Goal: Transaction & Acquisition: Book appointment/travel/reservation

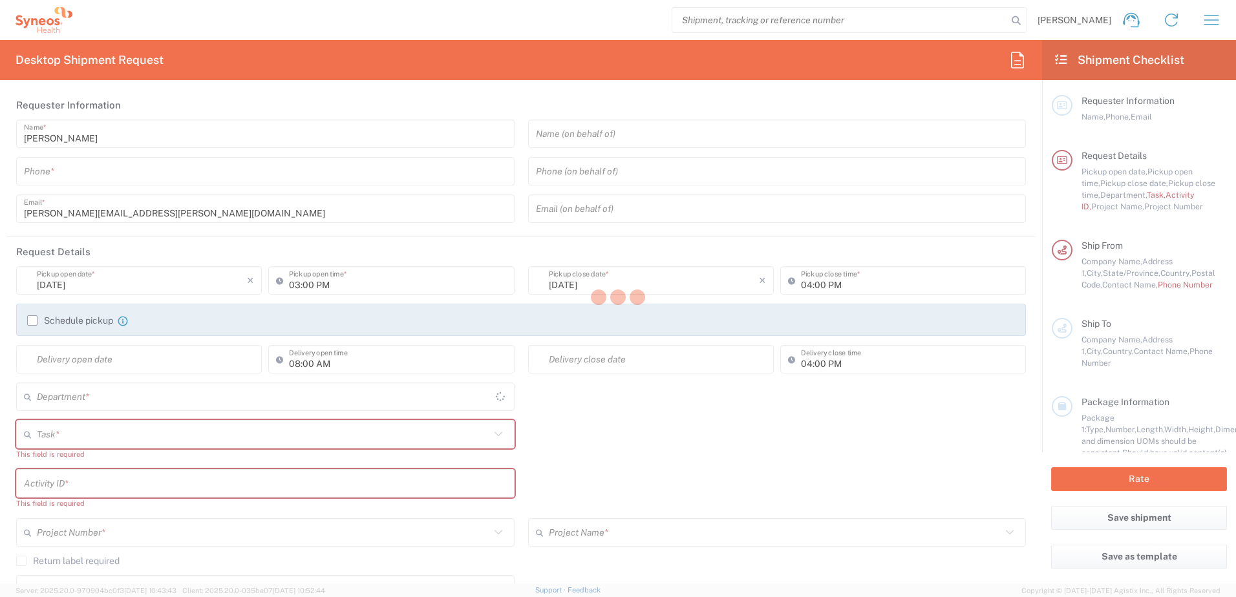
type input "4510"
type input "[US_STATE]"
type input "[GEOGRAPHIC_DATA]"
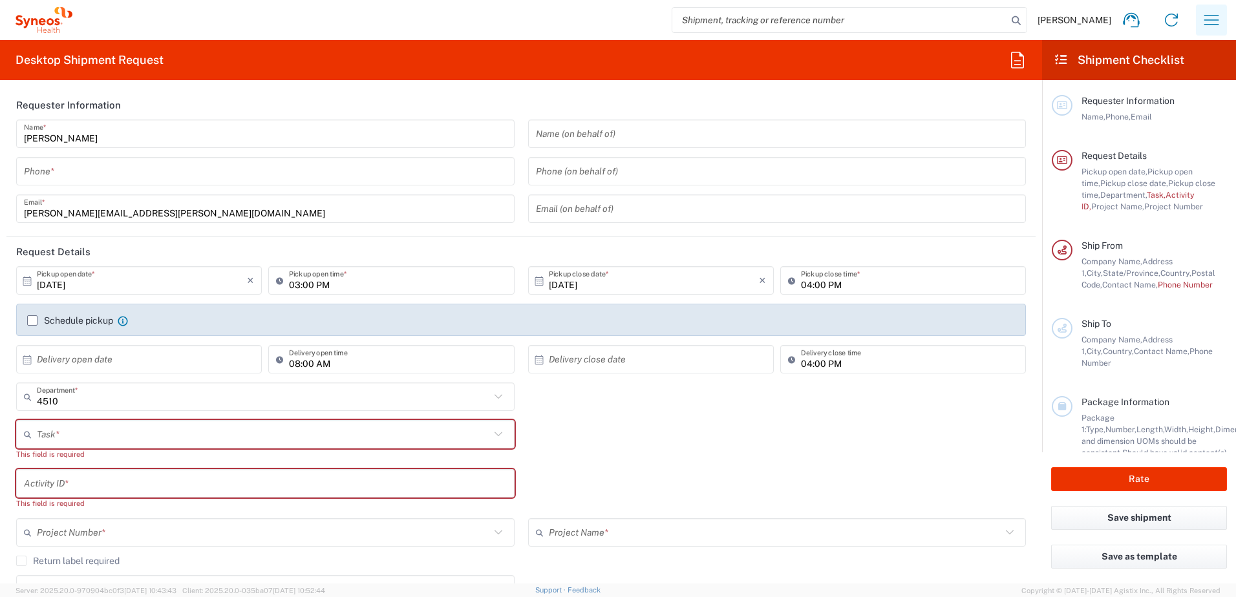
click at [1206, 25] on icon "button" at bounding box center [1211, 20] width 21 height 21
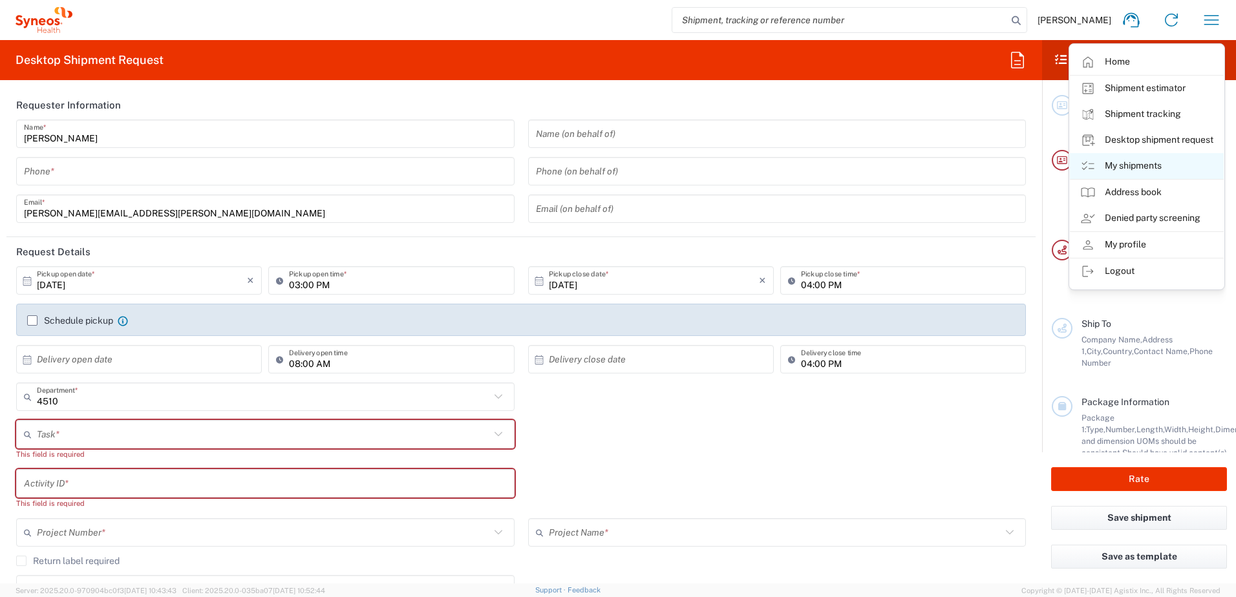
click at [1148, 158] on link "My shipments" at bounding box center [1147, 166] width 154 height 26
type input "Syneos Health, LLC-[GEOGRAPHIC_DATA] [GEOGRAPHIC_DATA] [GEOGRAPHIC_DATA]"
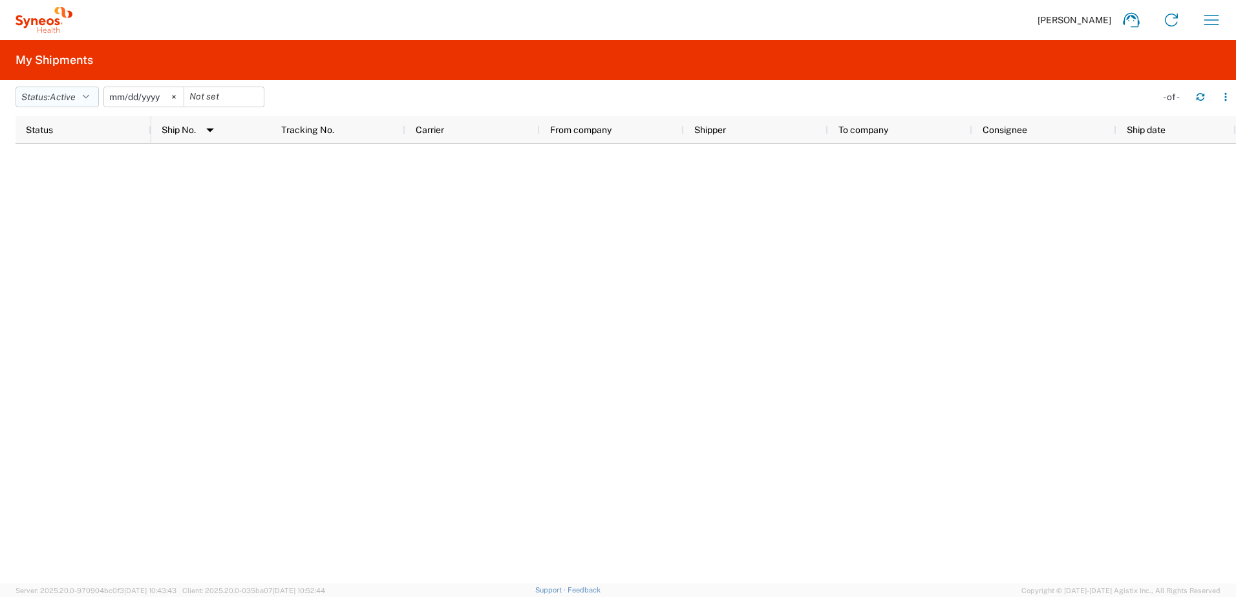
click at [52, 87] on button "Status: Active" at bounding box center [57, 97] width 83 height 21
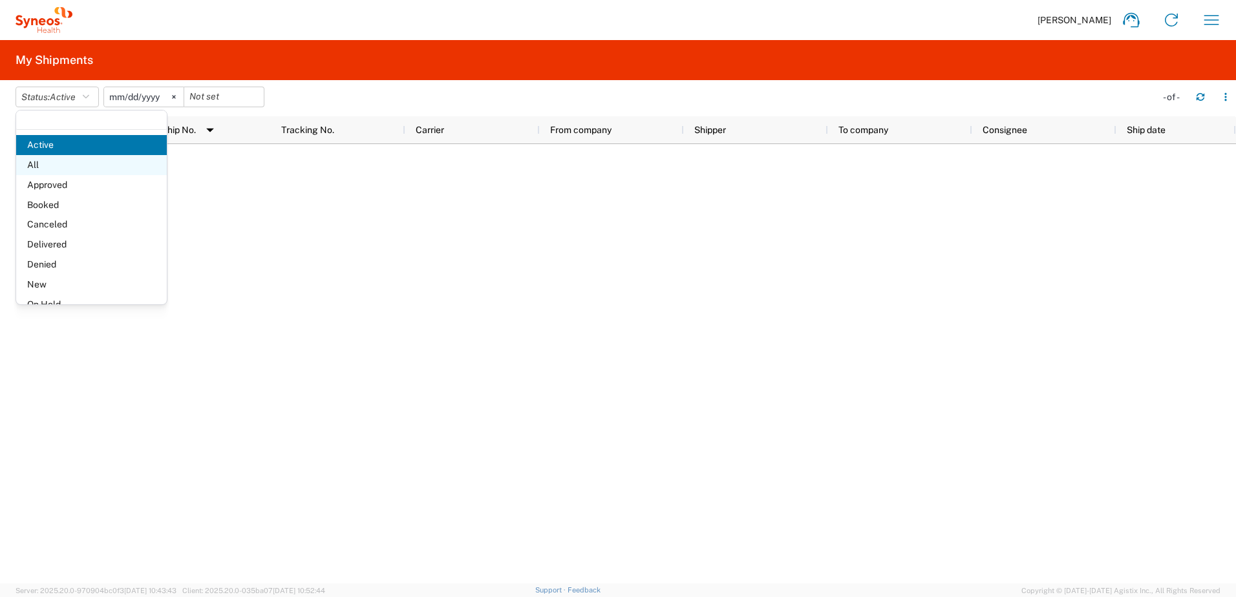
click at [56, 159] on span "All" at bounding box center [91, 165] width 151 height 20
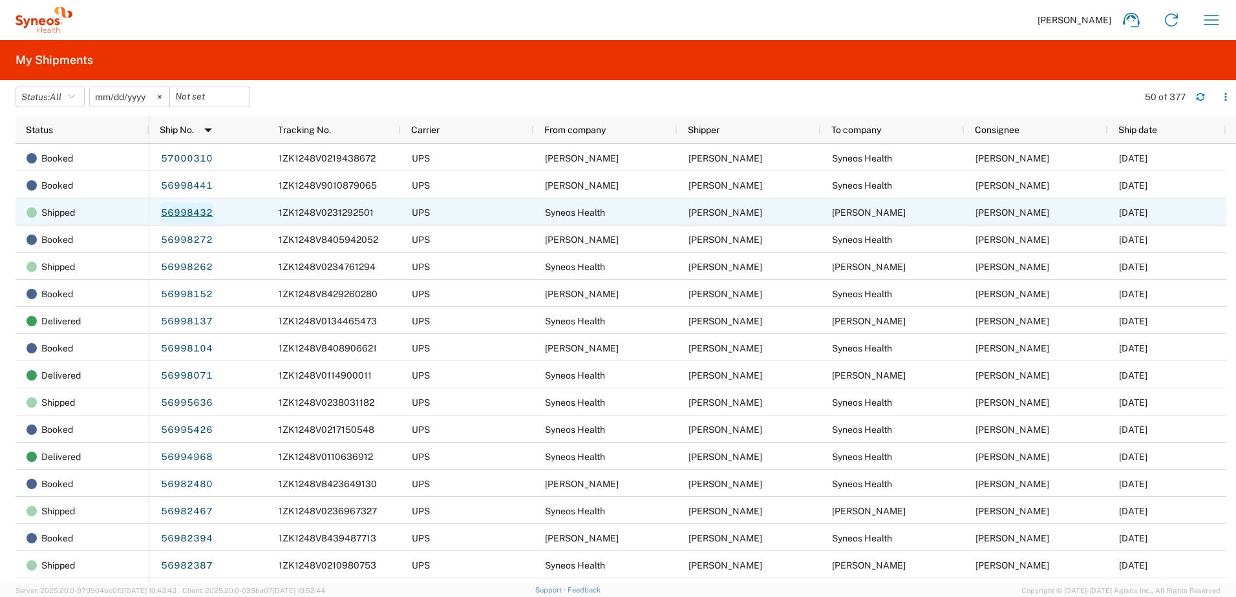
click at [174, 209] on link "56998432" at bounding box center [186, 213] width 53 height 21
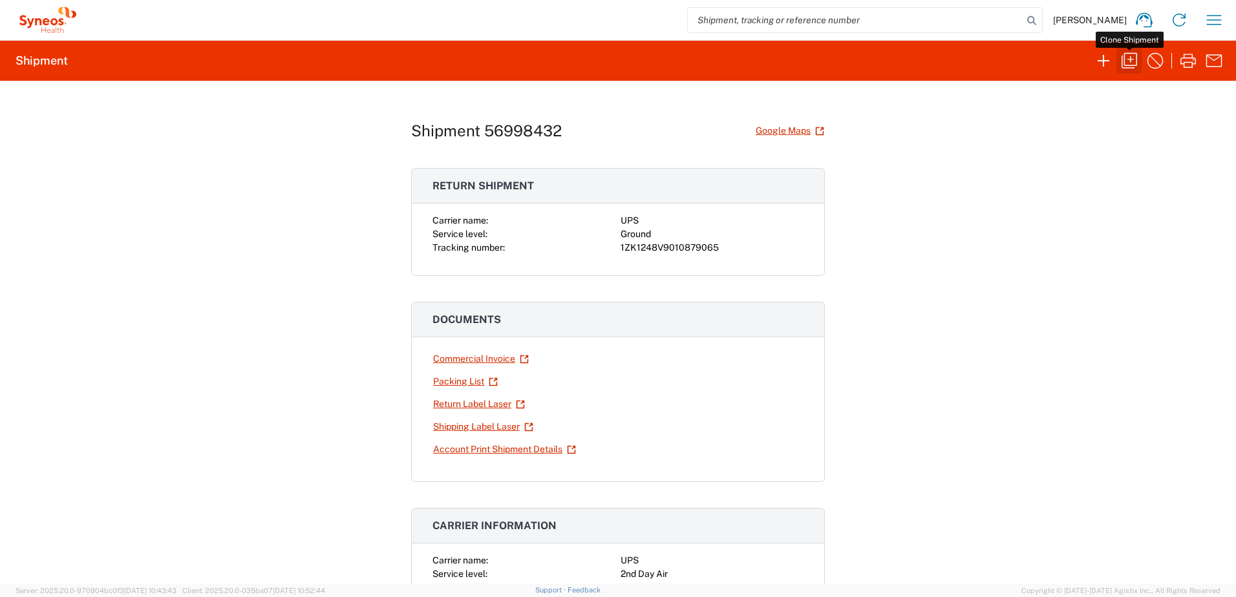
click at [1135, 59] on icon "button" at bounding box center [1129, 60] width 21 height 21
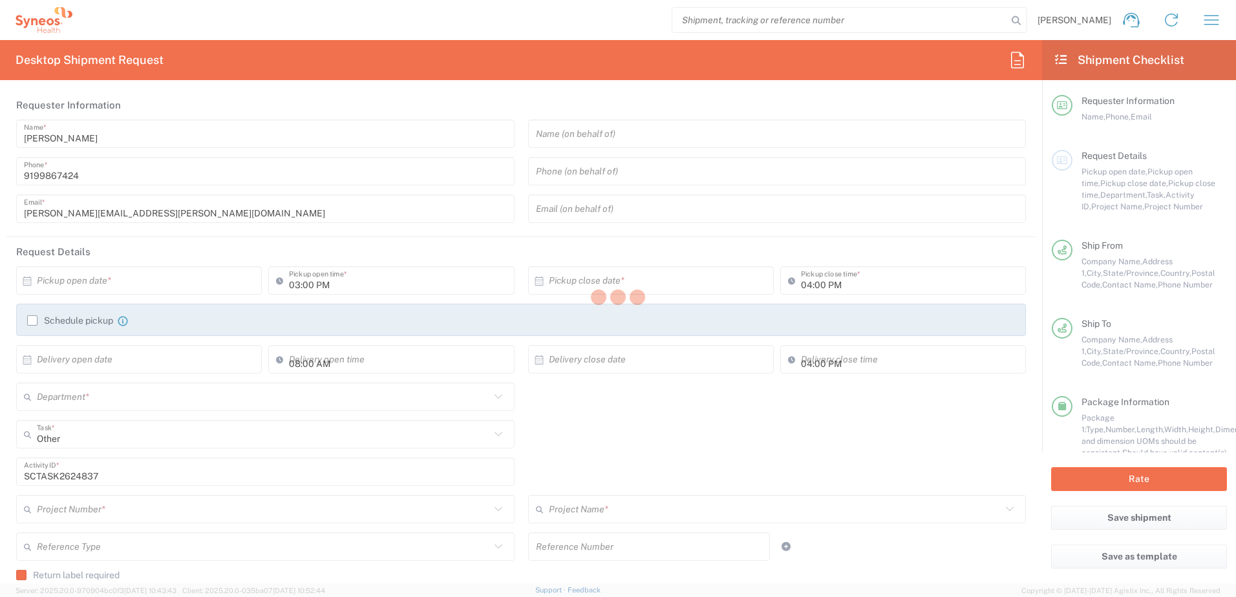
type input "[US_STATE]"
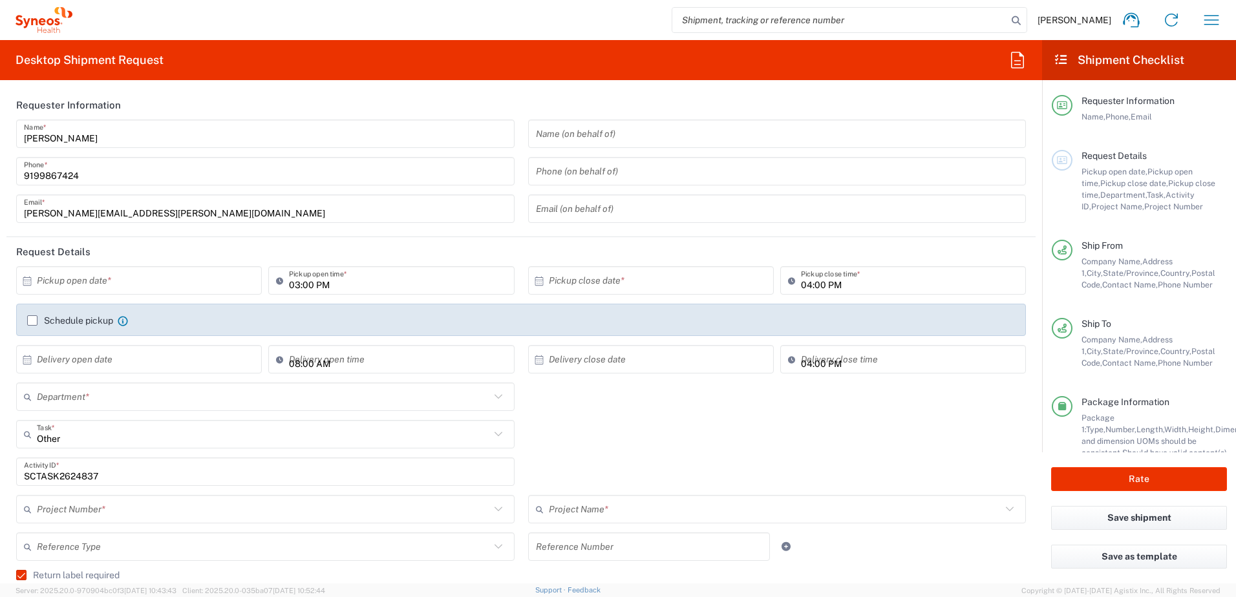
type input "4520 DEPARTMENTAL EXPENSE"
type input "Your Packaging"
type input "Ground"
type input "4510"
type input "4520 DEPARTMENTAL EXPENSE"
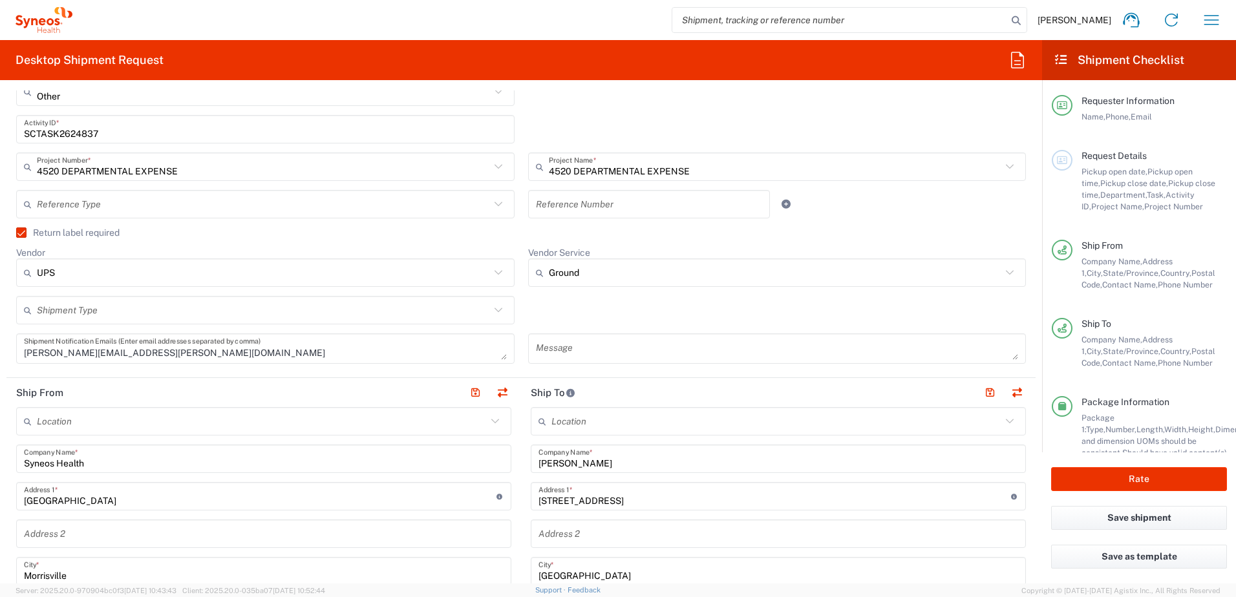
scroll to position [453, 0]
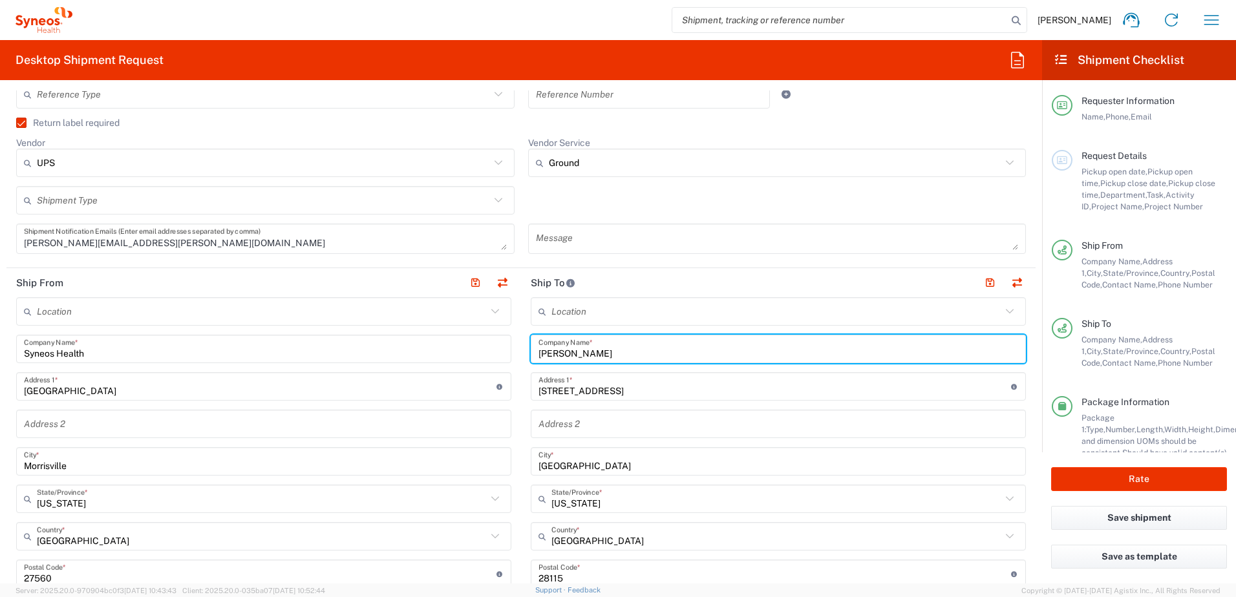
drag, startPoint x: 585, startPoint y: 356, endPoint x: 497, endPoint y: 353, distance: 88.6
click at [497, 353] on div "Ship From Location [PERSON_NAME] LLC-[GEOGRAPHIC_DATA] [GEOGRAPHIC_DATA] [GEOGR…" at bounding box center [520, 556] width 1029 height 577
paste input "[PERSON_NAME]"
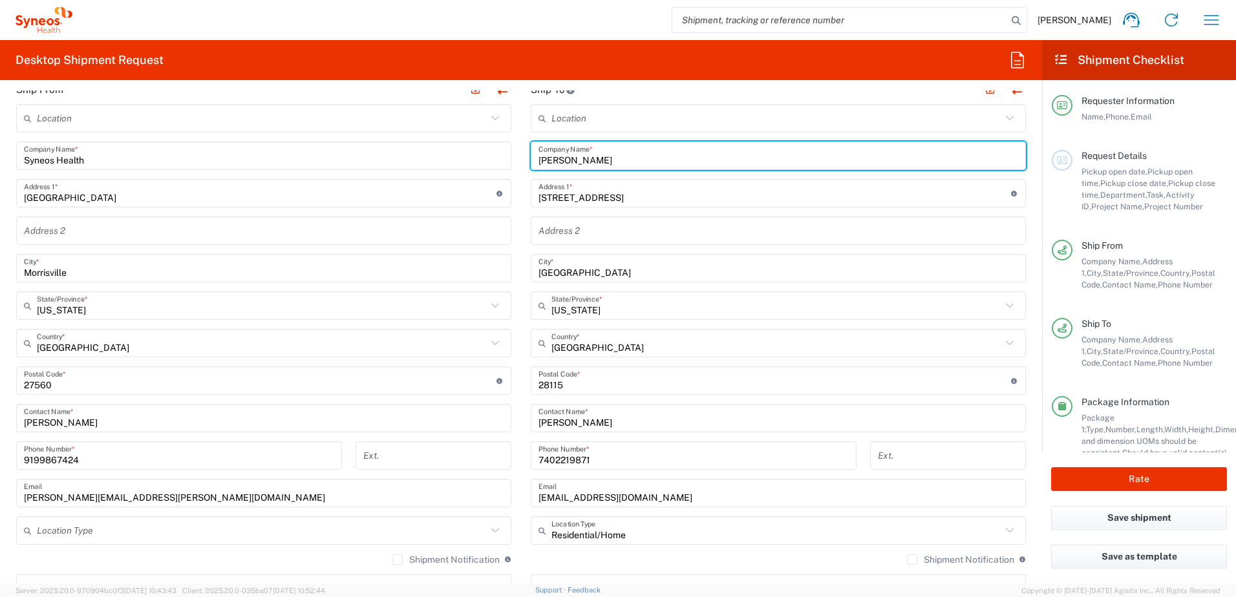
scroll to position [646, 0]
type input "[PERSON_NAME]"
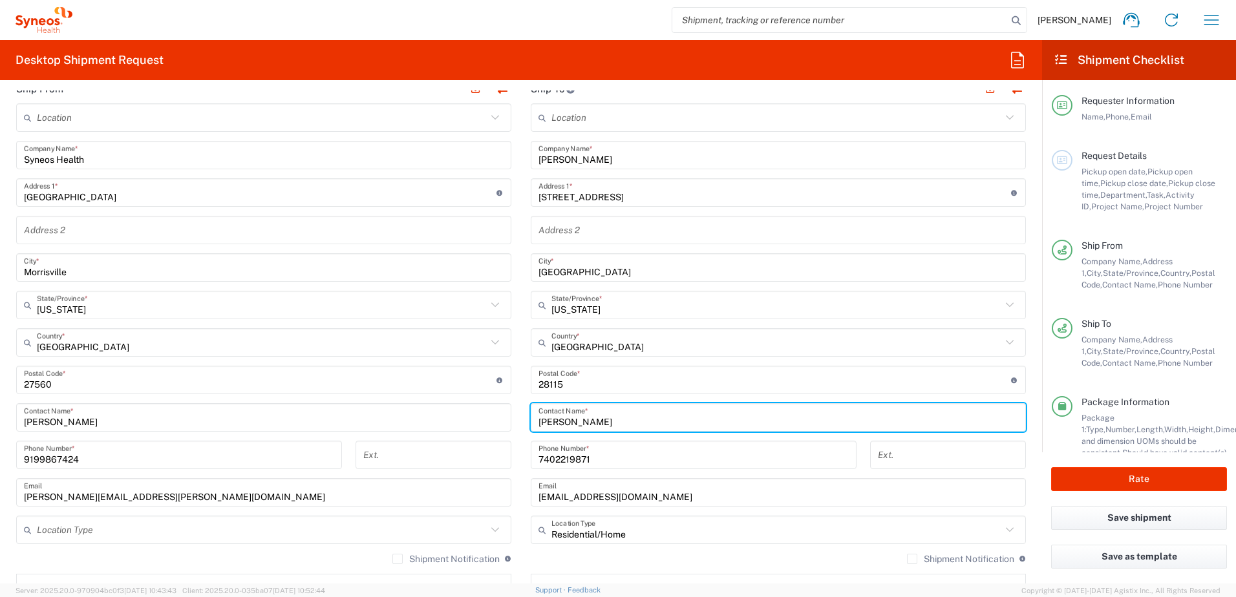
drag, startPoint x: 591, startPoint y: 420, endPoint x: 487, endPoint y: 409, distance: 104.0
click at [487, 409] on div "Ship From Location [PERSON_NAME] LLC-[GEOGRAPHIC_DATA] [GEOGRAPHIC_DATA] [GEOGR…" at bounding box center [520, 362] width 1029 height 577
paste input "[PERSON_NAME]"
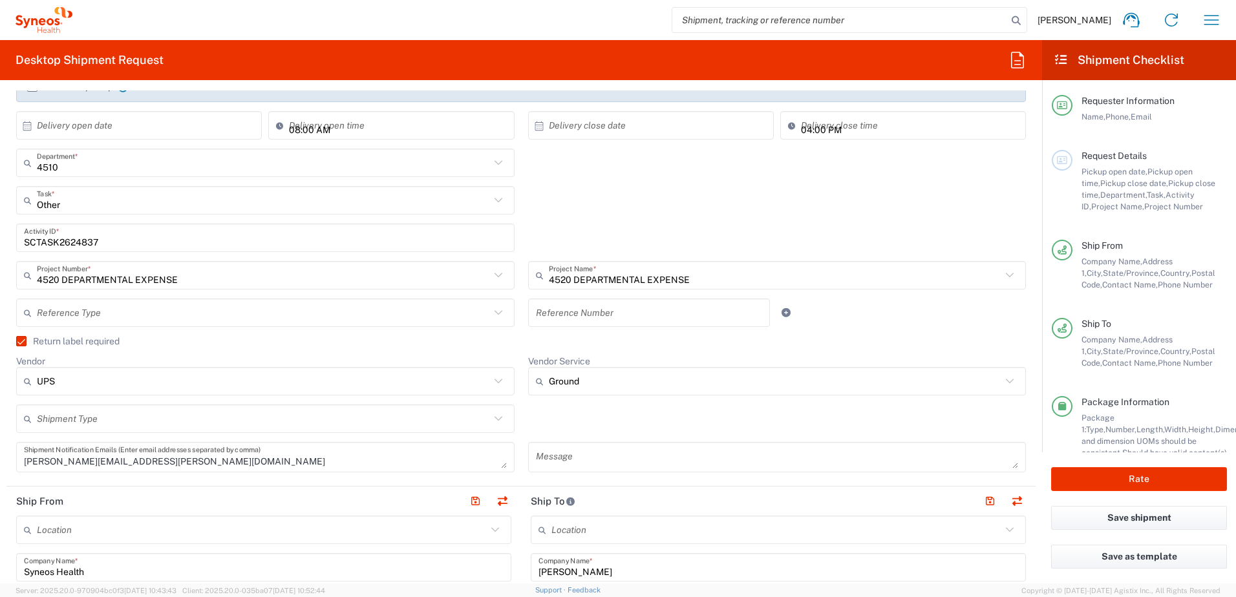
scroll to position [65, 0]
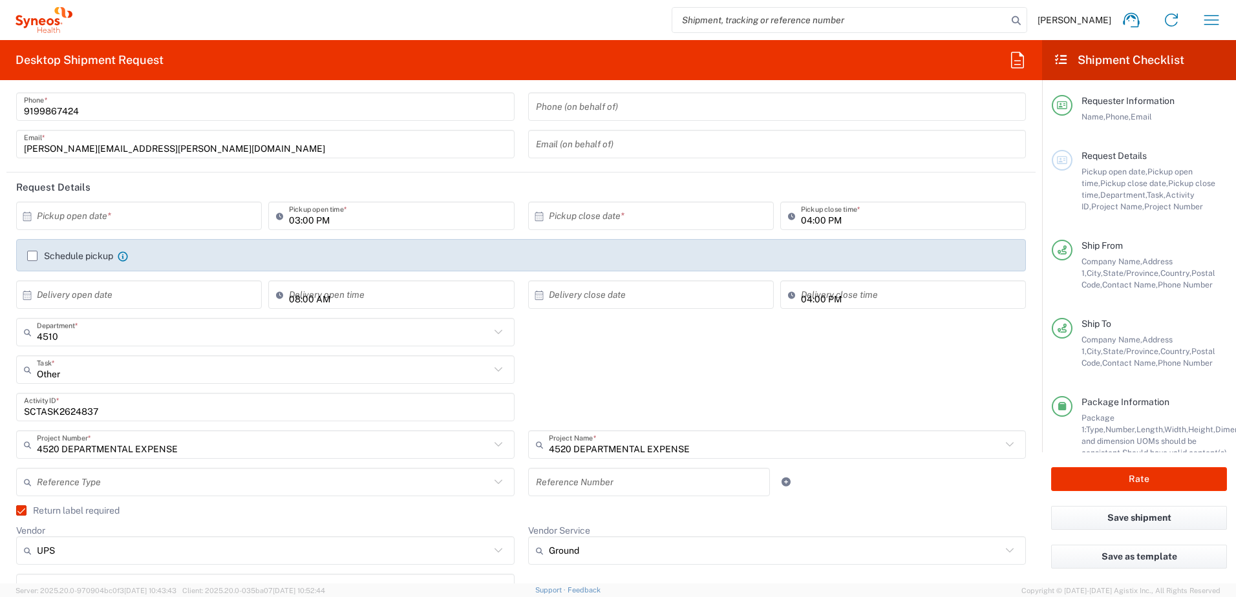
type input "[PERSON_NAME]"
click at [117, 219] on input "text" at bounding box center [142, 216] width 210 height 23
click at [158, 274] on span "2" at bounding box center [158, 279] width 19 height 18
type input "[DATE]"
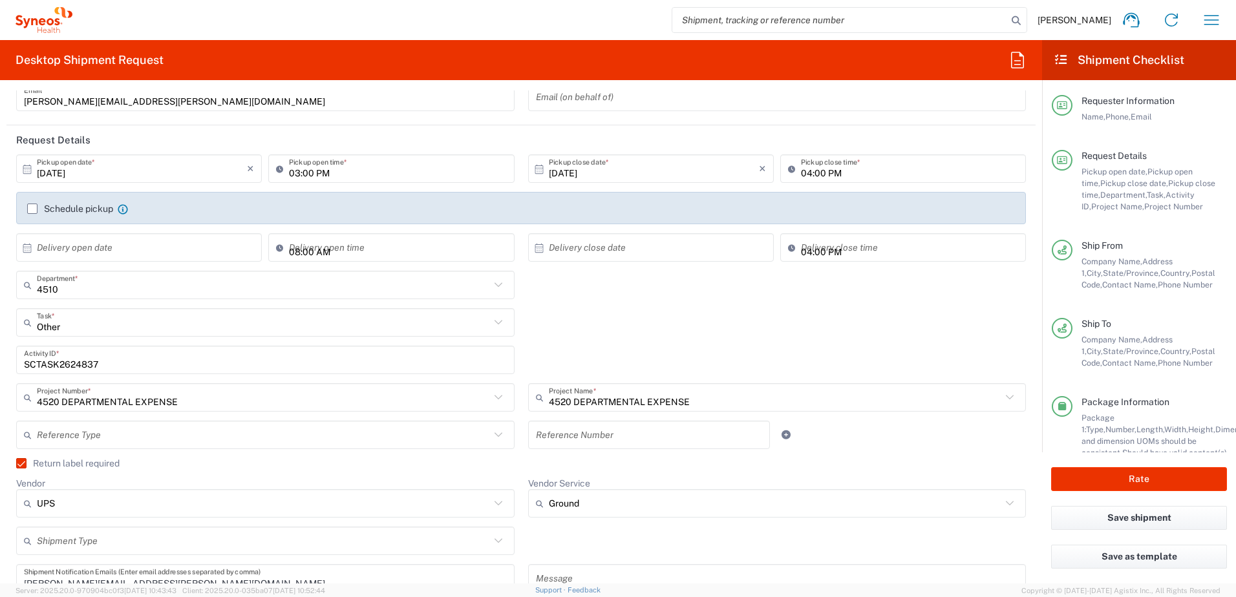
scroll to position [194, 0]
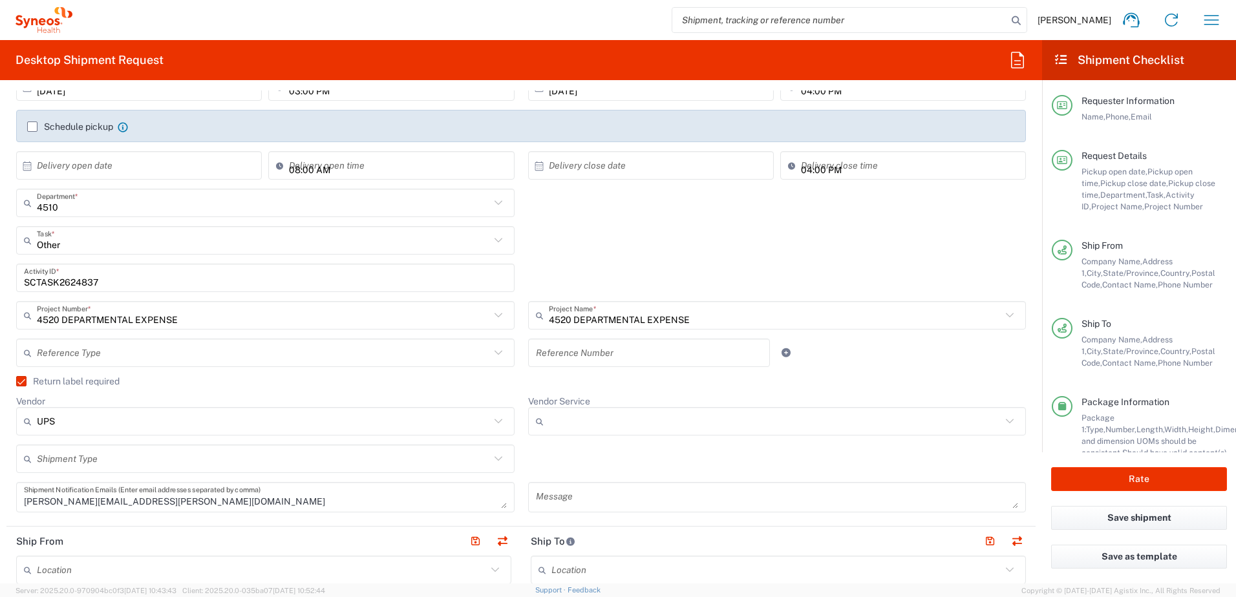
click at [588, 424] on input "Vendor Service" at bounding box center [775, 421] width 453 height 21
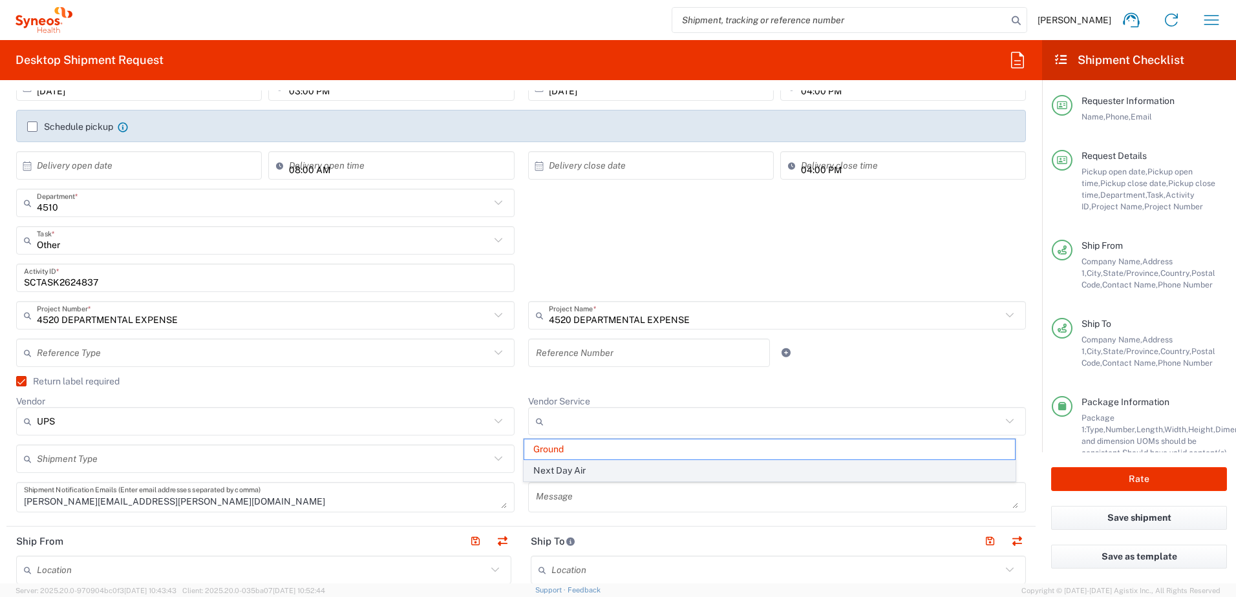
click at [573, 474] on span "Next Day Air" at bounding box center [769, 471] width 491 height 20
type input "Next Day Air"
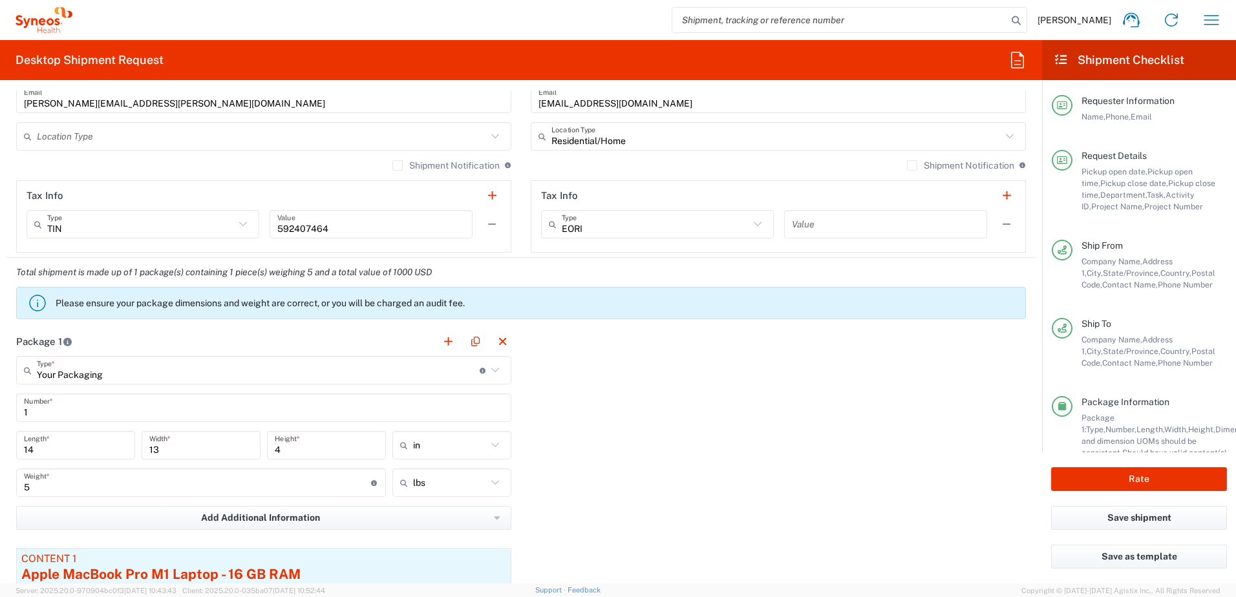
scroll to position [1099, 0]
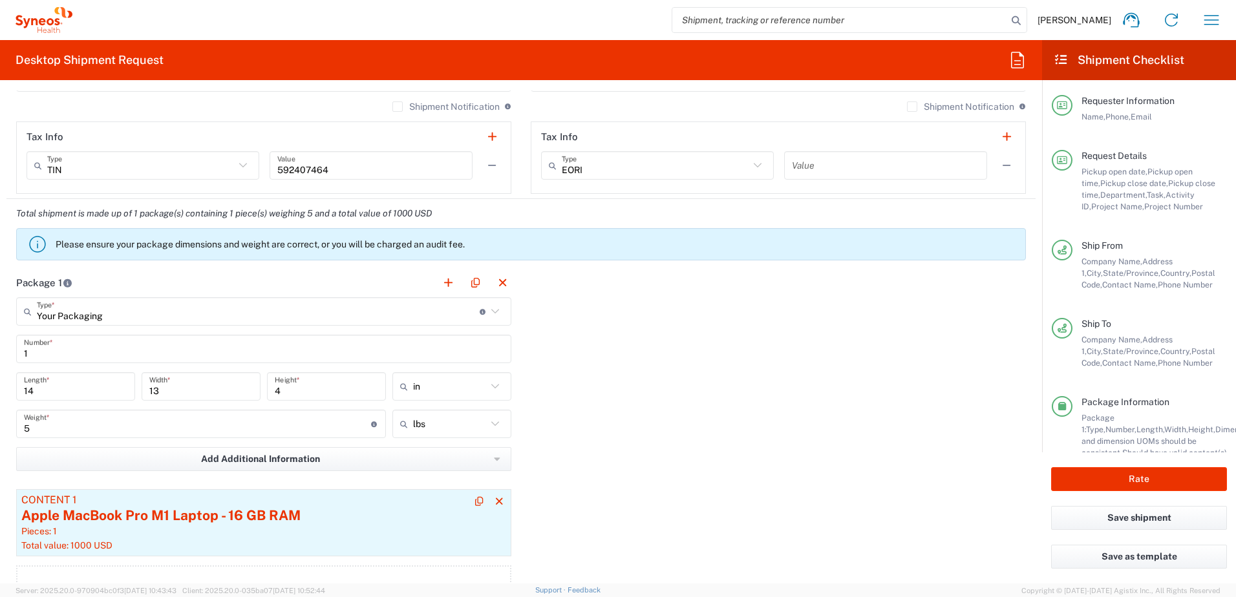
click at [358, 525] on div "Apple MacBook Pro M1 Laptop - 16 GB RAM" at bounding box center [263, 515] width 485 height 19
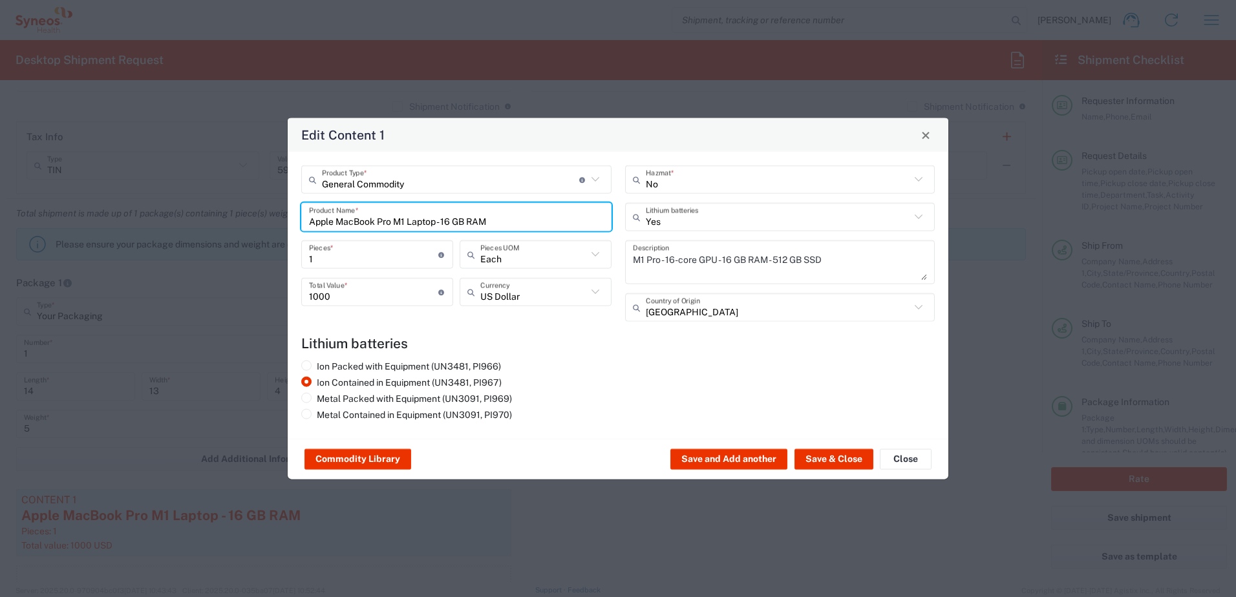
drag, startPoint x: 515, startPoint y: 223, endPoint x: 294, endPoint y: 220, distance: 220.5
click at [295, 220] on div "General Commodity Product Type * Document: Paper document generated internally …" at bounding box center [457, 249] width 324 height 166
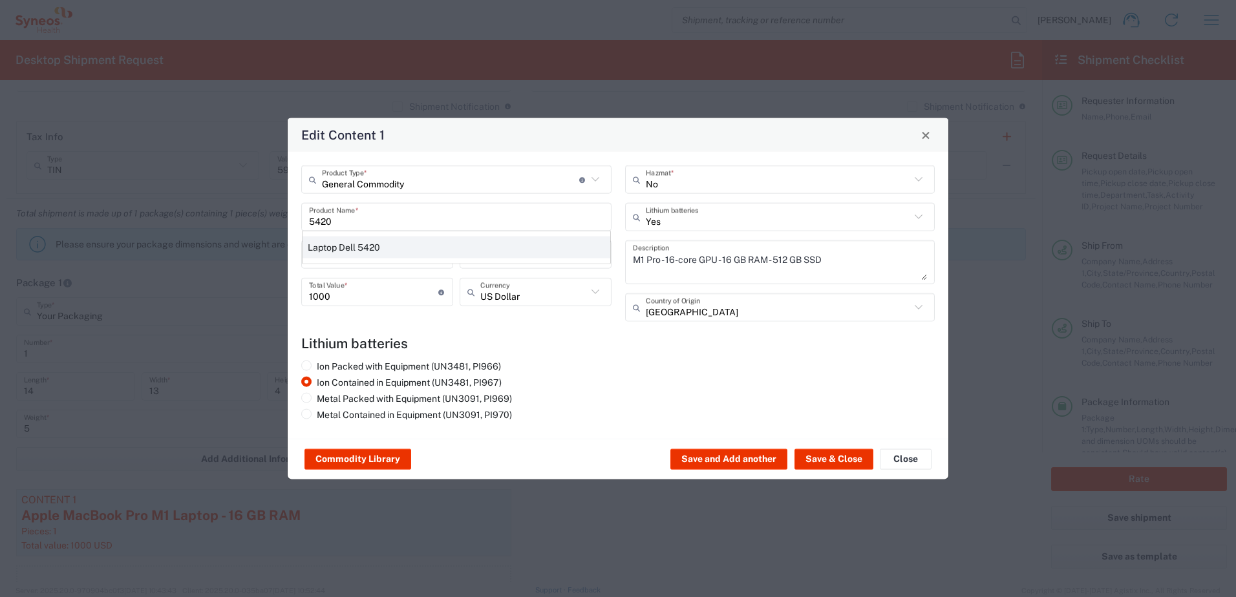
click at [368, 246] on div "Laptop Dell 5420" at bounding box center [457, 248] width 308 height 22
type input "Laptop Dell 5420"
type textarea "Laptop Latitude Dell 5420"
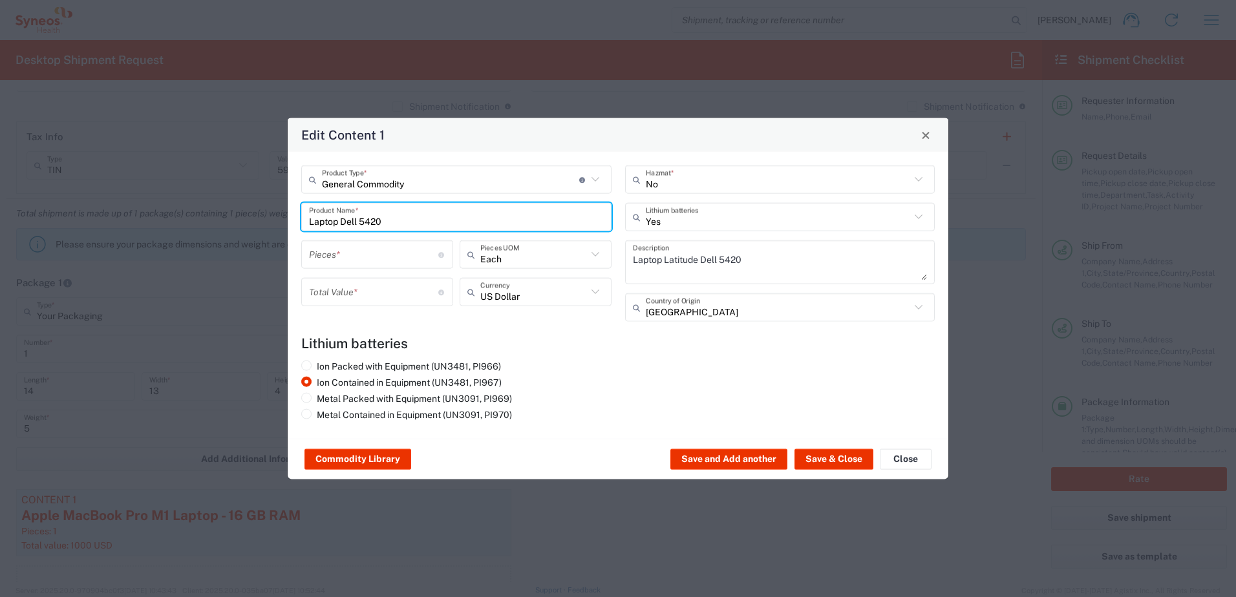
click at [360, 262] on input "number" at bounding box center [373, 254] width 129 height 23
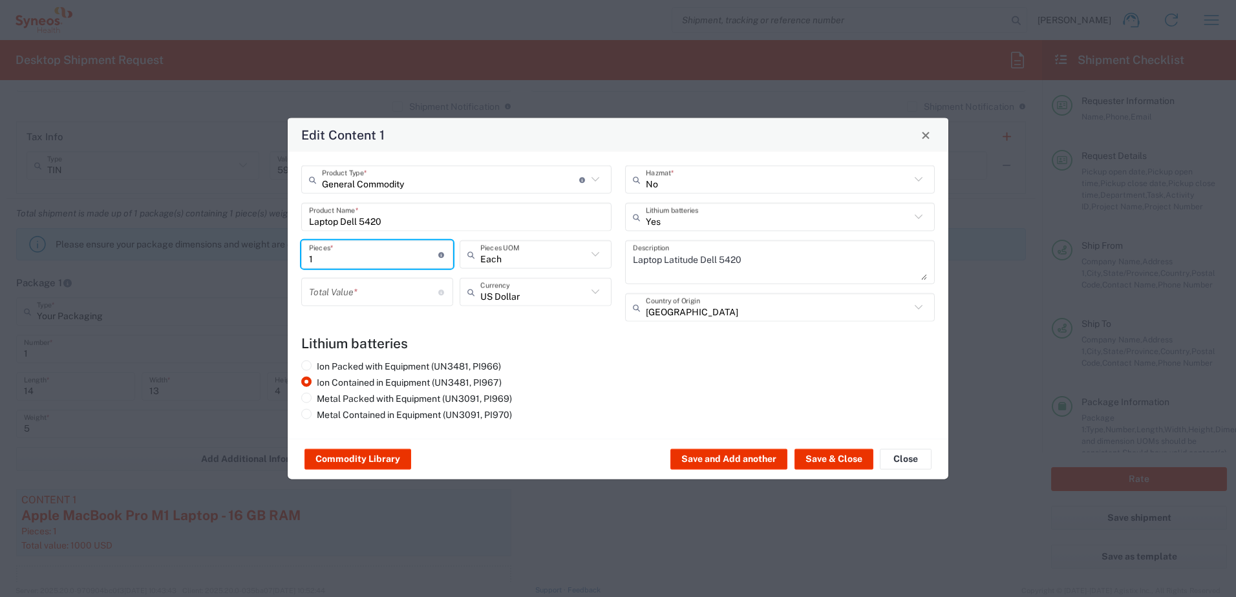
type input "1"
click at [334, 292] on input "number" at bounding box center [373, 292] width 129 height 23
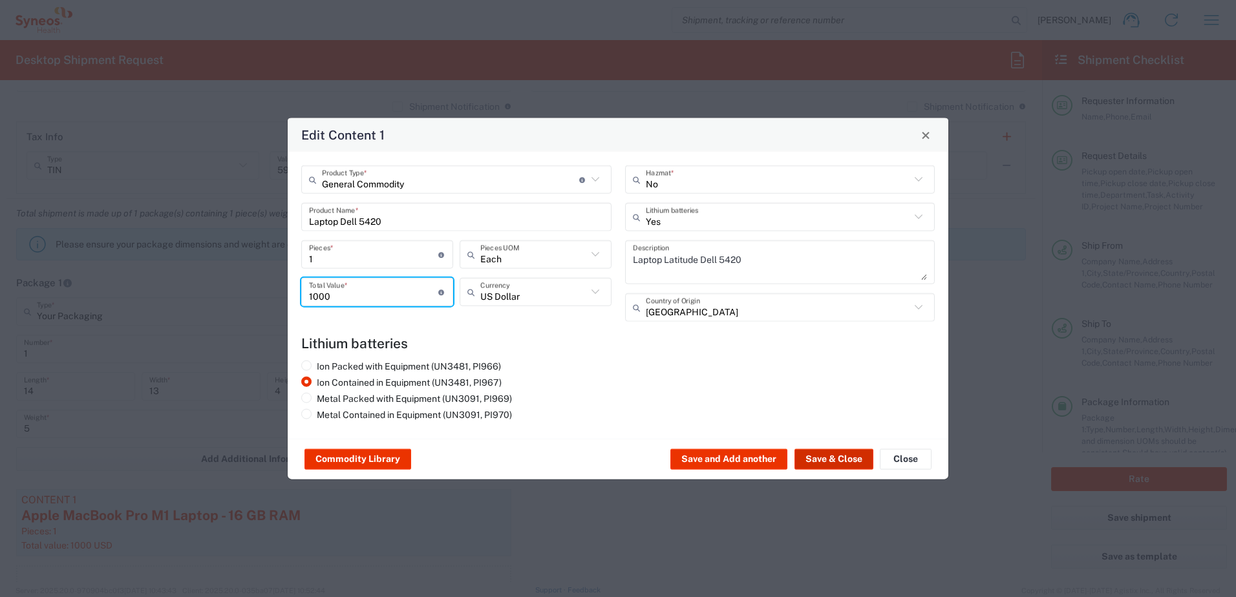
type input "1000"
click at [842, 458] on button "Save & Close" at bounding box center [834, 459] width 79 height 21
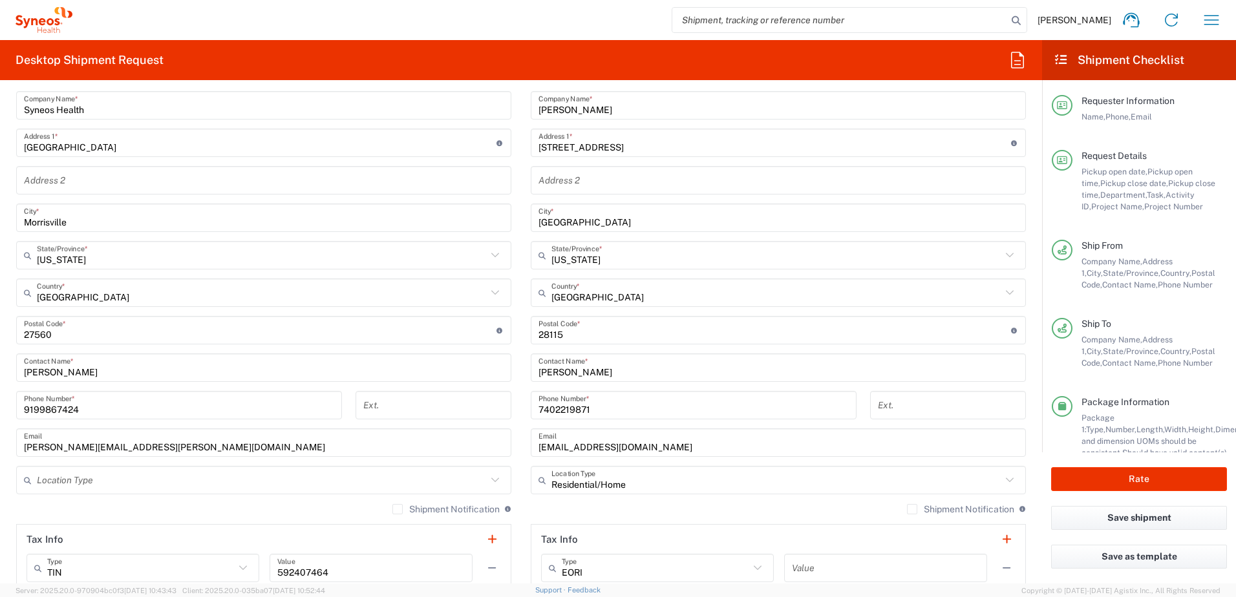
scroll to position [517, 0]
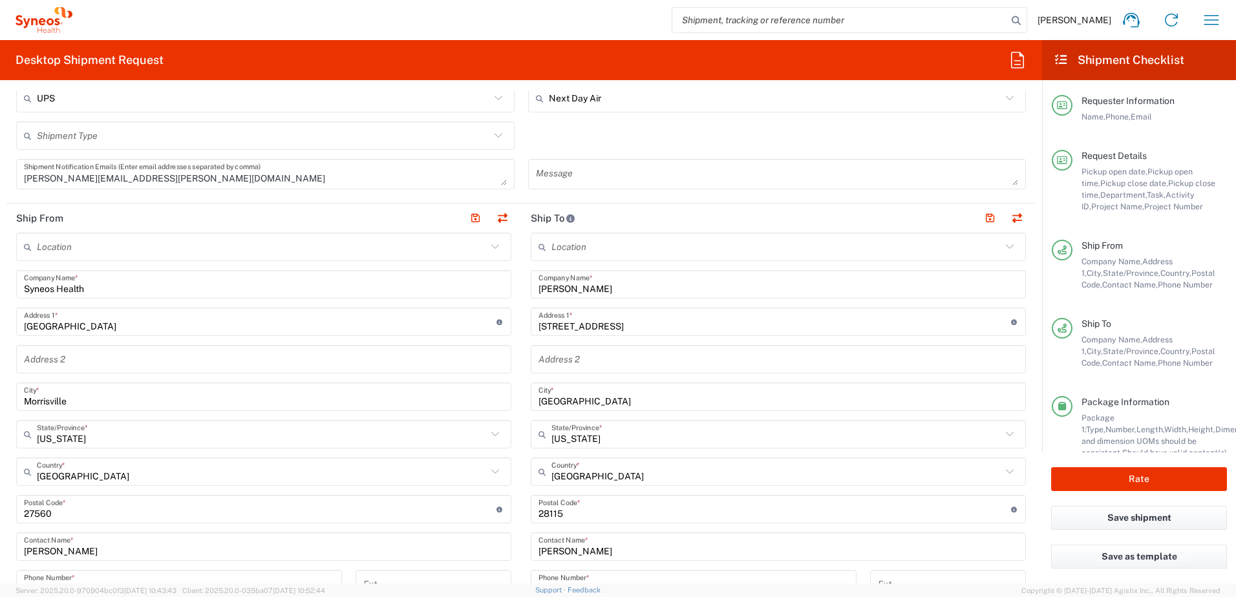
drag, startPoint x: 624, startPoint y: 337, endPoint x: 629, endPoint y: 332, distance: 7.3
click at [625, 336] on div "Location [PERSON_NAME] LLC-[GEOGRAPHIC_DATA] [GEOGRAPHIC_DATA] [GEOGRAPHIC_DATA…" at bounding box center [778, 504] width 495 height 543
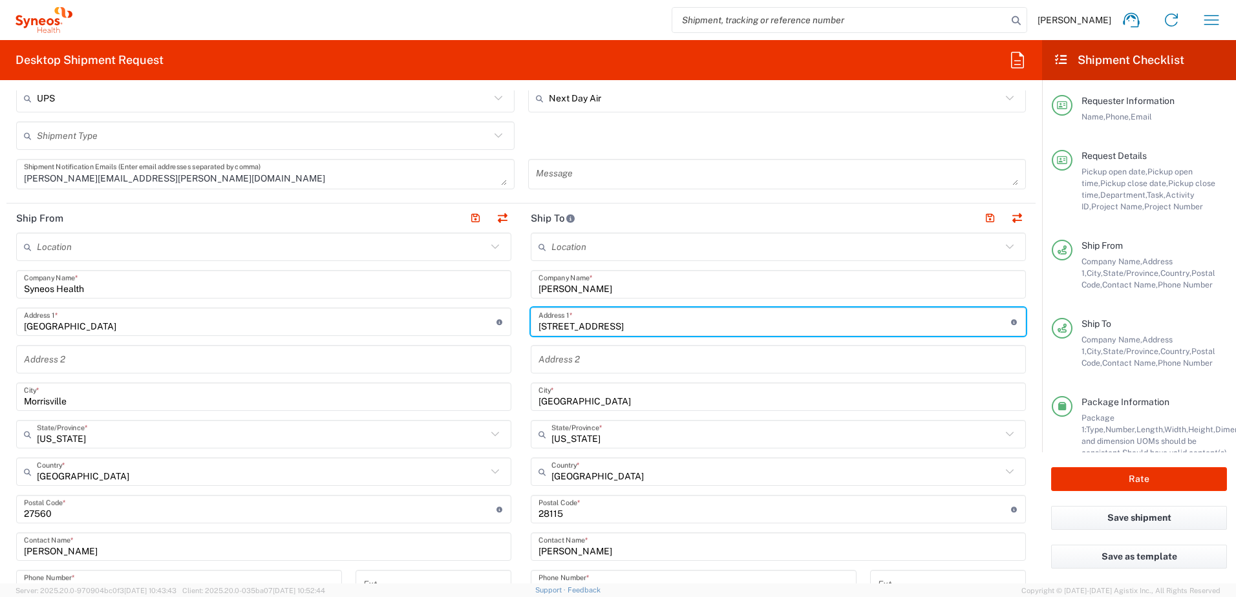
click at [630, 330] on input "[STREET_ADDRESS]" at bounding box center [775, 322] width 473 height 23
drag, startPoint x: 651, startPoint y: 326, endPoint x: 427, endPoint y: 311, distance: 224.2
click at [427, 312] on div "Ship From Location [PERSON_NAME] LLC-[GEOGRAPHIC_DATA] [GEOGRAPHIC_DATA] [GEOGR…" at bounding box center [520, 492] width 1029 height 577
paste input "[STREET_ADDRESS]"
type input "[STREET_ADDRESS]"
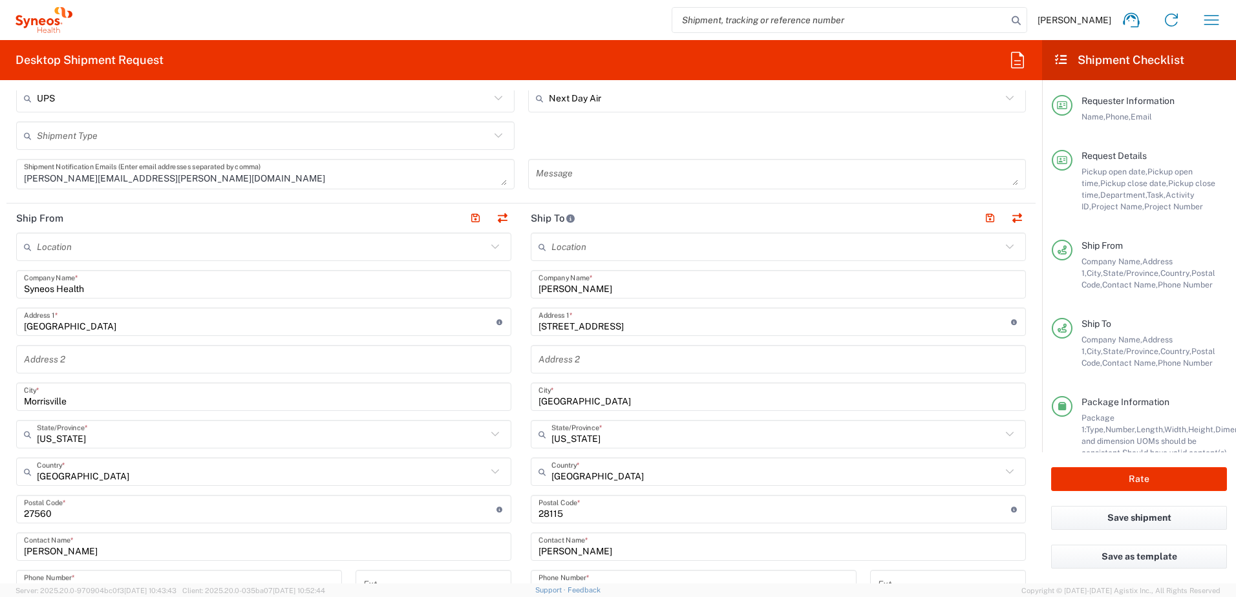
click at [567, 354] on input "text" at bounding box center [779, 359] width 480 height 23
paste input "Apt 317"
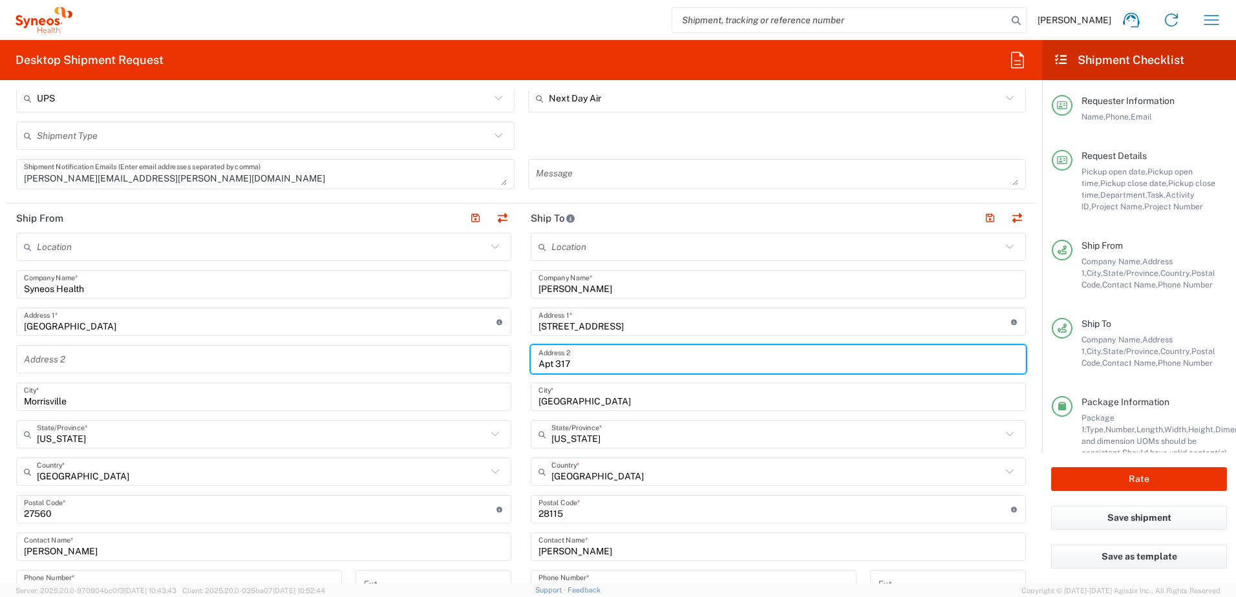
type input "Apt 317"
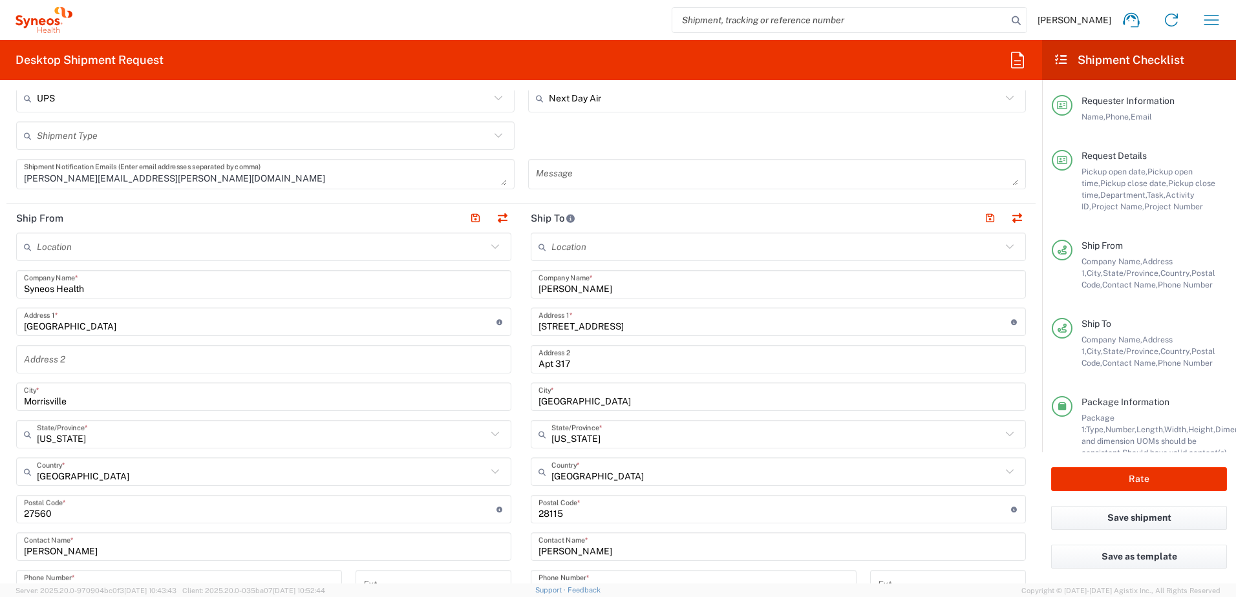
click at [582, 401] on input "[GEOGRAPHIC_DATA]" at bounding box center [779, 397] width 480 height 23
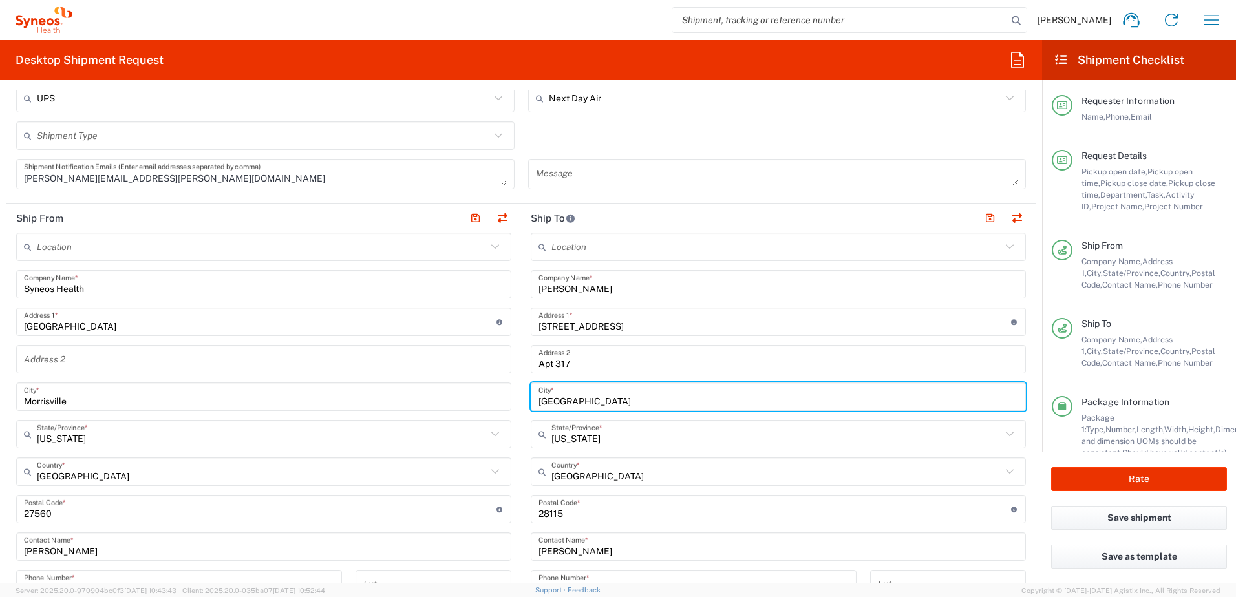
drag, startPoint x: 590, startPoint y: 400, endPoint x: 507, endPoint y: 394, distance: 82.9
click at [507, 394] on div "Ship From Location [PERSON_NAME] LLC-[GEOGRAPHIC_DATA] [GEOGRAPHIC_DATA] [GEOGR…" at bounding box center [520, 492] width 1029 height 577
paste input "[GEOGRAPHIC_DATA]"
type input "[GEOGRAPHIC_DATA]"
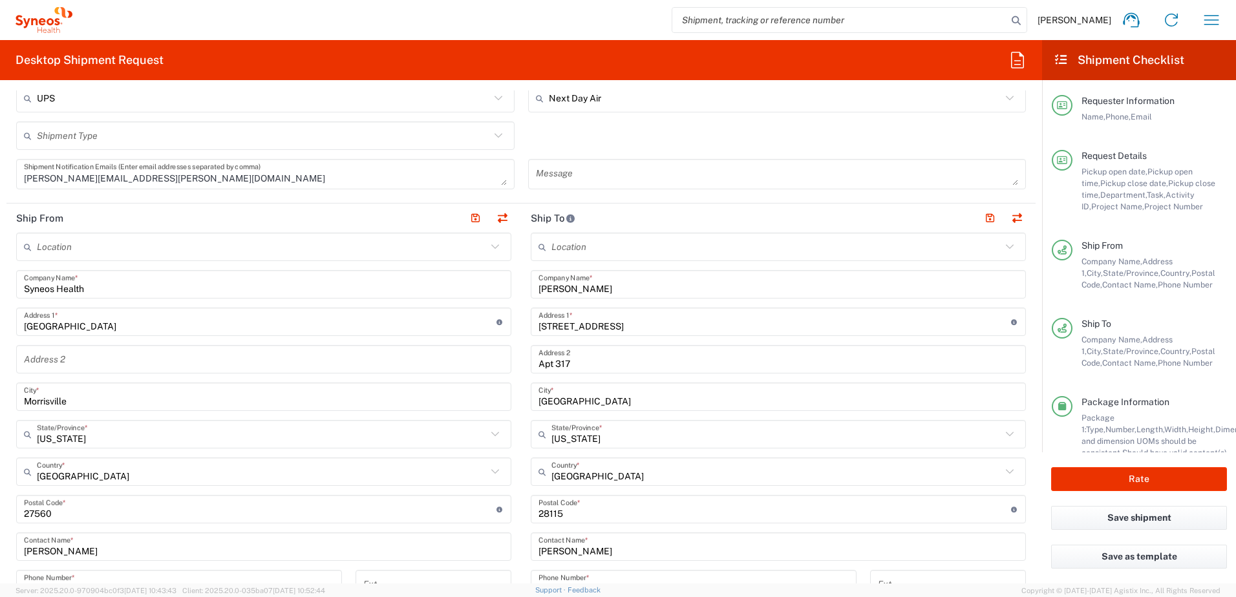
click at [572, 518] on input "undefined" at bounding box center [775, 509] width 473 height 23
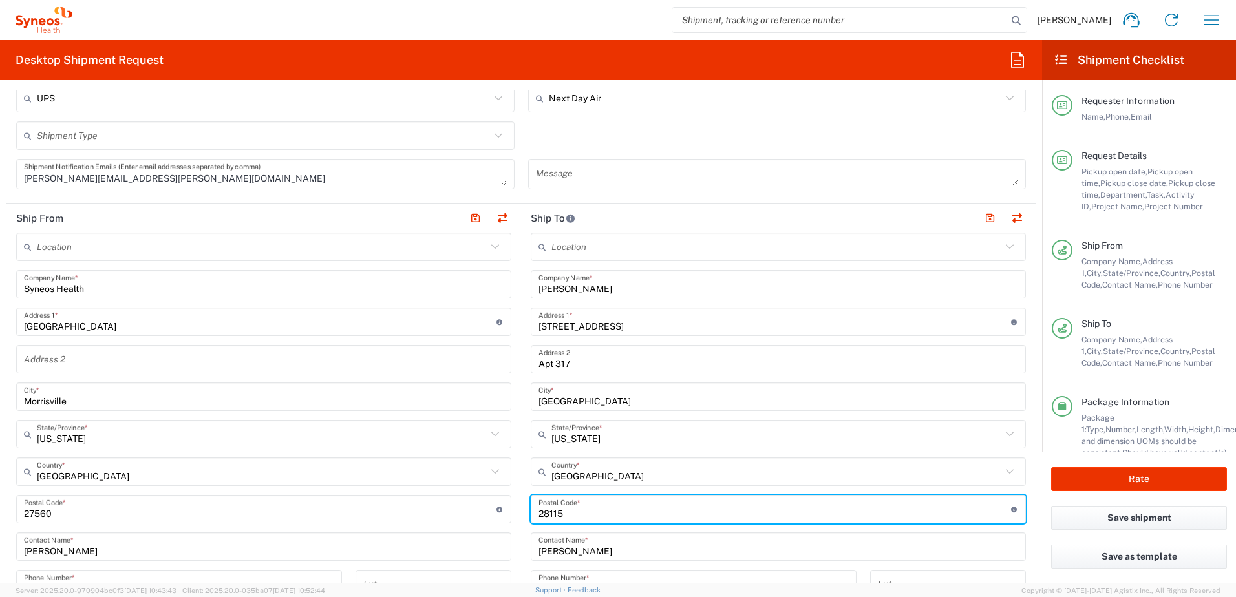
drag, startPoint x: 588, startPoint y: 517, endPoint x: 511, endPoint y: 517, distance: 76.9
click at [511, 517] on div "Ship From Location [PERSON_NAME] LLC-[GEOGRAPHIC_DATA] [GEOGRAPHIC_DATA] [GEOGR…" at bounding box center [520, 492] width 1029 height 577
paste input "27617"
type input "27617"
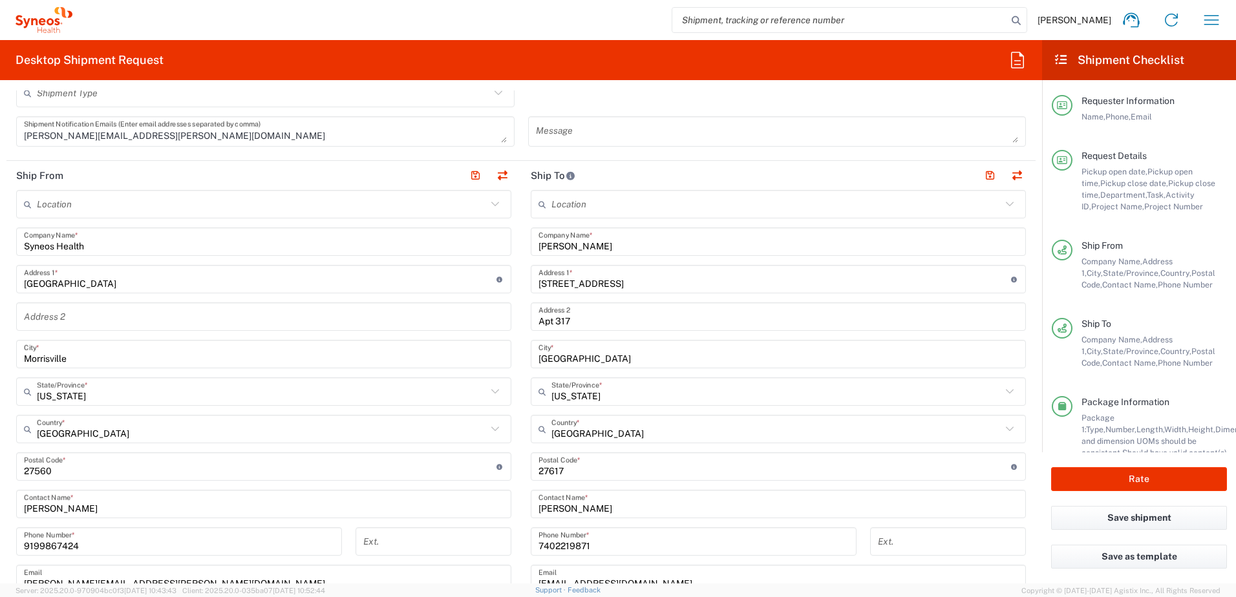
scroll to position [646, 0]
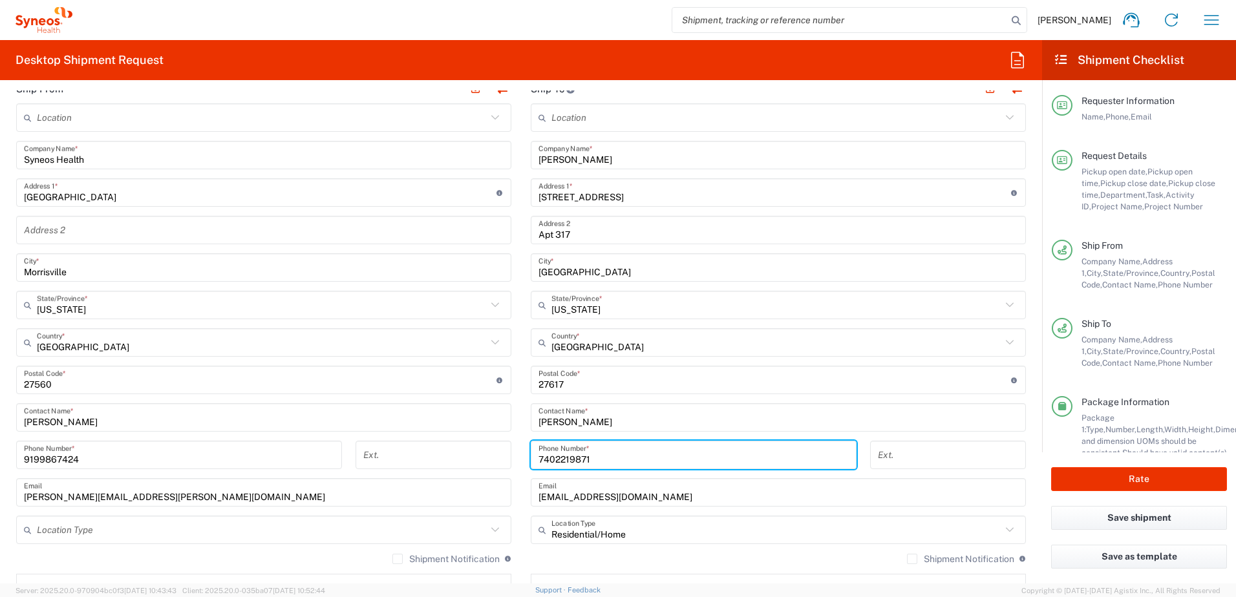
drag, startPoint x: 546, startPoint y: 462, endPoint x: 495, endPoint y: 457, distance: 51.3
click at [495, 457] on div "Ship From Location [PERSON_NAME] LLC-[GEOGRAPHIC_DATA] [GEOGRAPHIC_DATA] [GEOGR…" at bounding box center [520, 362] width 1029 height 577
paste input "910) 262-5472"
click at [574, 460] on input "910) 262-5472" at bounding box center [694, 455] width 310 height 23
click at [555, 460] on input "910) 2625472" at bounding box center [694, 455] width 310 height 23
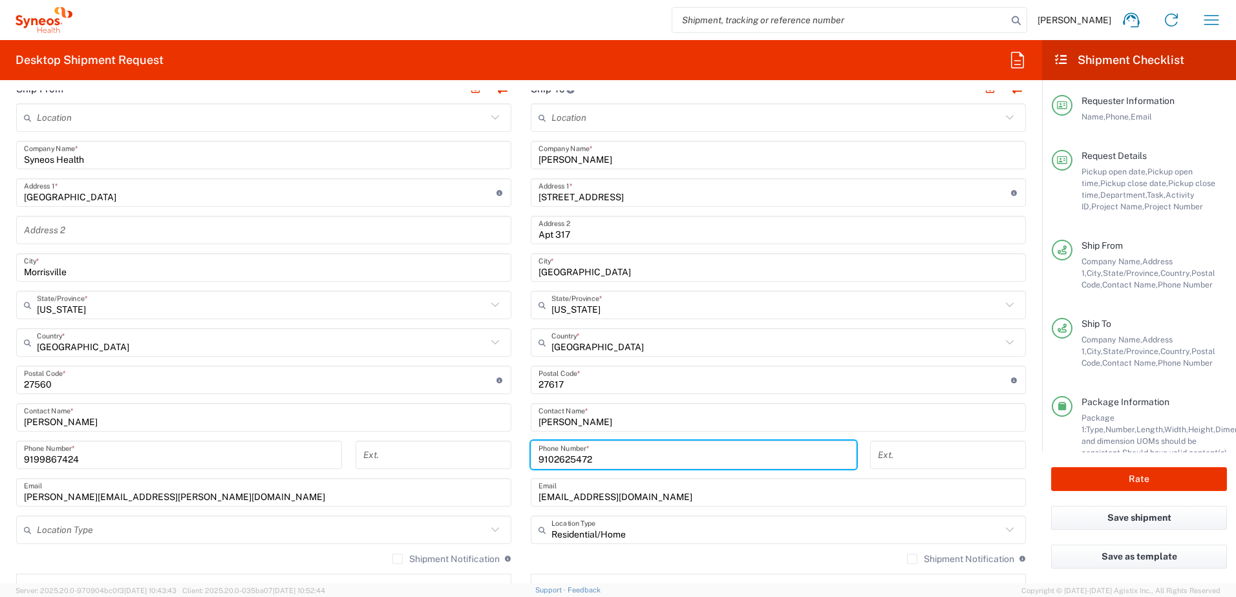
type input "9102625472"
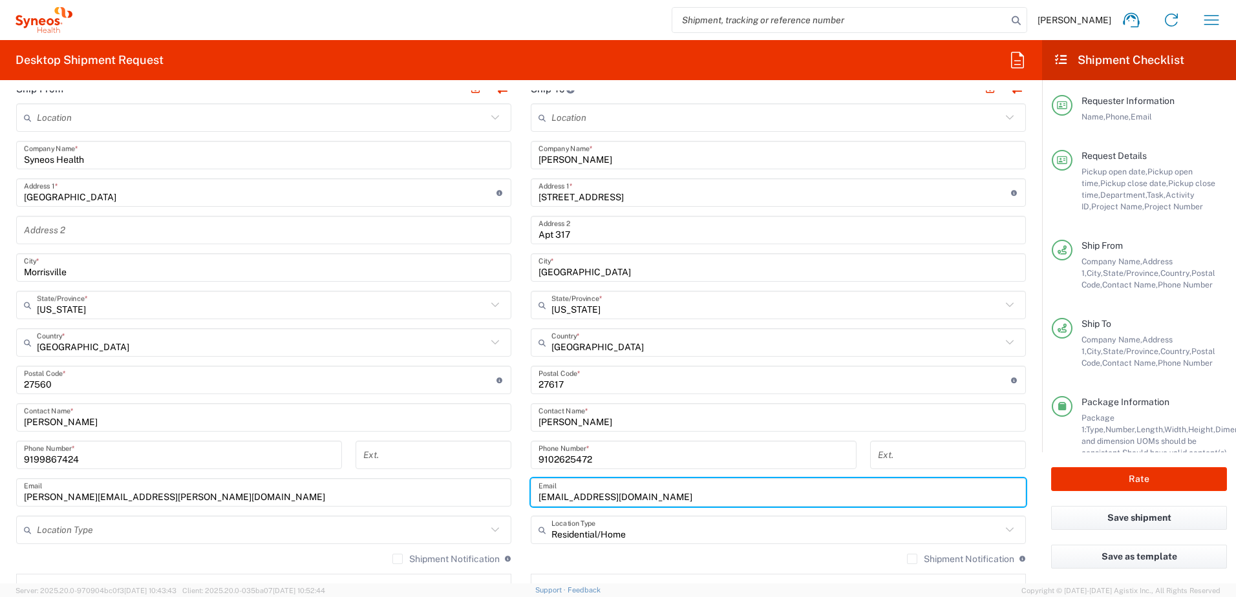
drag, startPoint x: 653, startPoint y: 497, endPoint x: 498, endPoint y: 491, distance: 155.3
click at [498, 491] on div "Ship From Location [PERSON_NAME] LLC-[GEOGRAPHIC_DATA] [GEOGRAPHIC_DATA] [GEOGR…" at bounding box center [520, 362] width 1029 height 577
paste input "khope89"
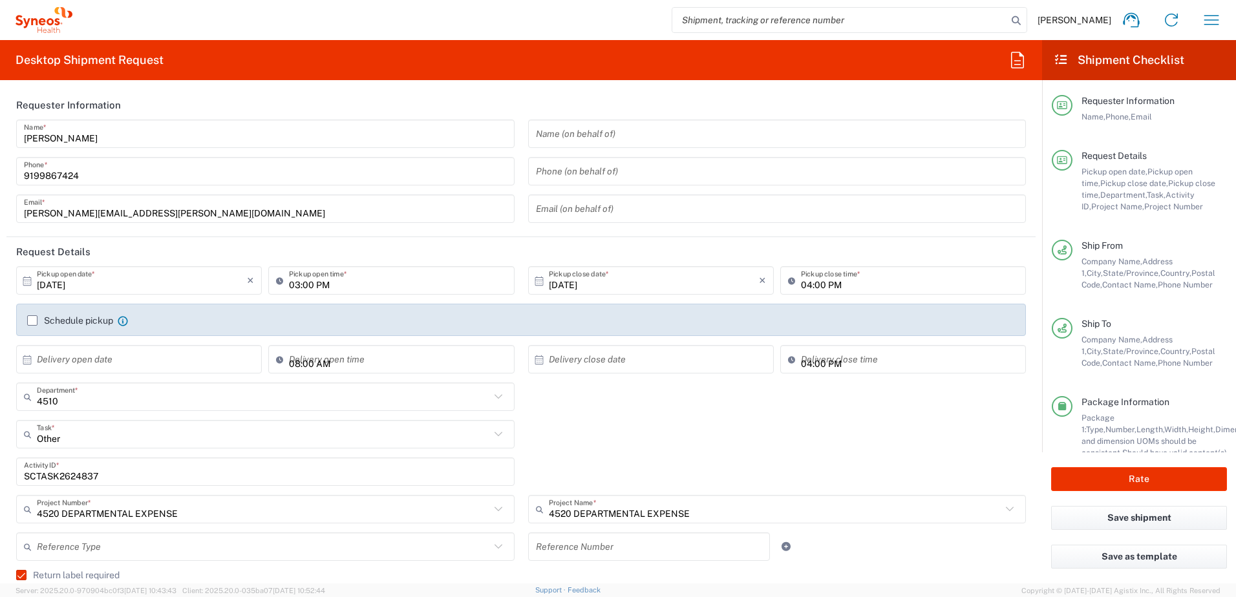
scroll to position [65, 0]
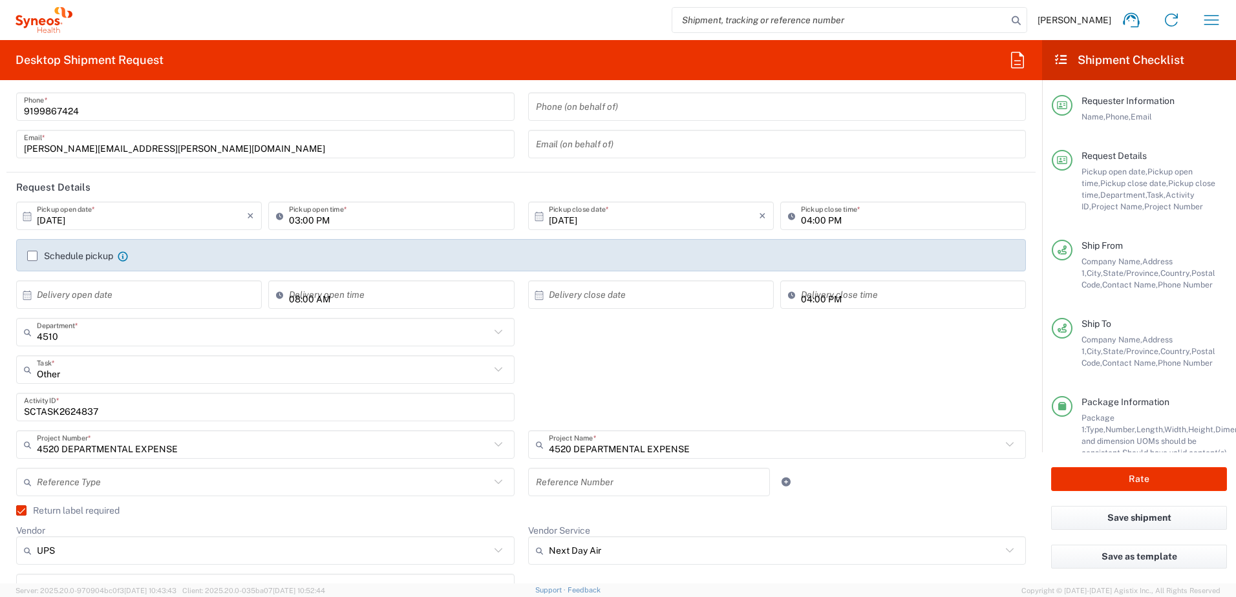
type input "[EMAIL_ADDRESS][DOMAIN_NAME]"
click at [69, 412] on input "SCTASK2624837" at bounding box center [265, 407] width 483 height 23
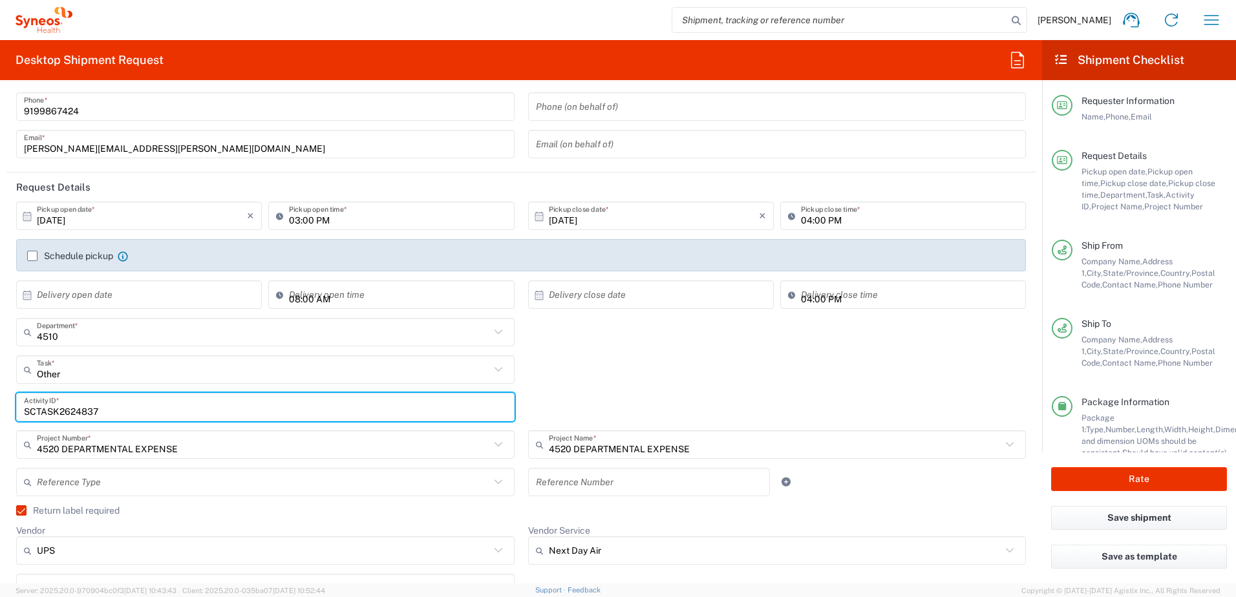
click at [69, 412] on input "SCTASK2624837" at bounding box center [265, 407] width 483 height 23
paste input "729036"
type input "SCTASK2729036"
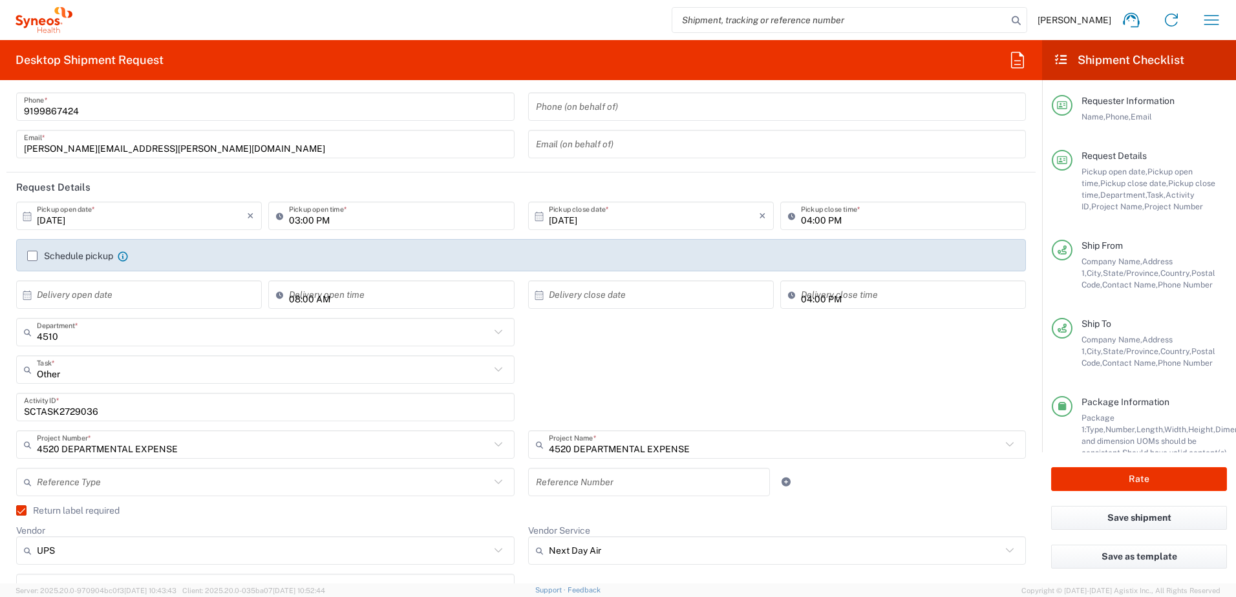
click at [632, 387] on div "Other Task * Other Break/Fix Inventory Transfer New Hire Refresh" at bounding box center [521, 374] width 1023 height 37
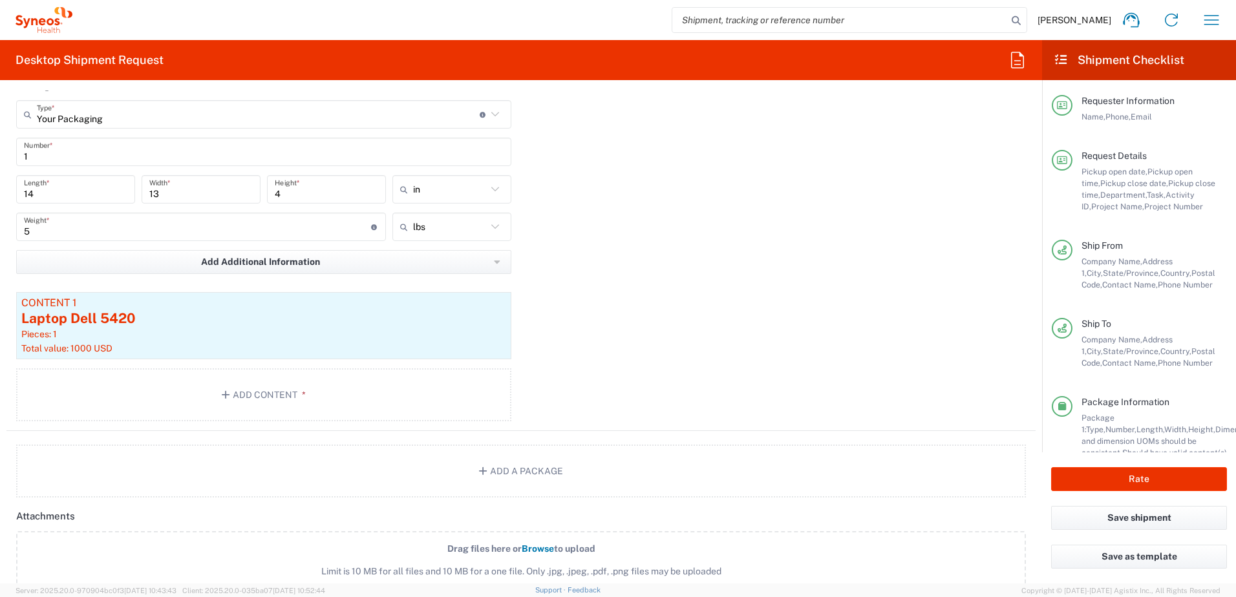
scroll to position [1487, 0]
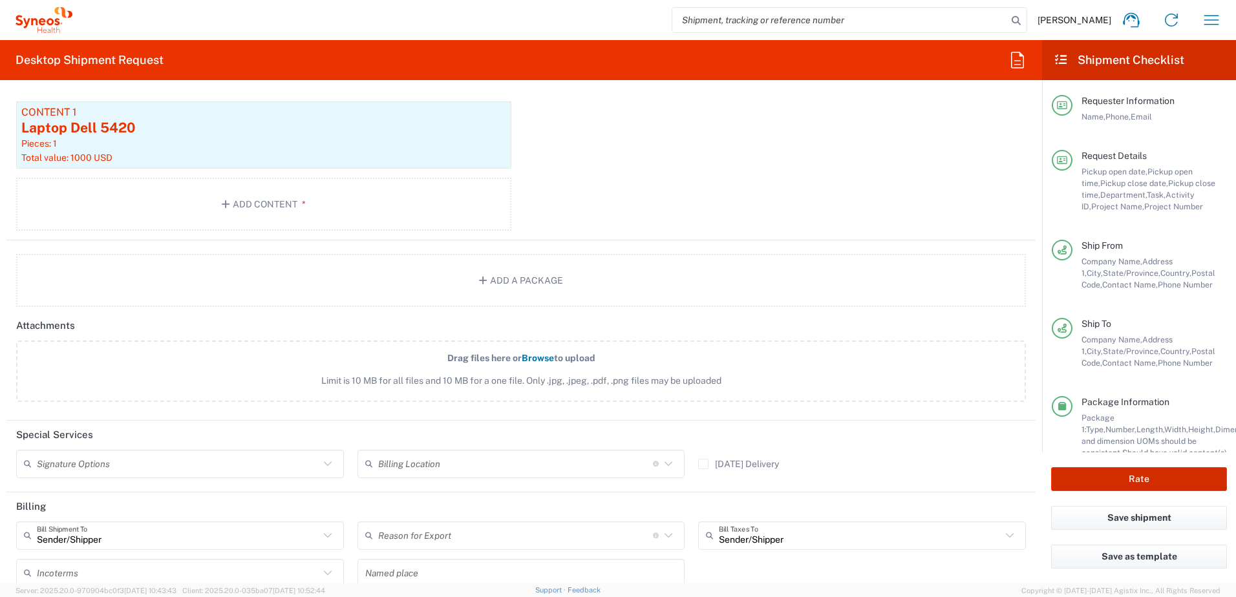
click at [1115, 475] on button "Rate" at bounding box center [1139, 479] width 176 height 24
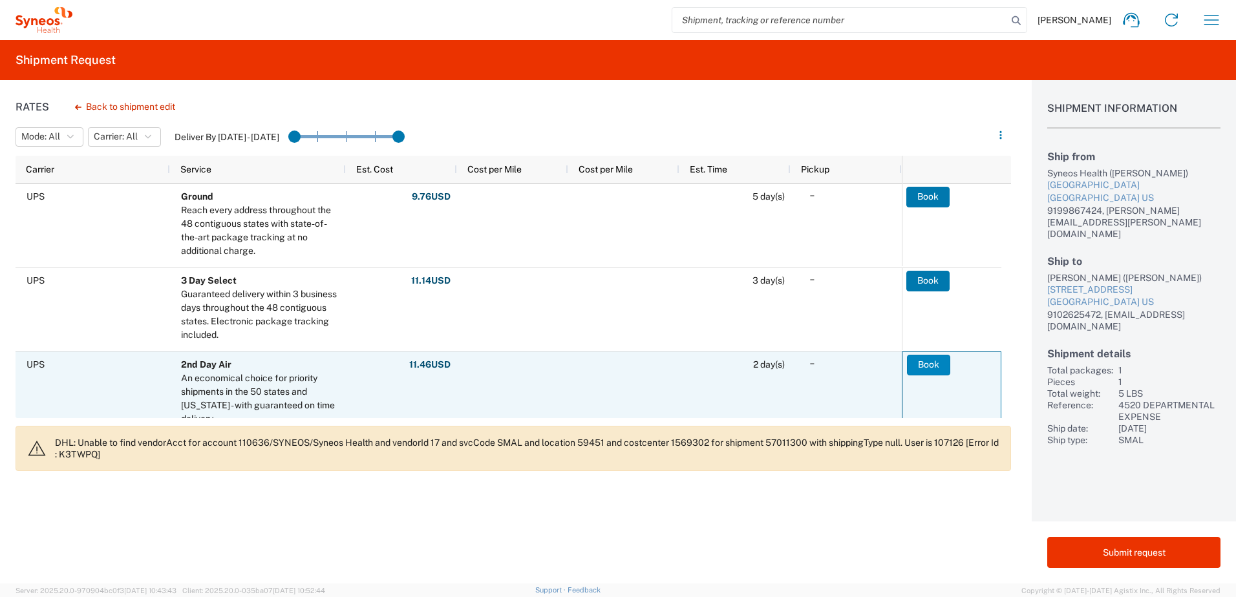
click at [931, 363] on button "Book" at bounding box center [928, 365] width 43 height 21
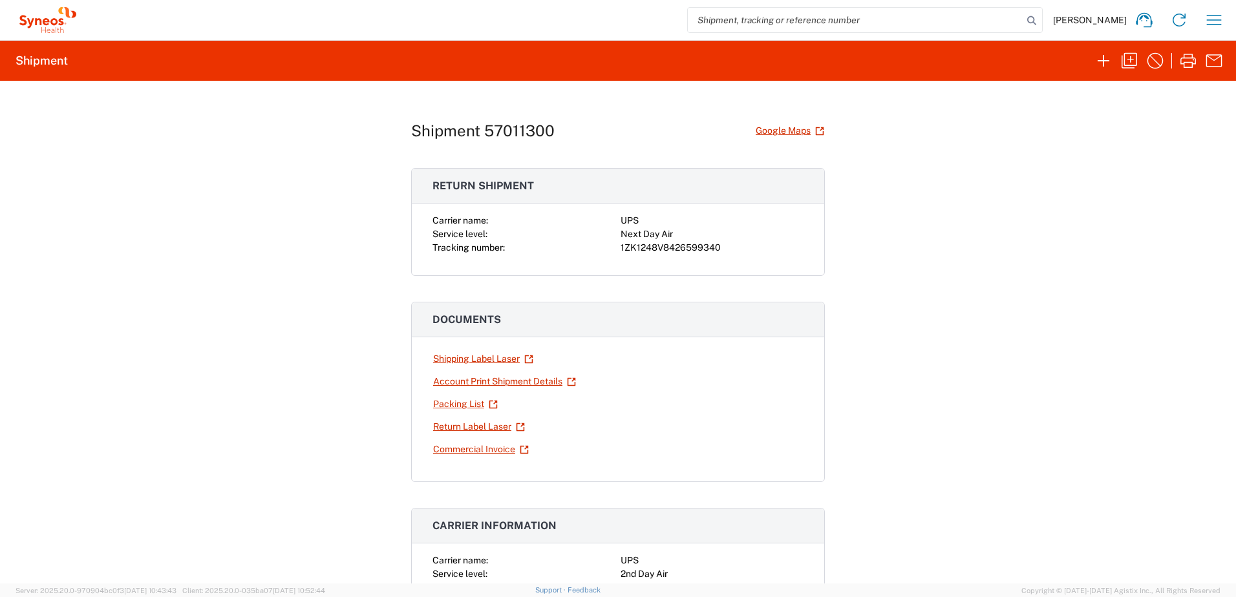
click at [650, 249] on div "1ZK1248V8426599340" at bounding box center [712, 248] width 183 height 14
copy div "1ZK1248V8426599340"
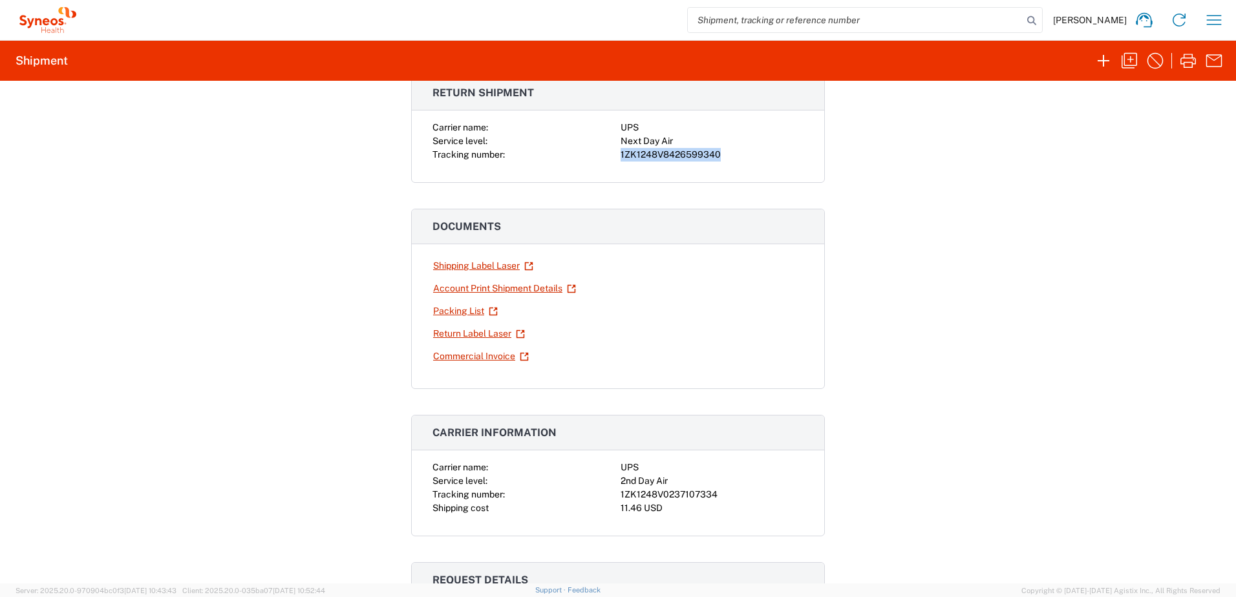
scroll to position [194, 0]
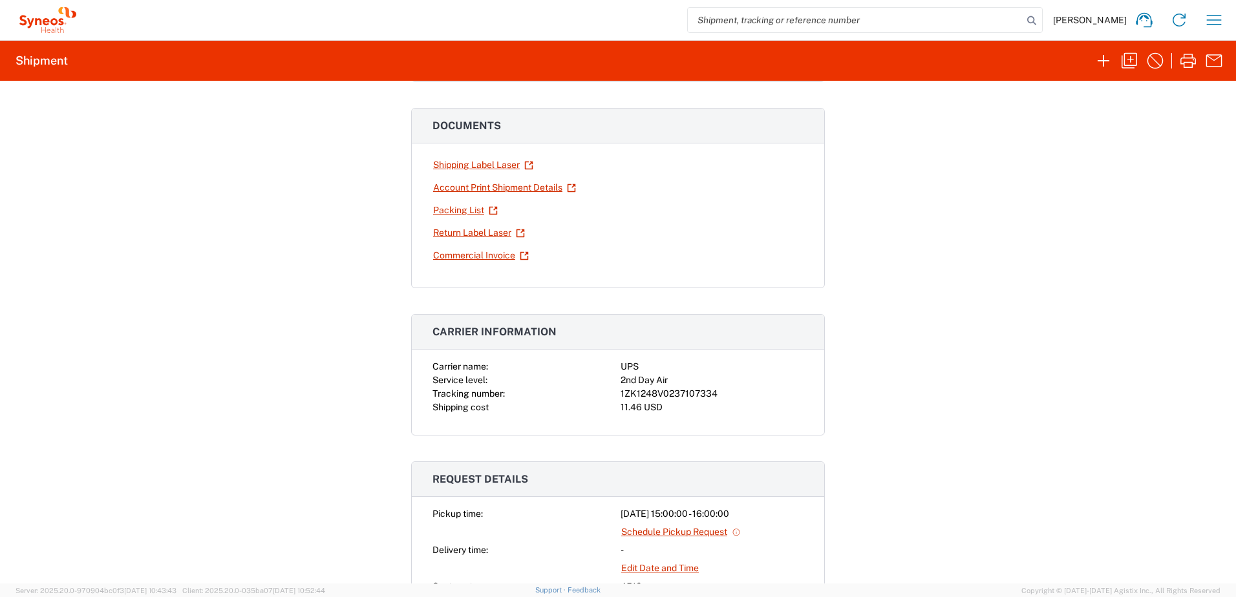
click at [675, 392] on div "1ZK1248V0237107334" at bounding box center [712, 394] width 183 height 14
copy div "1ZK1248V0237107334"
click at [1135, 69] on icon "button" at bounding box center [1129, 60] width 21 height 21
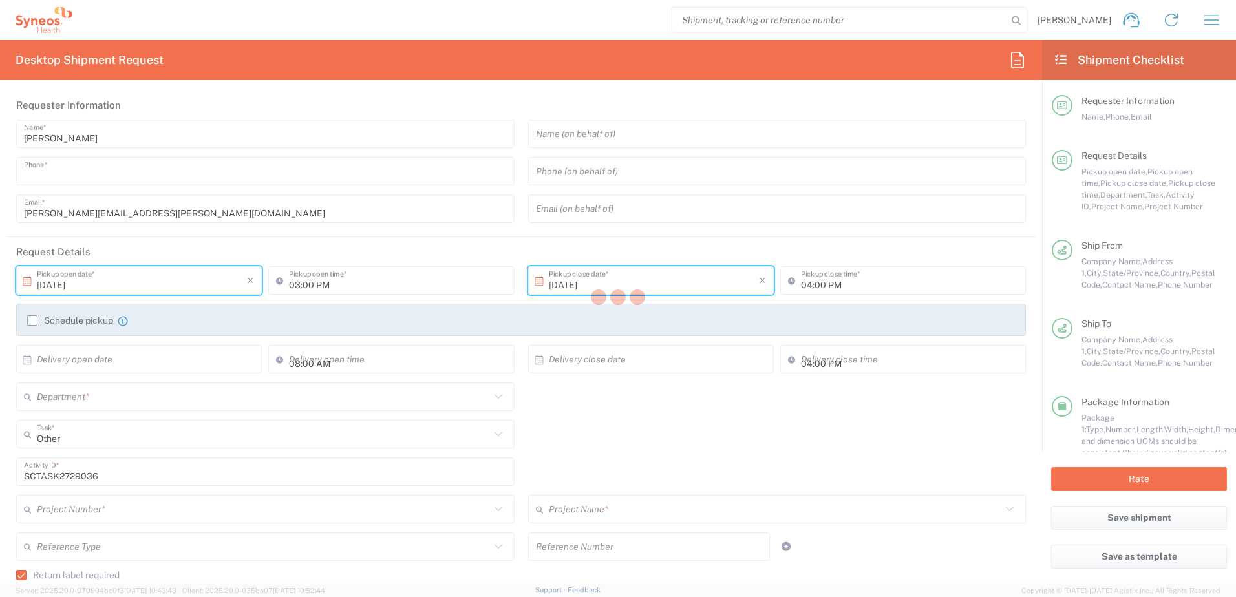
type input "9199867424"
type textarea "[PERSON_NAME][EMAIL_ADDRESS][PERSON_NAME][DOMAIN_NAME]"
type input "Syneos Health"
type input "[GEOGRAPHIC_DATA]"
type input "Morrisville"
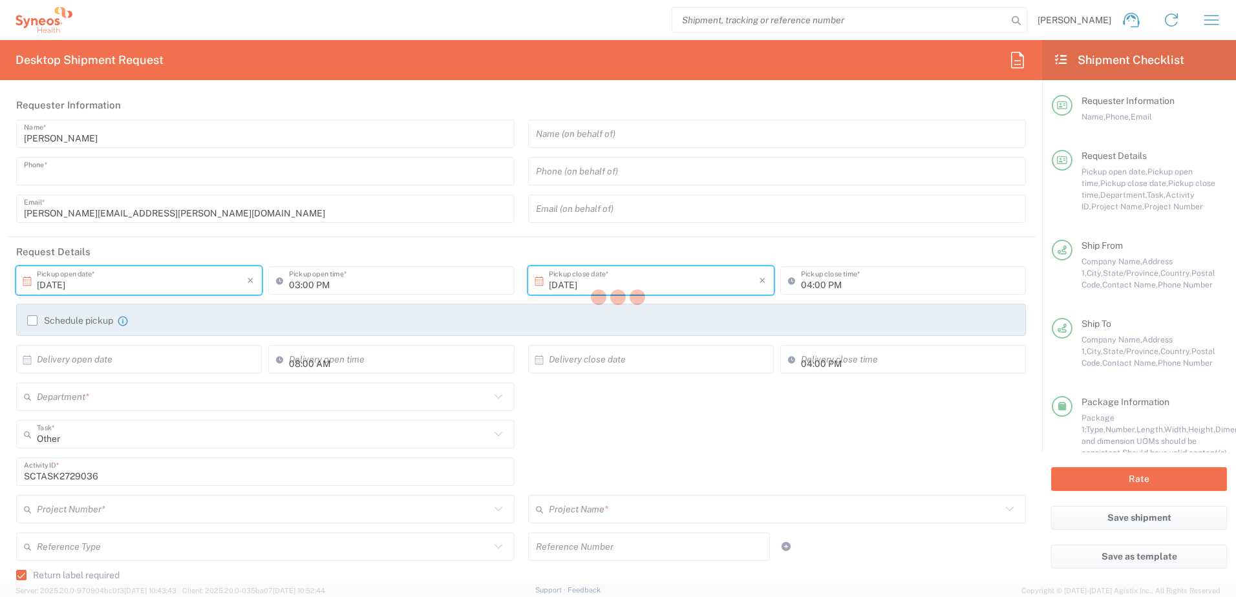
type input "27560"
type input "[PERSON_NAME]"
type input "9199867424"
type input "[PERSON_NAME][EMAIL_ADDRESS][PERSON_NAME][DOMAIN_NAME]"
type input "[PERSON_NAME]"
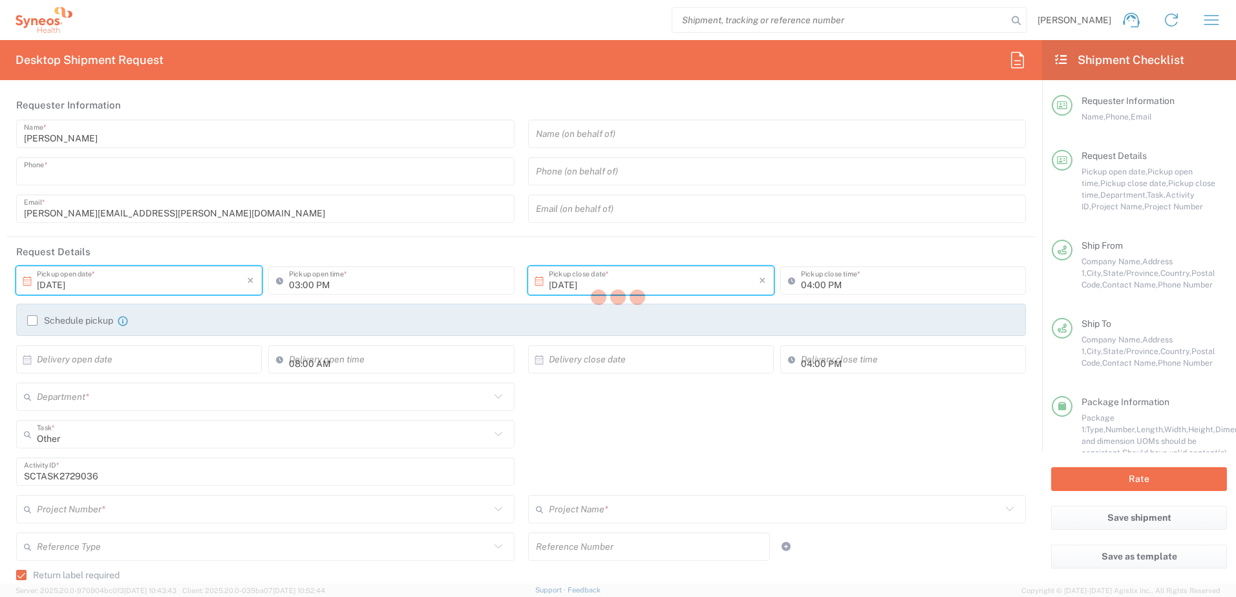
type input "[STREET_ADDRESS]"
type input "Apt 317"
type input "[GEOGRAPHIC_DATA]"
type input "27617"
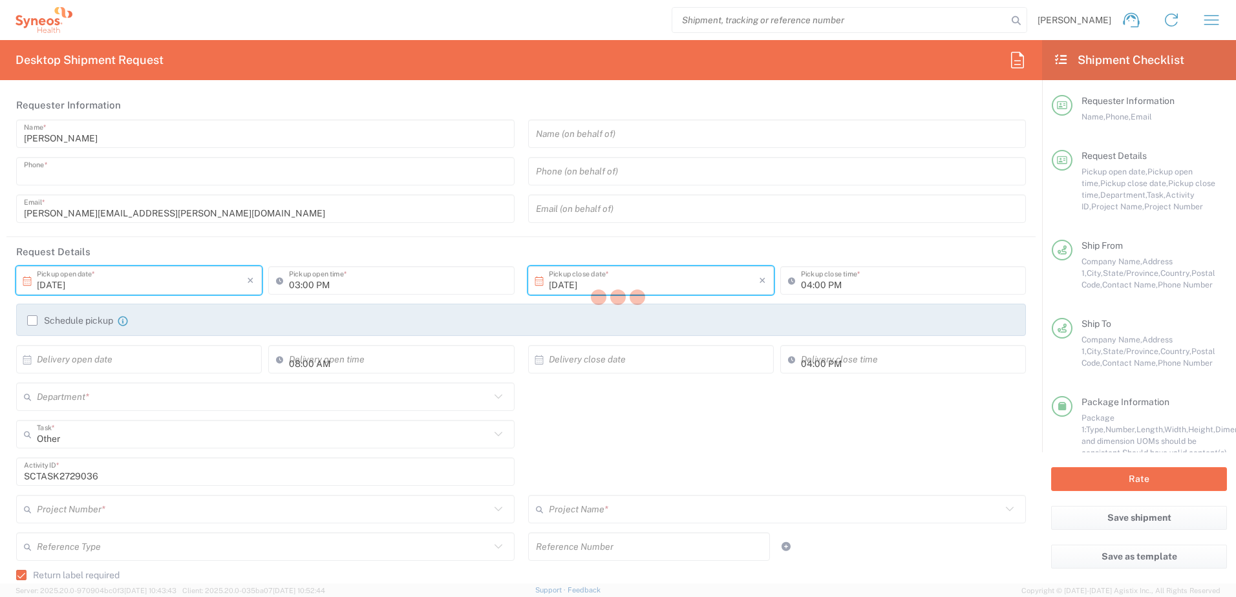
type input "[PERSON_NAME]"
type input "9102625472"
type input "[EMAIL_ADDRESS][DOMAIN_NAME]"
type input "Residential/Home"
type input "Sender/Shipper"
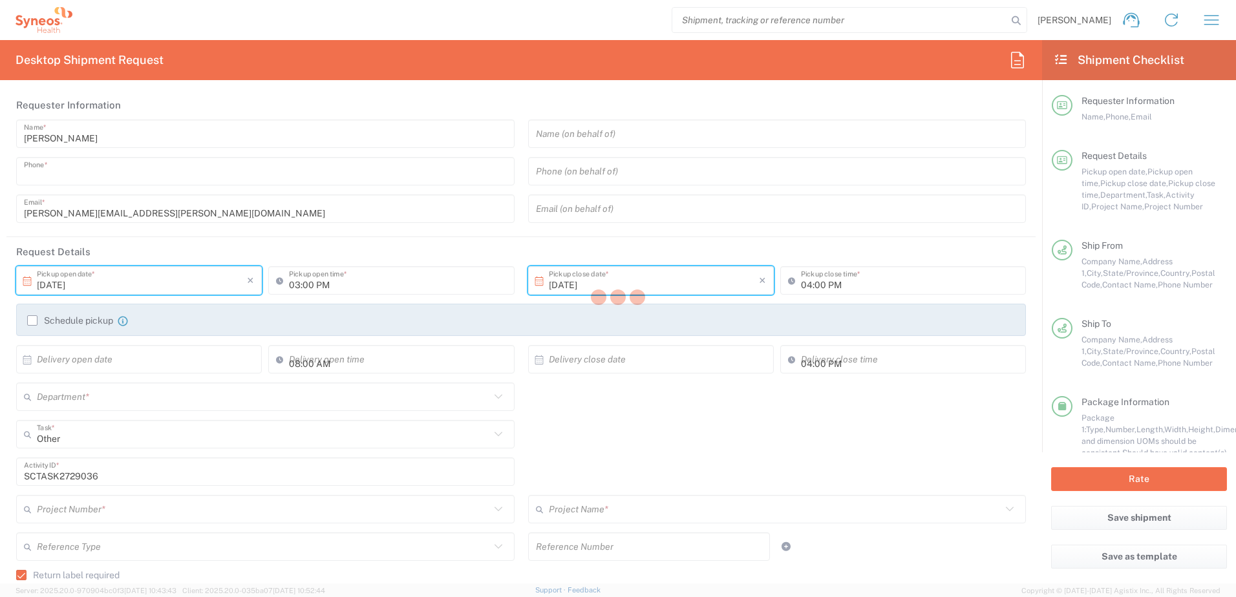
type input "Sender/Shipper"
type input "[US_STATE]"
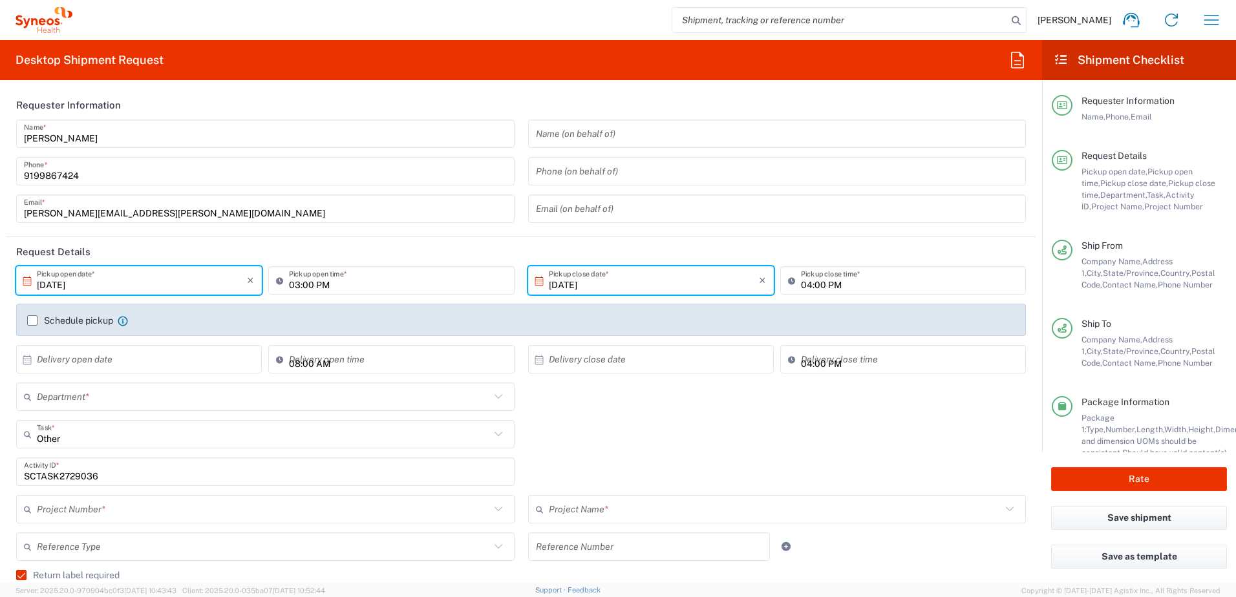
type input "4510"
type input "4520 DEPARTMENTAL EXPENSE"
type input "Next Day Air"
type input "Your Packaging"
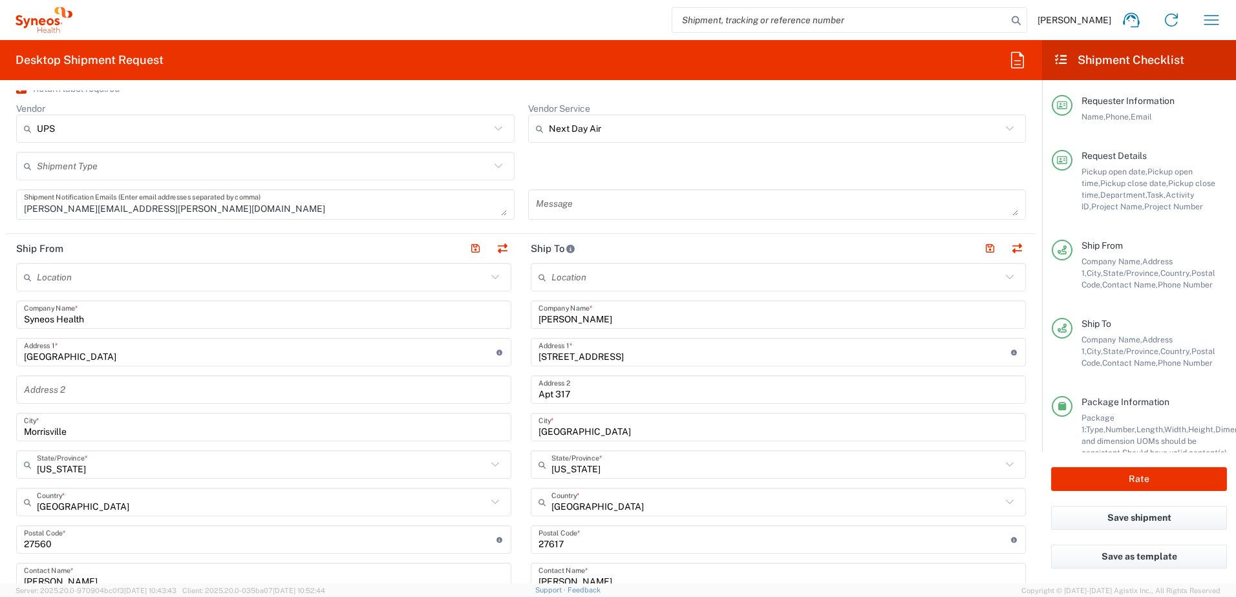
scroll to position [517, 0]
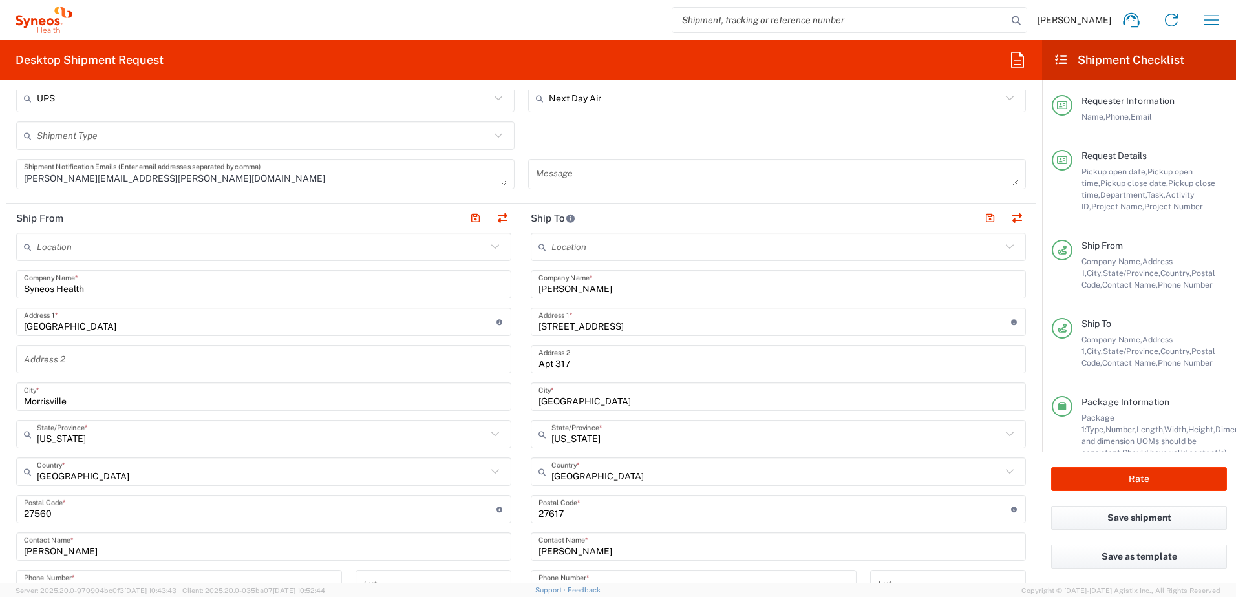
drag, startPoint x: 593, startPoint y: 299, endPoint x: 600, endPoint y: 294, distance: 8.8
click at [592, 297] on div "Location [PERSON_NAME] LLC-[GEOGRAPHIC_DATA] [GEOGRAPHIC_DATA] [GEOGRAPHIC_DATA…" at bounding box center [778, 504] width 495 height 543
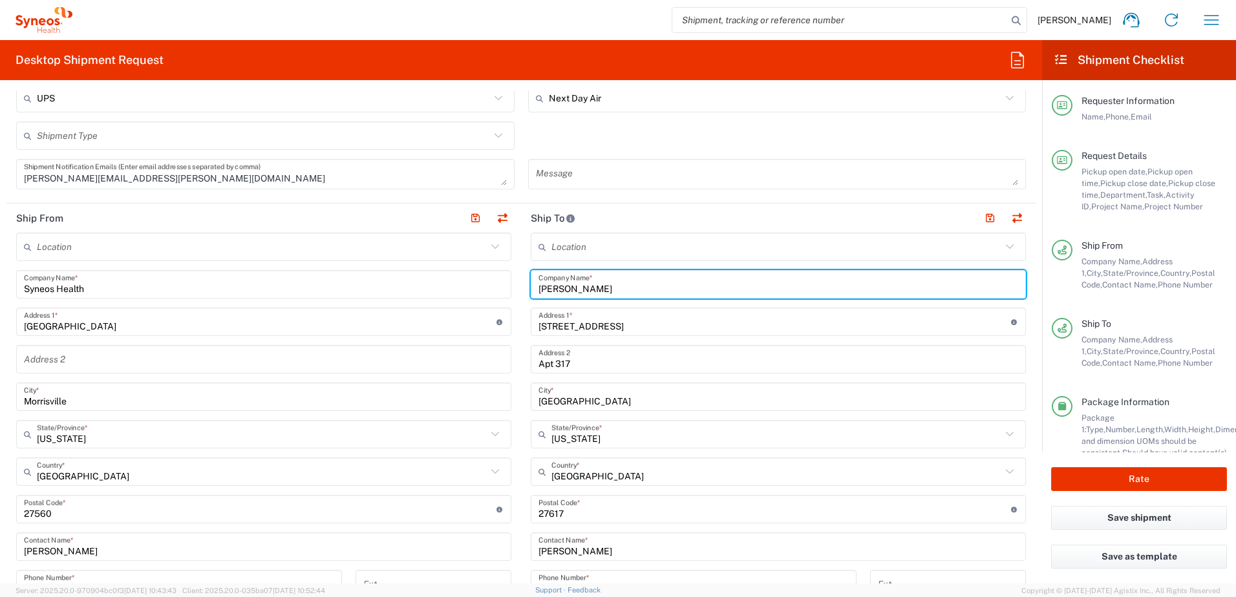
drag, startPoint x: 600, startPoint y: 294, endPoint x: 484, endPoint y: 286, distance: 116.0
click at [484, 286] on div "Ship From Location [PERSON_NAME] LLC-[GEOGRAPHIC_DATA] [GEOGRAPHIC_DATA] [GEOGR…" at bounding box center [520, 492] width 1029 height 577
paste input "[PERSON_NAME]"
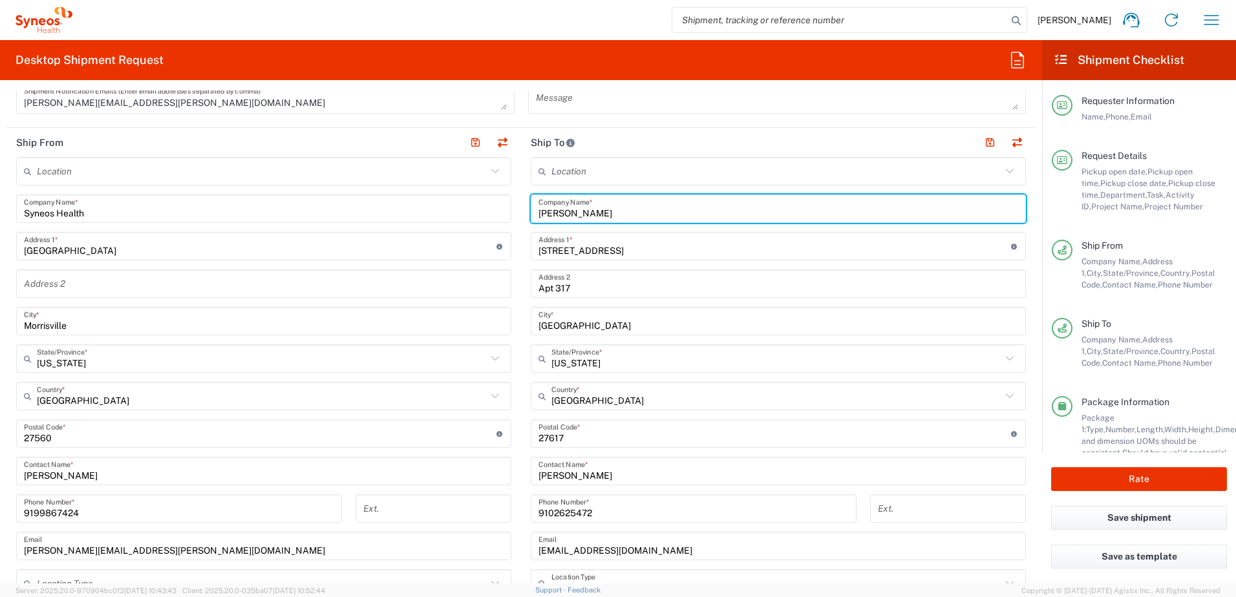
scroll to position [711, 0]
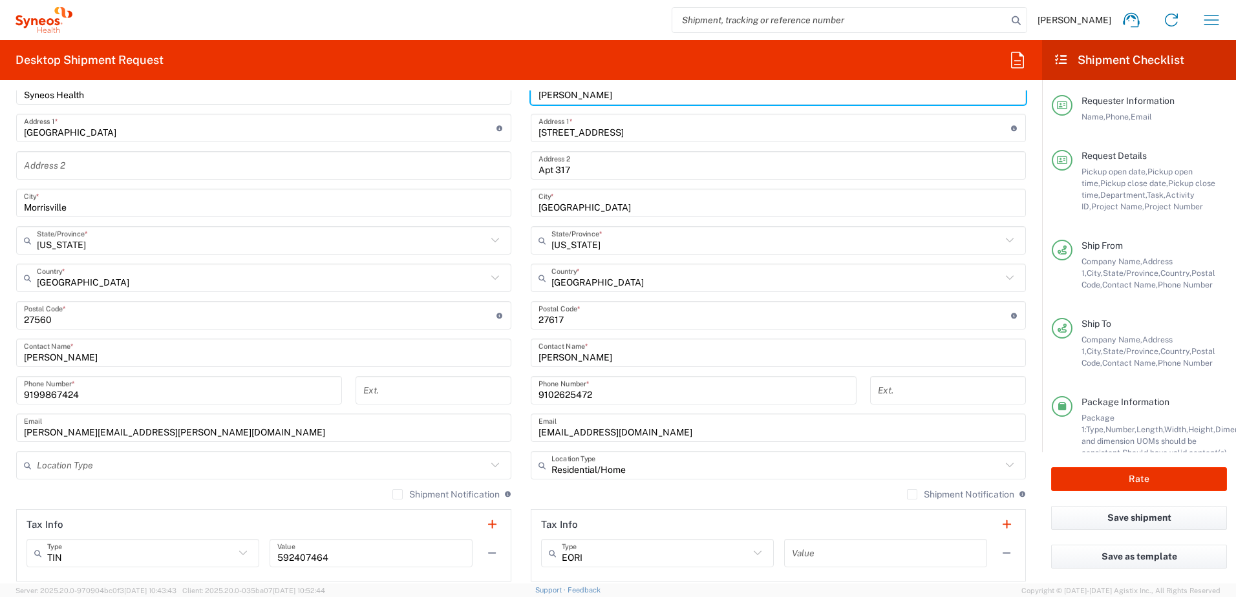
type input "[PERSON_NAME]"
drag, startPoint x: 600, startPoint y: 358, endPoint x: 476, endPoint y: 347, distance: 124.0
click at [476, 348] on div "Ship From Location [PERSON_NAME] LLC-[GEOGRAPHIC_DATA] [GEOGRAPHIC_DATA] [GEOGR…" at bounding box center [520, 298] width 1029 height 577
paste input "[PERSON_NAME]"
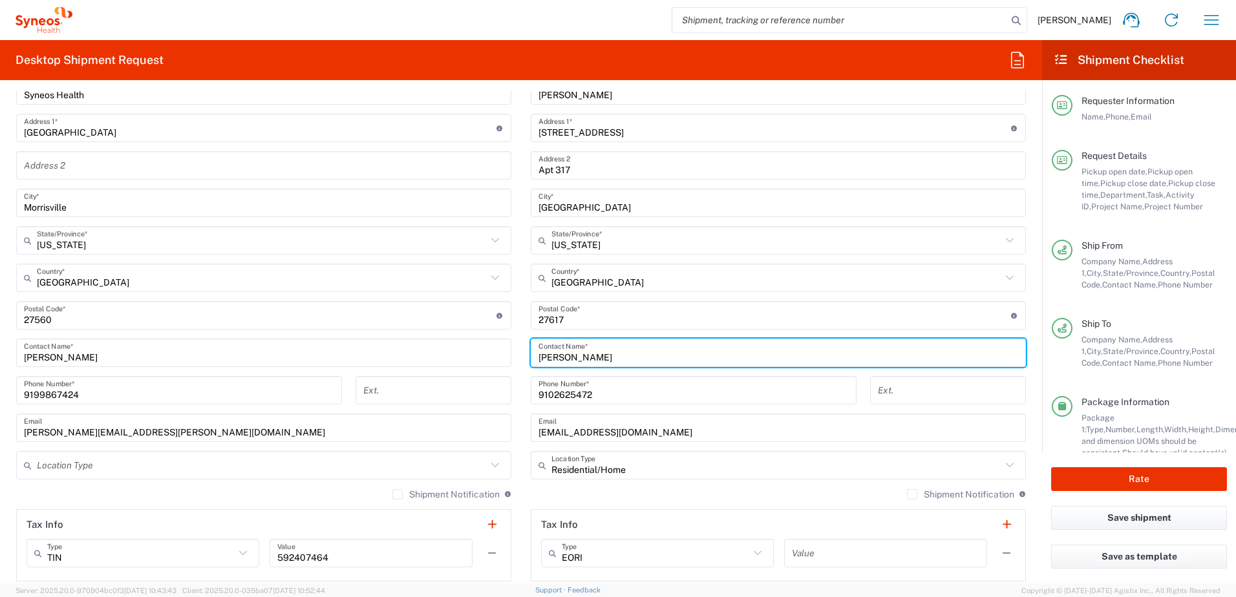
type input "[PERSON_NAME]"
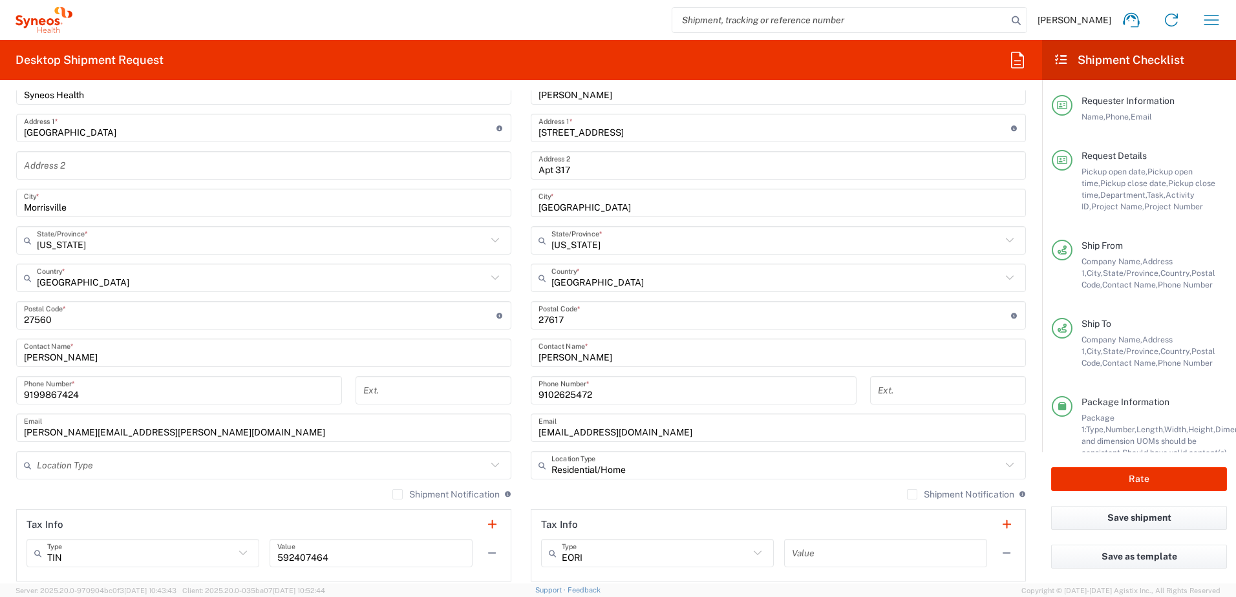
scroll to position [582, 0]
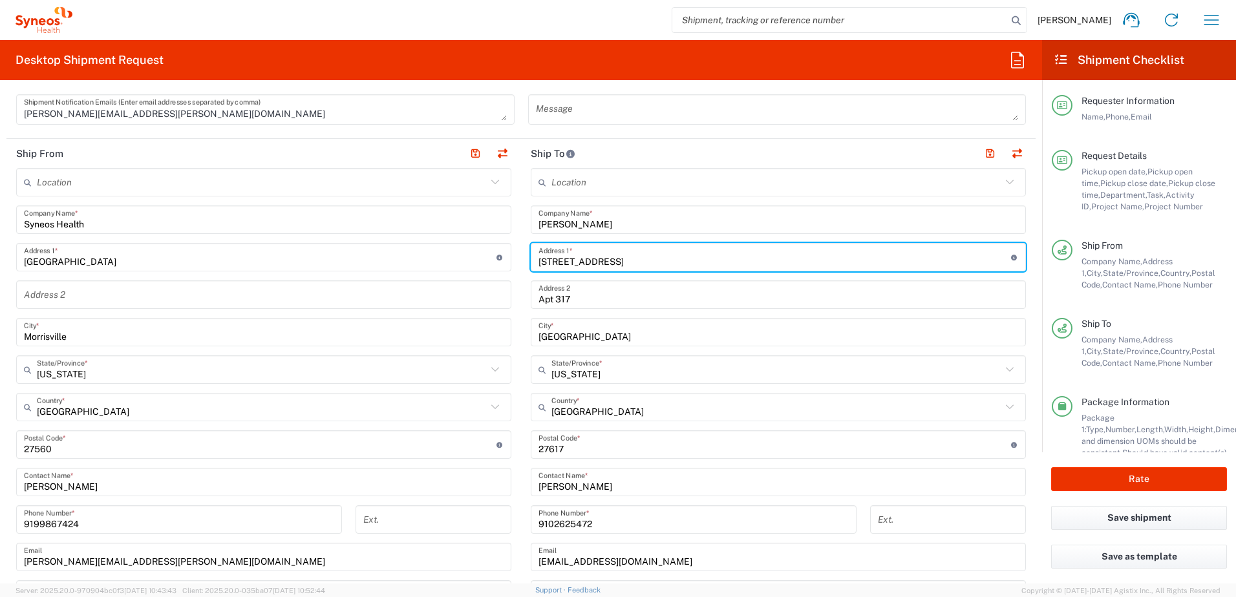
drag, startPoint x: 609, startPoint y: 264, endPoint x: 523, endPoint y: 266, distance: 86.0
click at [523, 266] on main "Location [PERSON_NAME] LLC-[GEOGRAPHIC_DATA] [GEOGRAPHIC_DATA] [GEOGRAPHIC_DATA…" at bounding box center [778, 439] width 515 height 543
paste input "211 Wedgemere"
type input "[STREET_ADDRESS]"
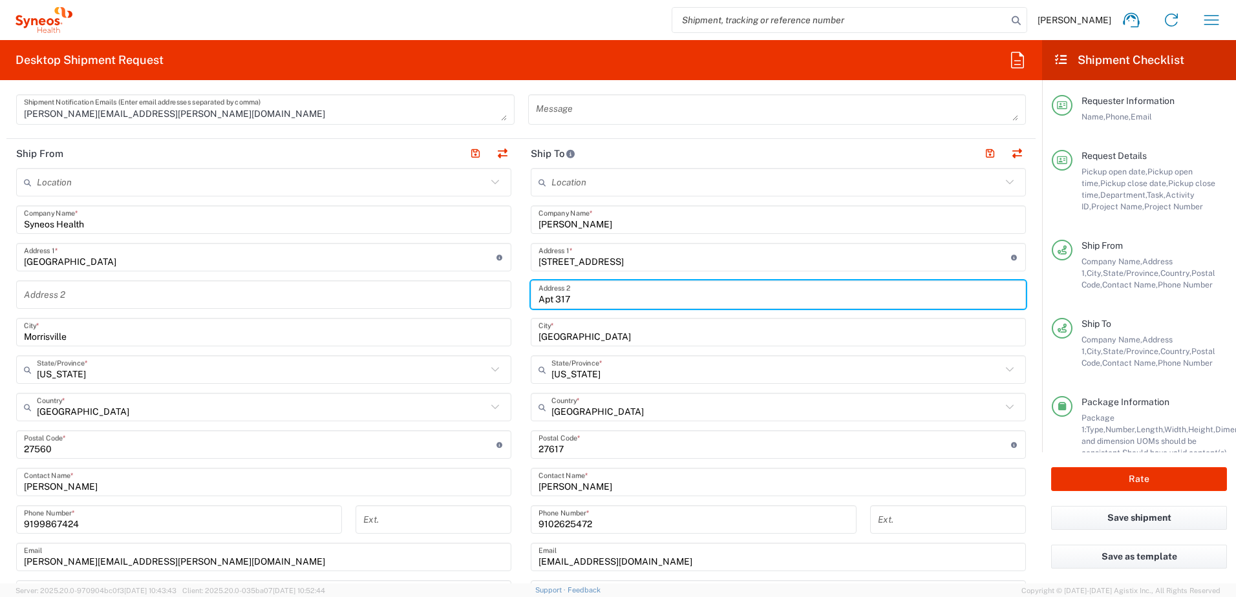
drag, startPoint x: 579, startPoint y: 295, endPoint x: 492, endPoint y: 296, distance: 86.6
click at [492, 296] on div "Ship From Location [PERSON_NAME] LLC-[GEOGRAPHIC_DATA] [GEOGRAPHIC_DATA] [GEOGR…" at bounding box center [520, 427] width 1029 height 577
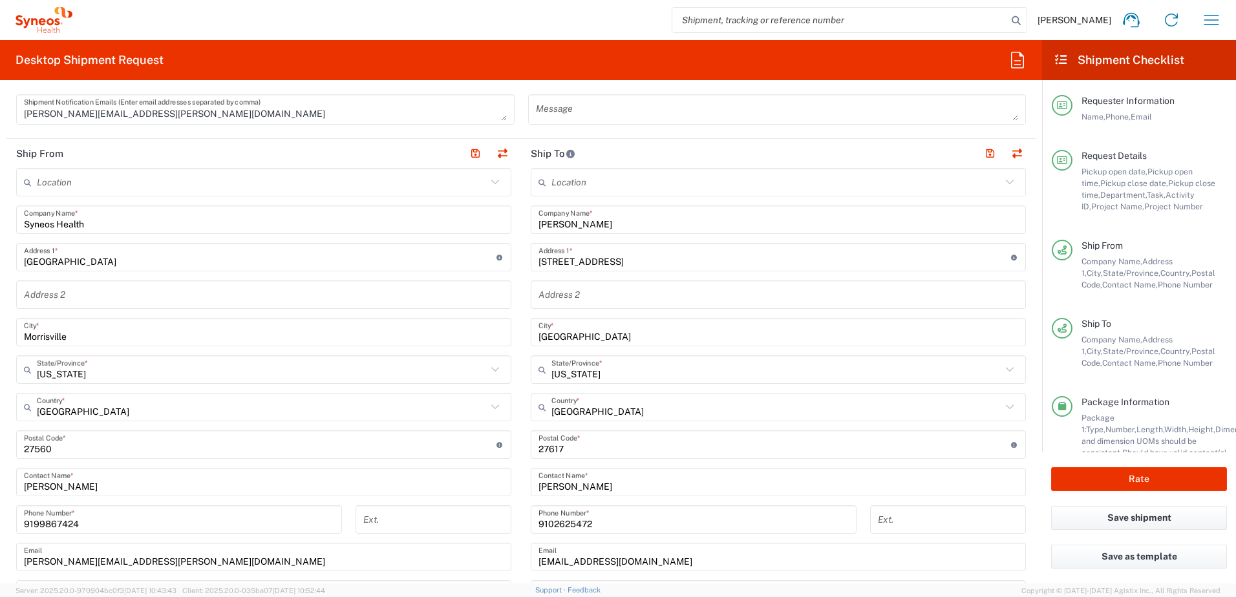
drag, startPoint x: 573, startPoint y: 334, endPoint x: 580, endPoint y: 334, distance: 7.1
click at [573, 334] on input "[GEOGRAPHIC_DATA]" at bounding box center [779, 332] width 480 height 23
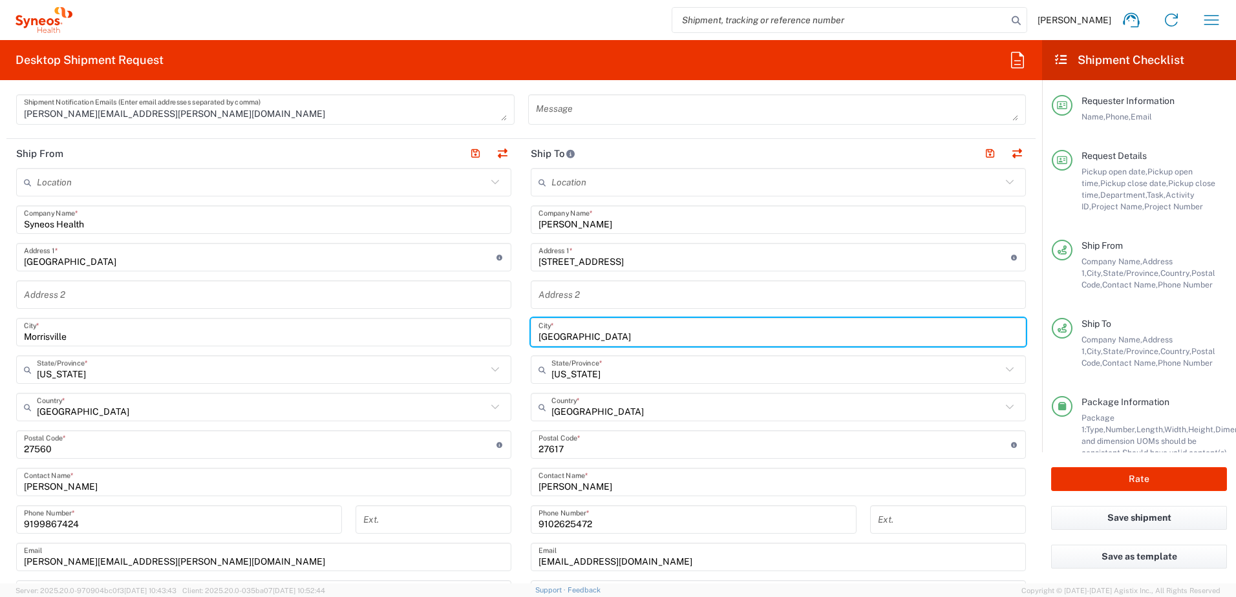
drag, startPoint x: 586, startPoint y: 334, endPoint x: 493, endPoint y: 325, distance: 92.9
click at [493, 325] on div "Ship From Location [PERSON_NAME] LLC-[GEOGRAPHIC_DATA] [GEOGRAPHIC_DATA] [GEOGR…" at bounding box center [520, 427] width 1029 height 577
paste input "[PERSON_NAME]"
type input "[PERSON_NAME]"
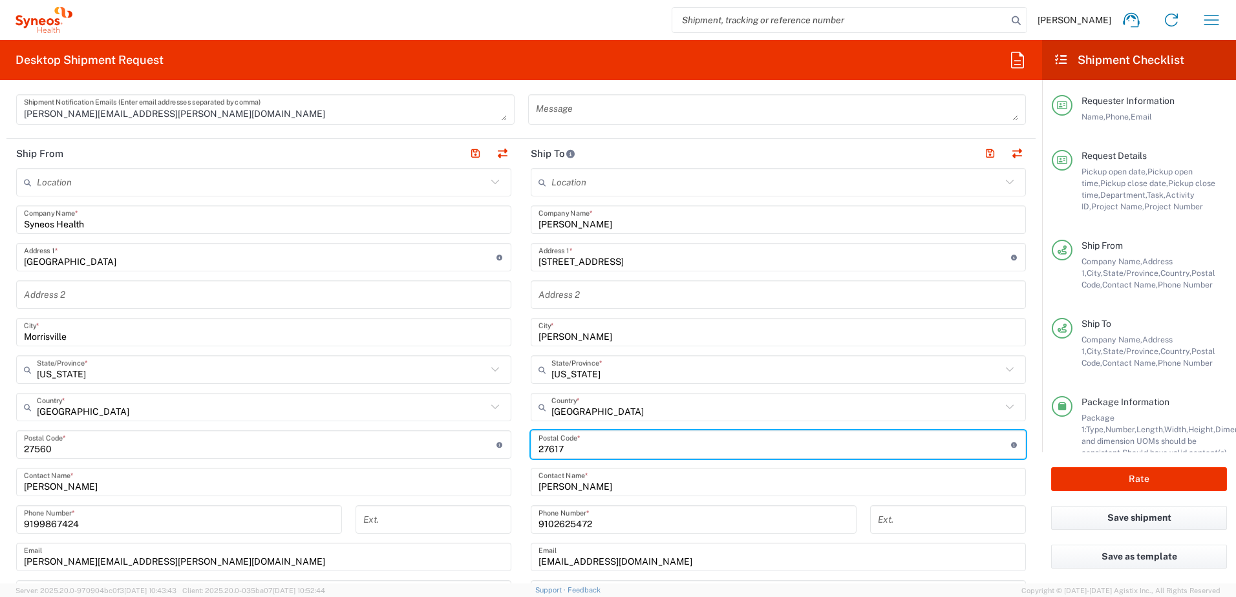
click at [575, 450] on input "undefined" at bounding box center [775, 445] width 473 height 23
drag, startPoint x: 562, startPoint y: 449, endPoint x: 501, endPoint y: 447, distance: 60.8
click at [501, 447] on div "Ship From Location [PERSON_NAME] LLC-[GEOGRAPHIC_DATA] [GEOGRAPHIC_DATA] [GEOGR…" at bounding box center [520, 427] width 1029 height 577
paste input "27519"
type input "27519"
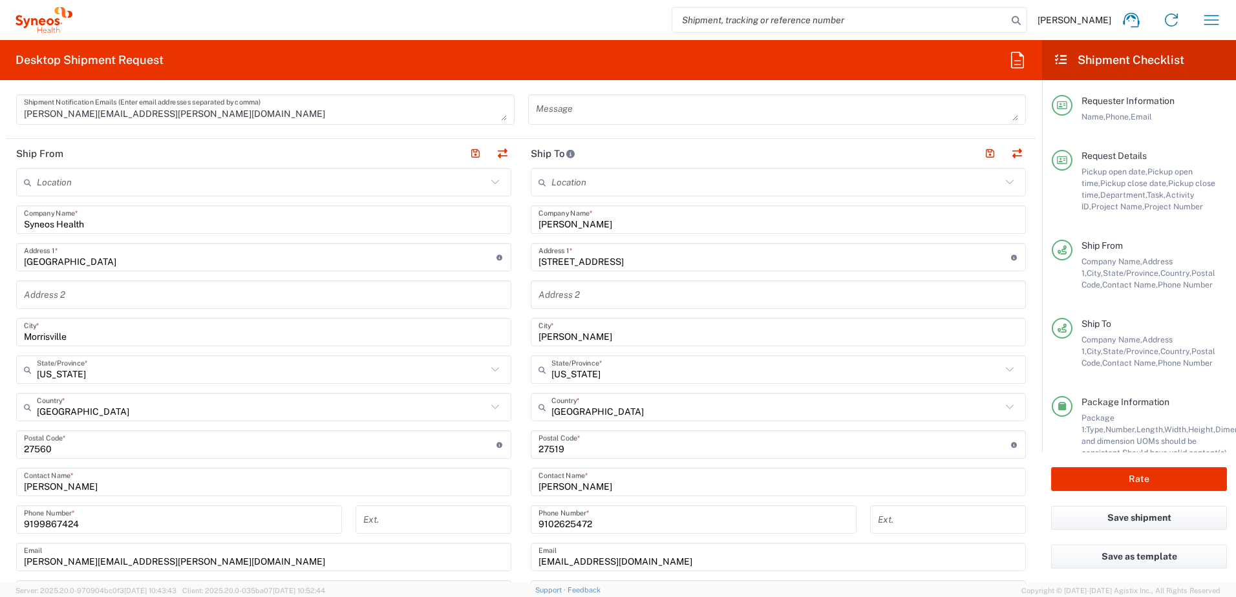
click at [602, 518] on input "9102625472" at bounding box center [694, 520] width 310 height 23
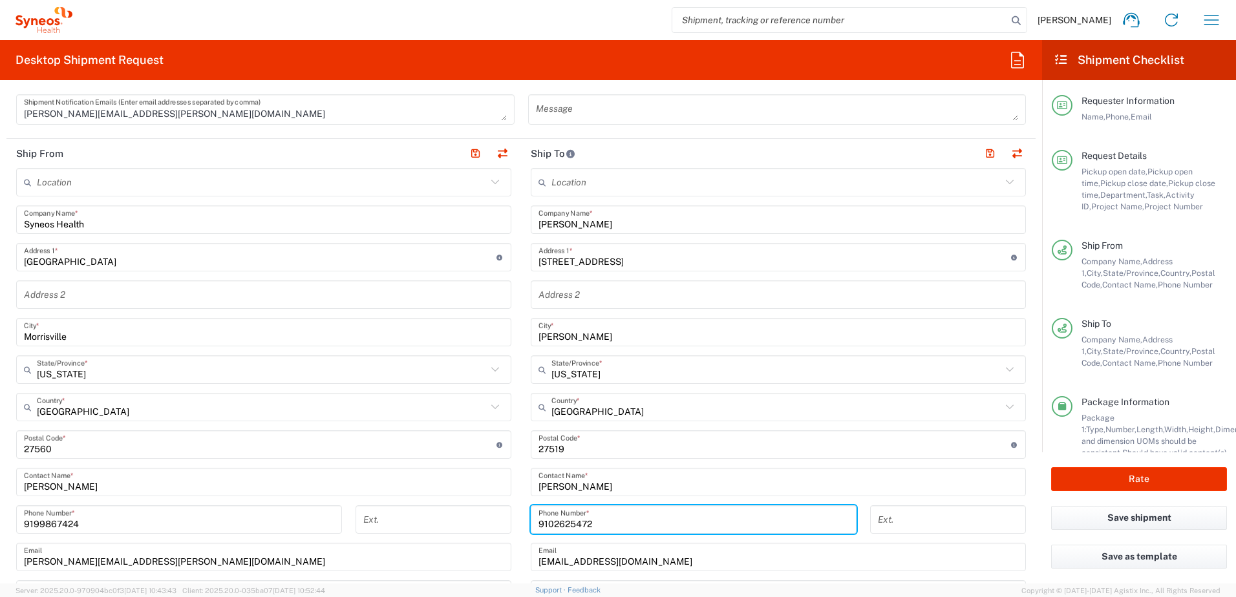
drag, startPoint x: 595, startPoint y: 526, endPoint x: 507, endPoint y: 526, distance: 88.6
click at [507, 526] on div "Ship From Location [PERSON_NAME] LLC-[GEOGRAPHIC_DATA] [GEOGRAPHIC_DATA] [GEOGR…" at bounding box center [520, 427] width 1029 height 577
paste input "[PHONE_NUMBER]"
type input "[PHONE_NUMBER]"
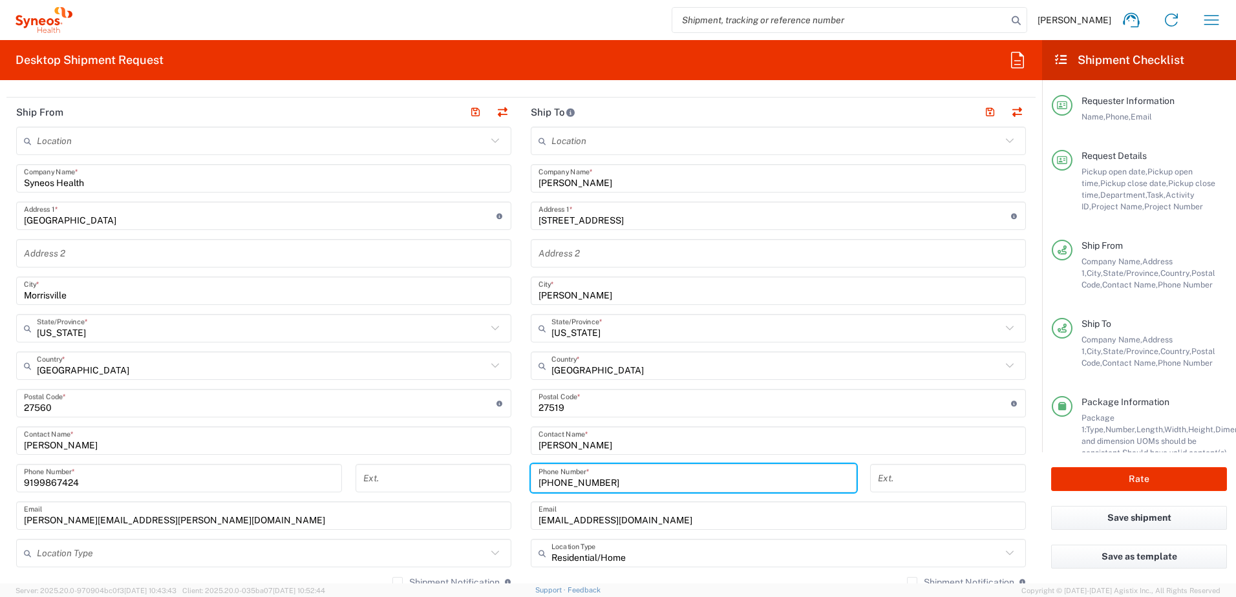
scroll to position [646, 0]
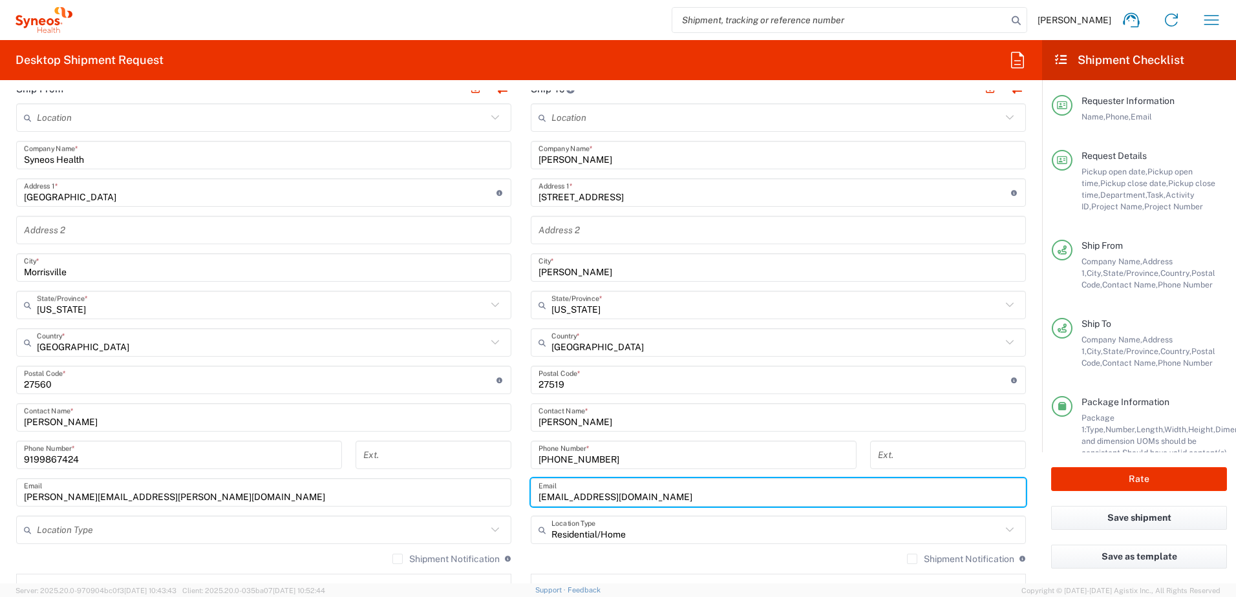
drag, startPoint x: 630, startPoint y: 498, endPoint x: 511, endPoint y: 495, distance: 119.0
click at [511, 495] on div "Ship From Location [PERSON_NAME] LLC-[GEOGRAPHIC_DATA] [GEOGRAPHIC_DATA] [GEOGR…" at bounding box center [520, 362] width 1029 height 577
paste input "frankmorello1970"
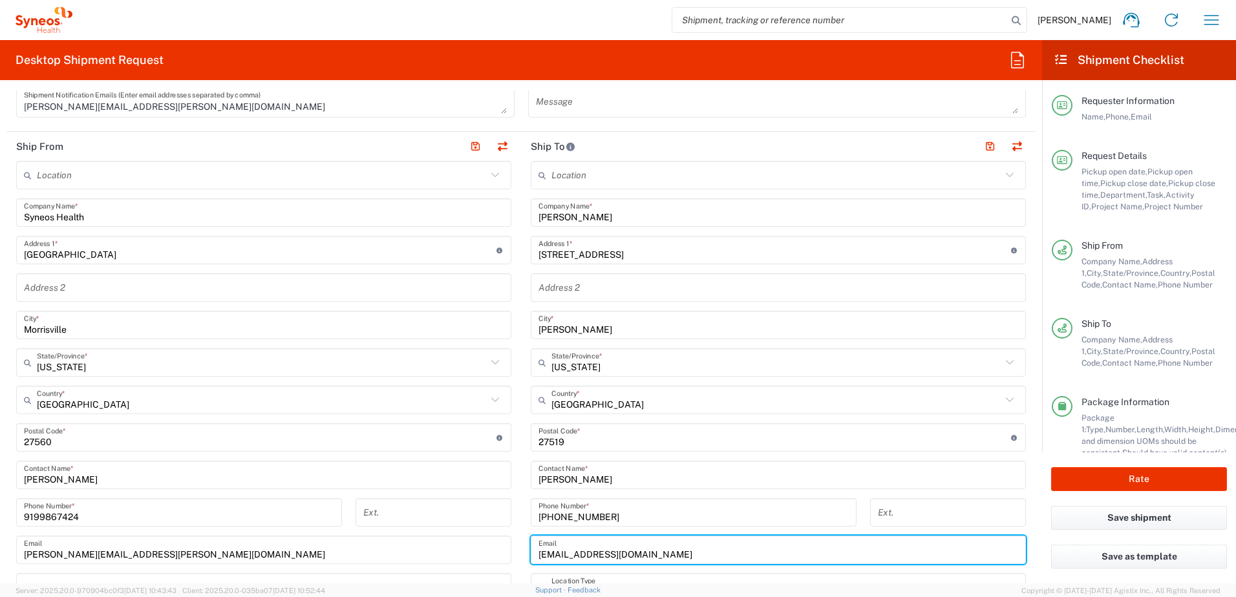
scroll to position [453, 0]
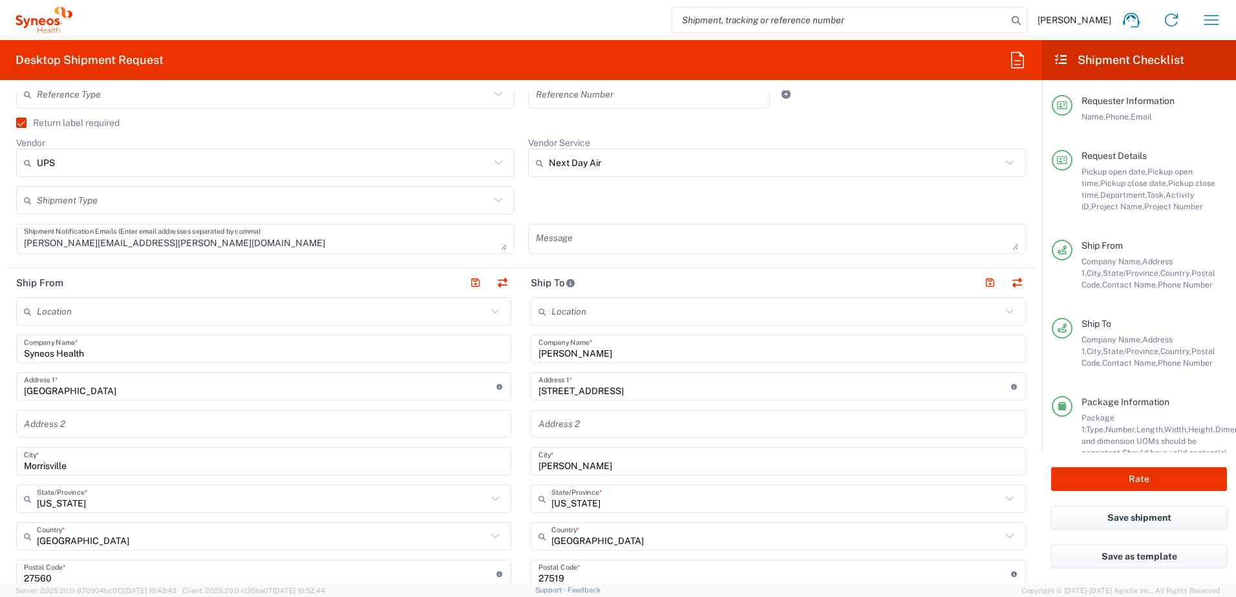
type input "[EMAIL_ADDRESS][DOMAIN_NAME]"
click at [604, 157] on input "Vendor Service" at bounding box center [775, 163] width 453 height 21
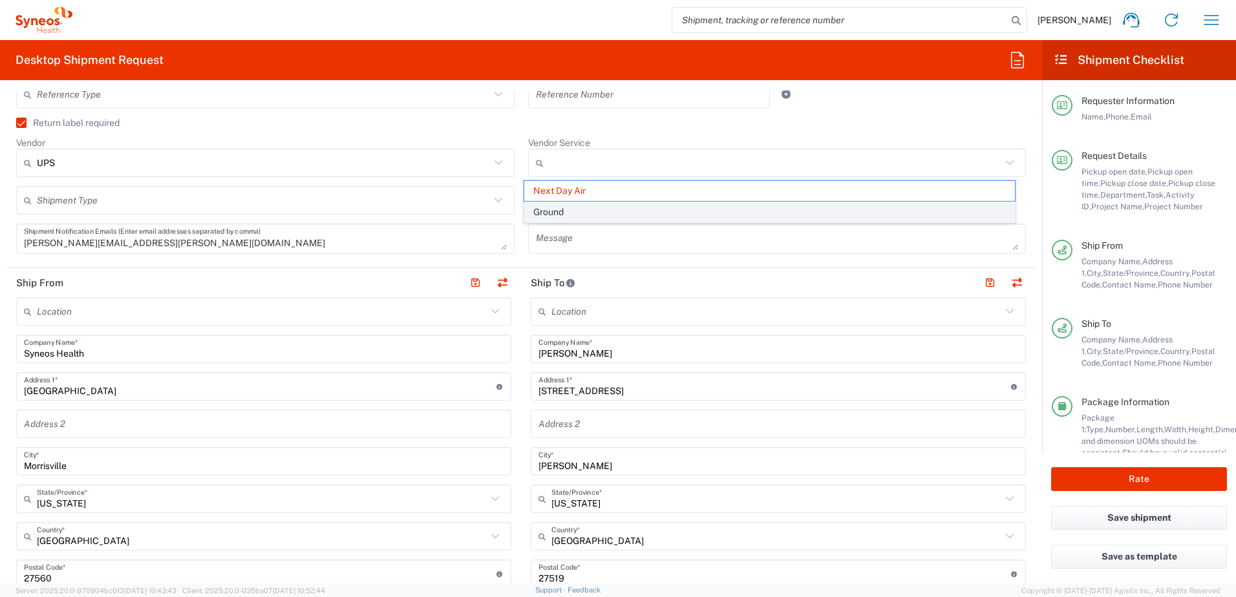
click at [576, 208] on span "Ground" at bounding box center [769, 212] width 491 height 20
type input "Ground"
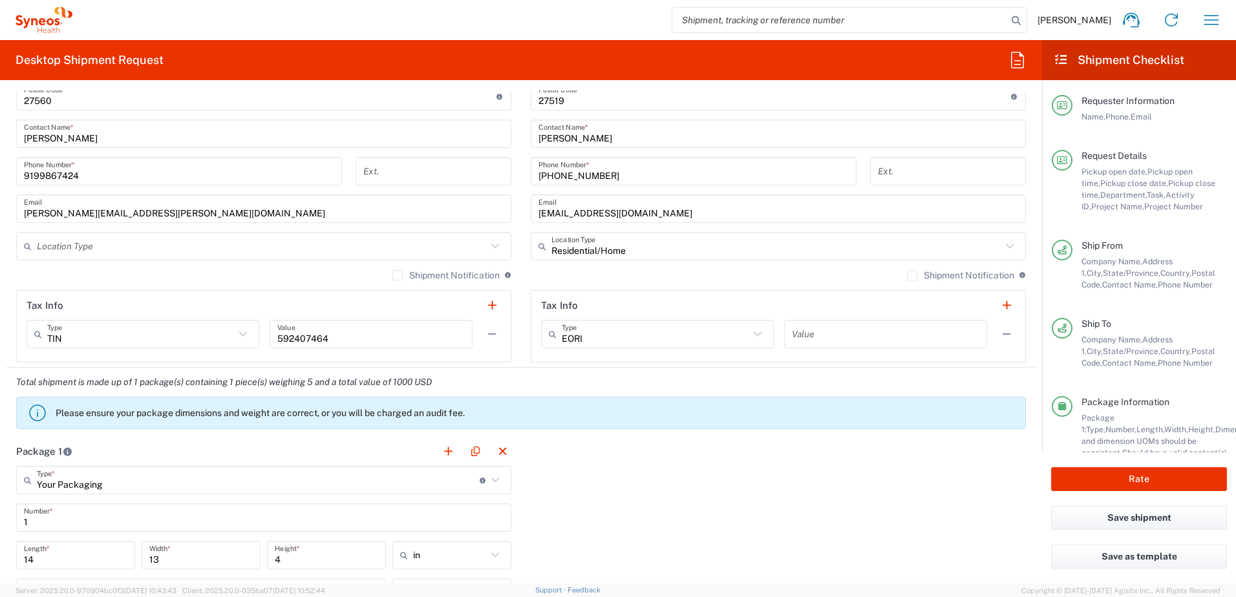
scroll to position [1099, 0]
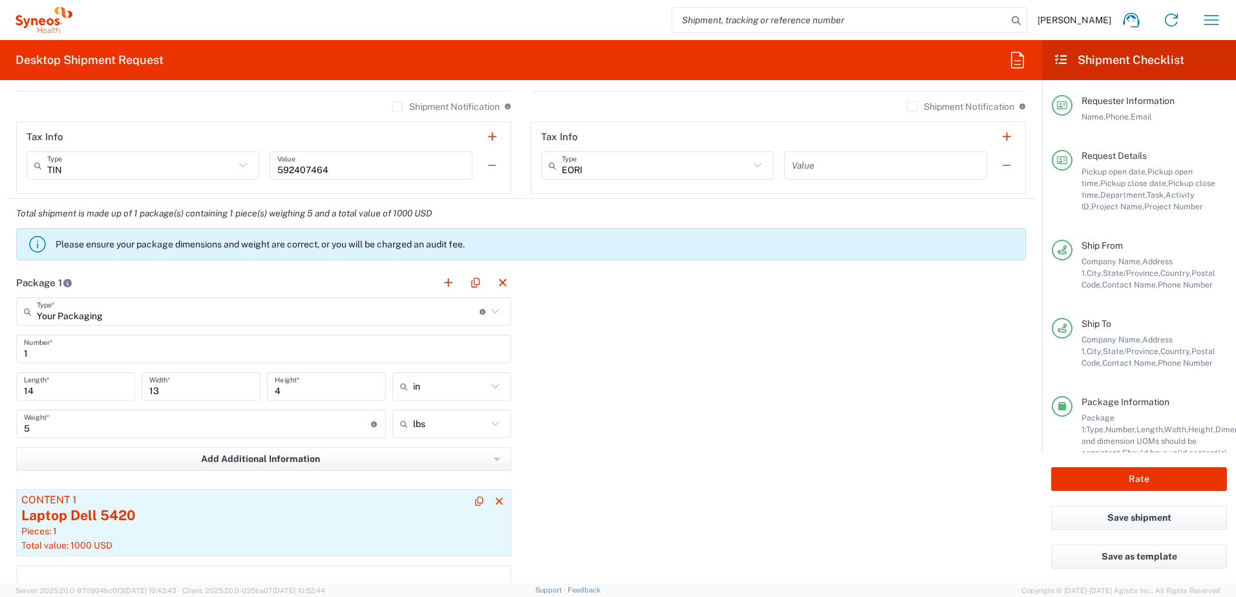
click at [317, 514] on div "Laptop Dell 5420" at bounding box center [263, 515] width 485 height 19
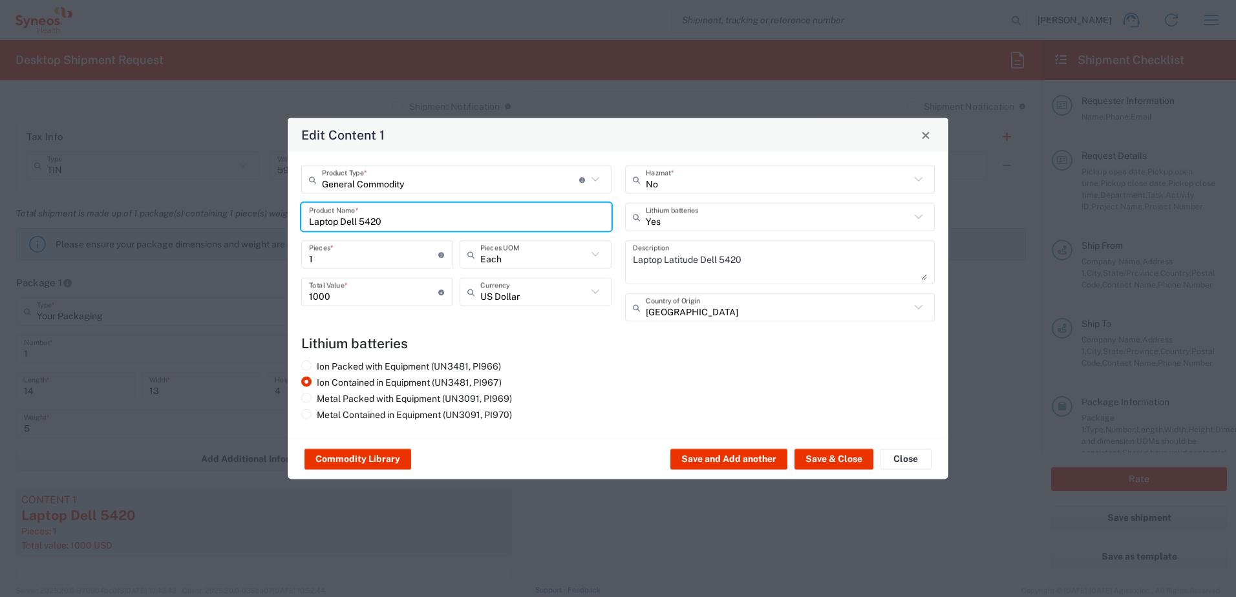
drag, startPoint x: 473, startPoint y: 216, endPoint x: 282, endPoint y: 221, distance: 190.8
click at [282, 221] on div "Edit Content 1 General Commodity Product Type * Document: Paper document genera…" at bounding box center [618, 298] width 1236 height 597
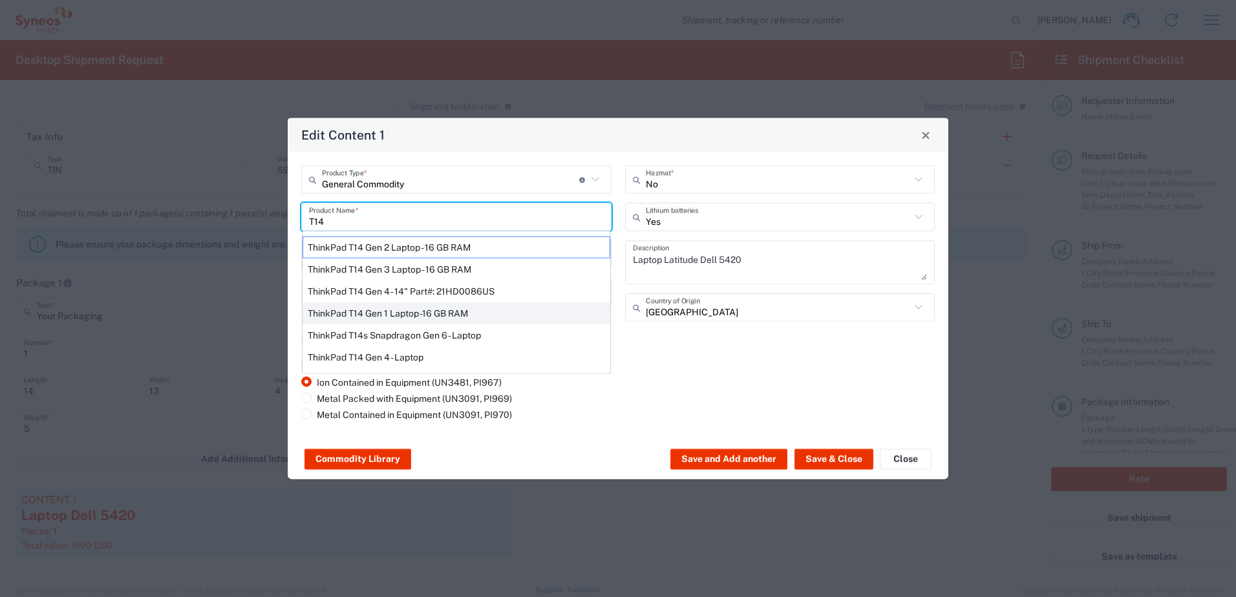
click at [379, 309] on div "ThinkPad T14 Gen 1 Laptop -16 GB RAM" at bounding box center [457, 314] width 308 height 22
type input "ThinkPad T14 Gen 1 Laptop -16 GB RAM"
type textarea "Intel Core i5-10210U- 14"- 512 GB SSD"
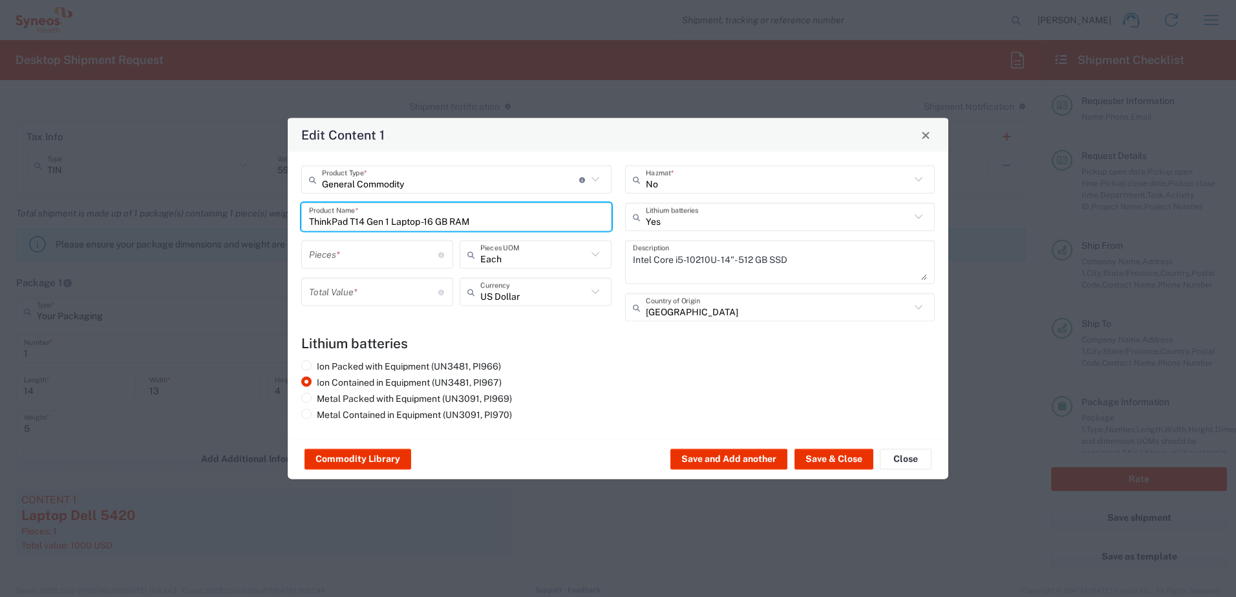
click at [343, 263] on input "number" at bounding box center [373, 254] width 129 height 23
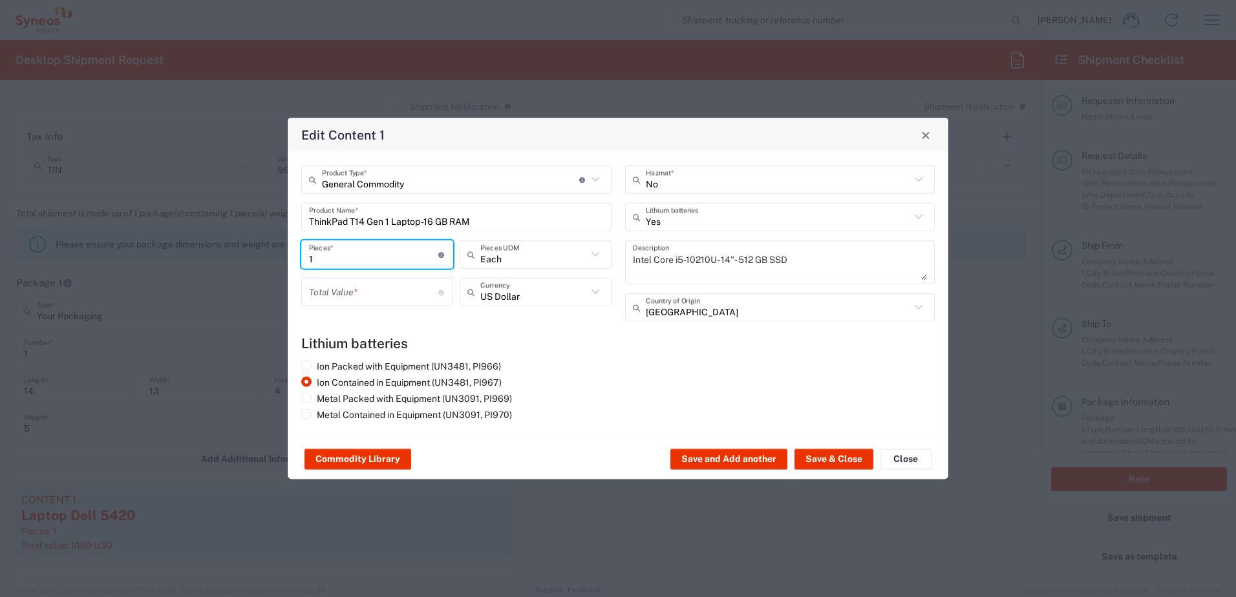
type input "1"
click at [342, 290] on input "number" at bounding box center [373, 292] width 129 height 23
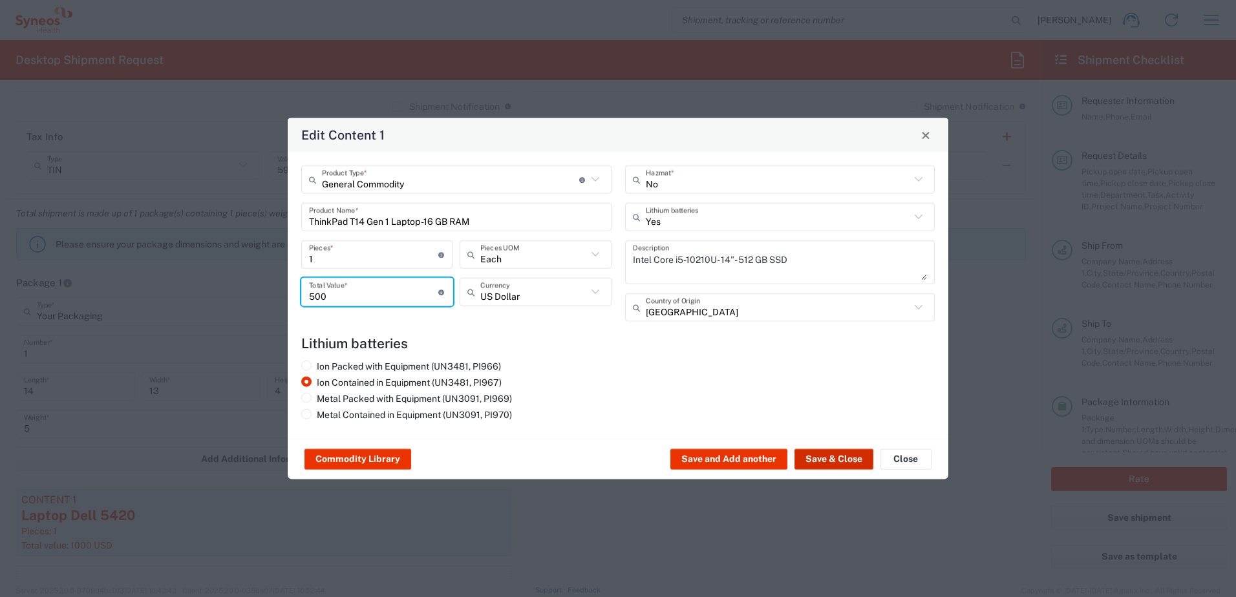
type input "500"
click at [853, 456] on button "Save & Close" at bounding box center [834, 459] width 79 height 21
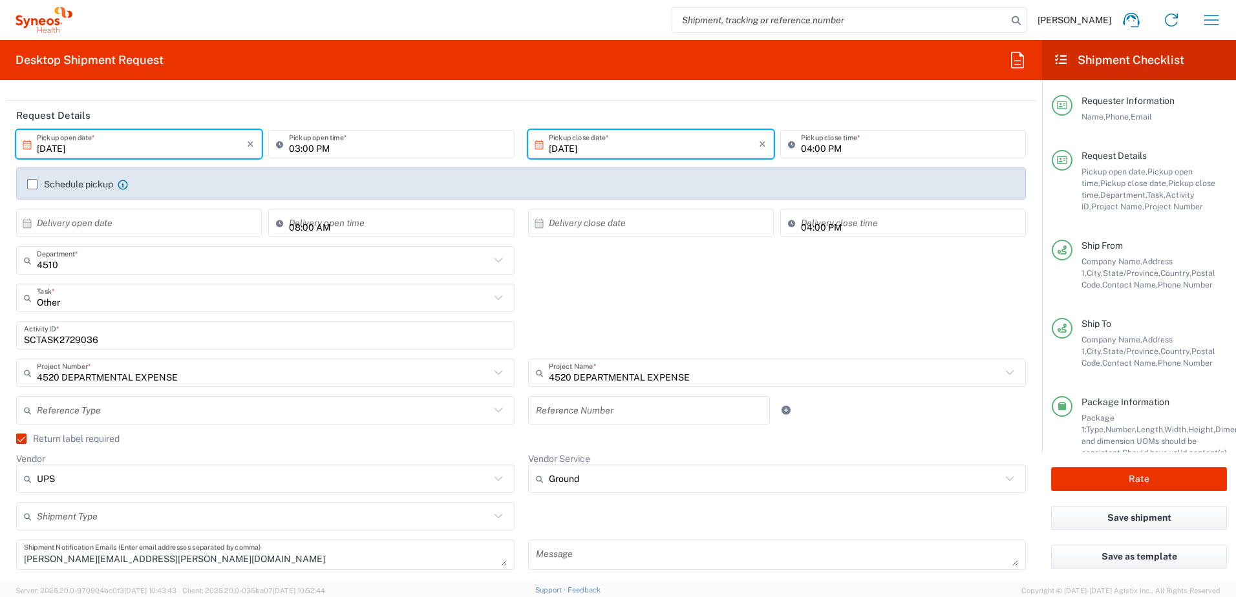
scroll to position [129, 0]
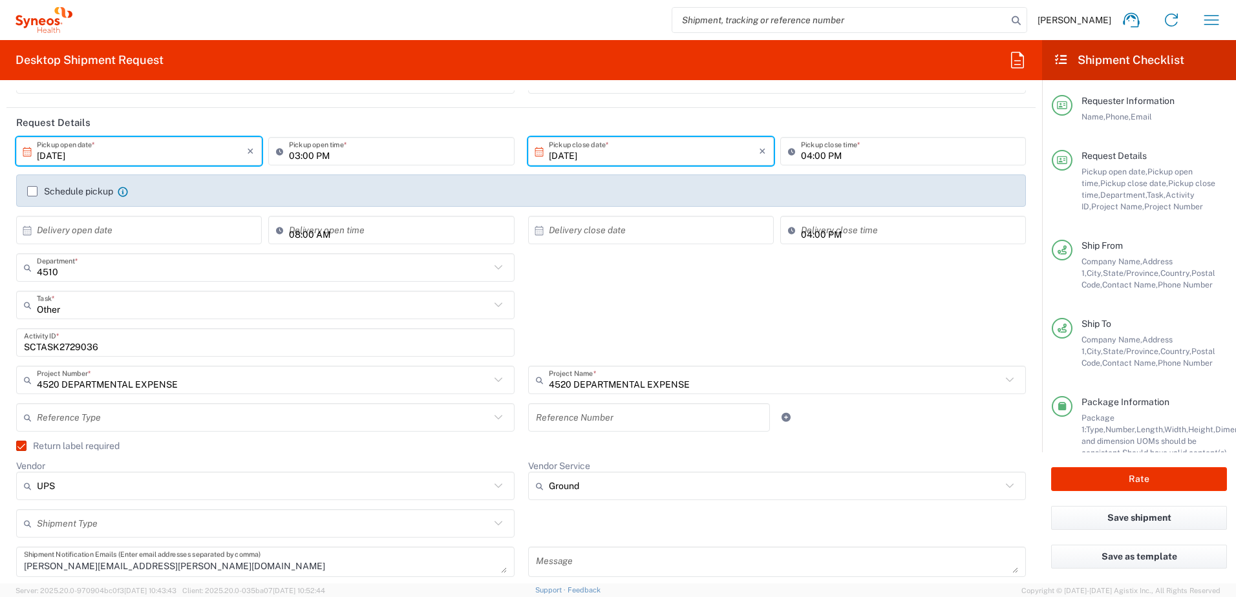
click at [65, 340] on input "SCTASK2729036" at bounding box center [265, 343] width 483 height 23
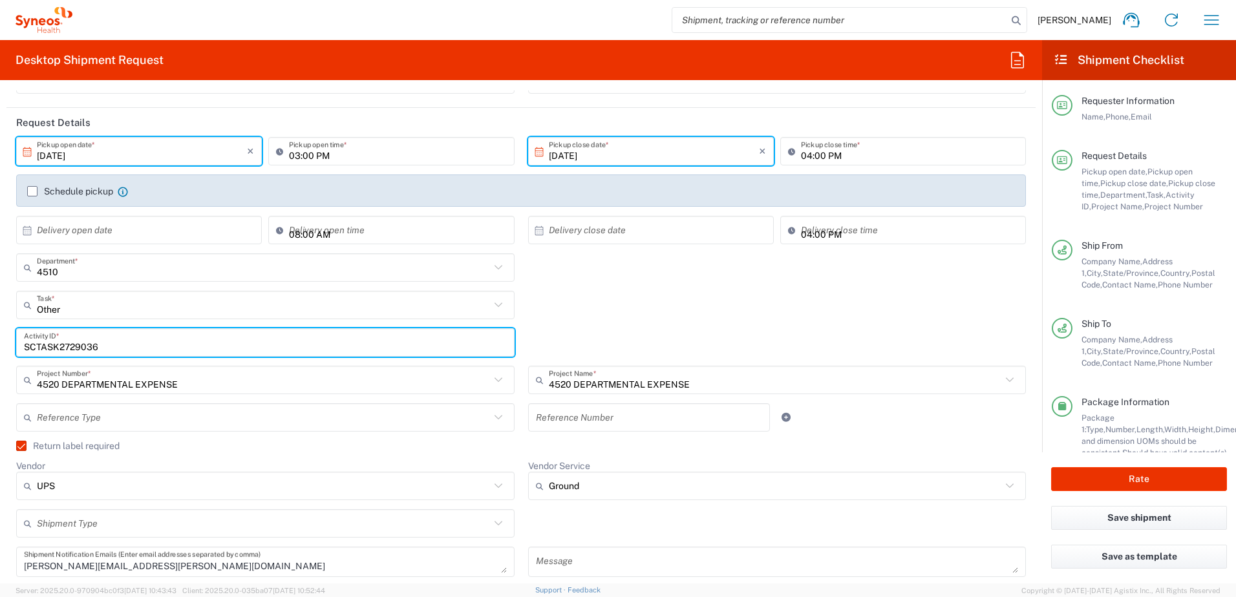
click at [65, 340] on input "SCTASK2729036" at bounding box center [265, 343] width 483 height 23
paste input "28"
type input "SCTASK2729028"
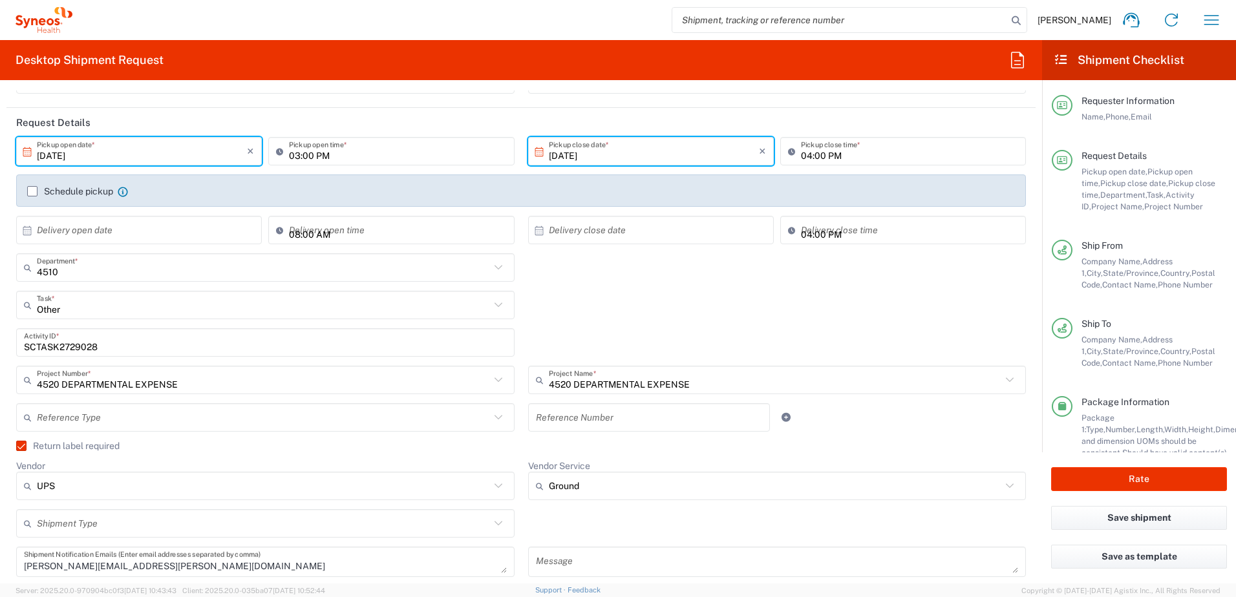
click at [699, 320] on div "Other Task * Other Break/Fix Inventory Transfer New Hire Refresh" at bounding box center [521, 309] width 1023 height 37
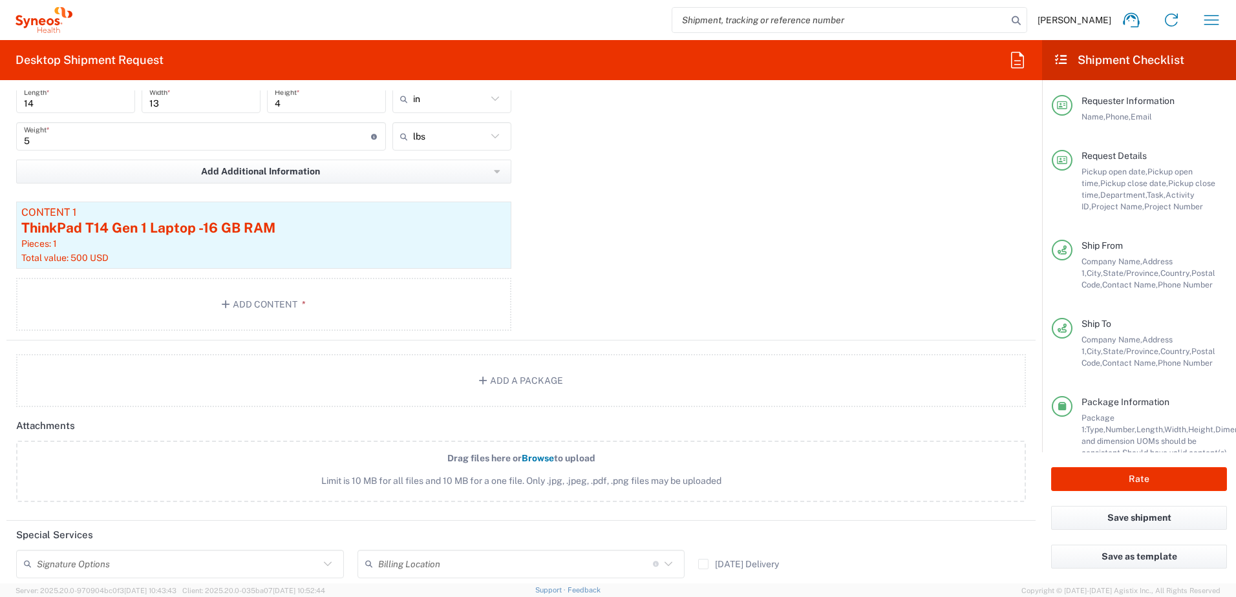
scroll to position [1552, 0]
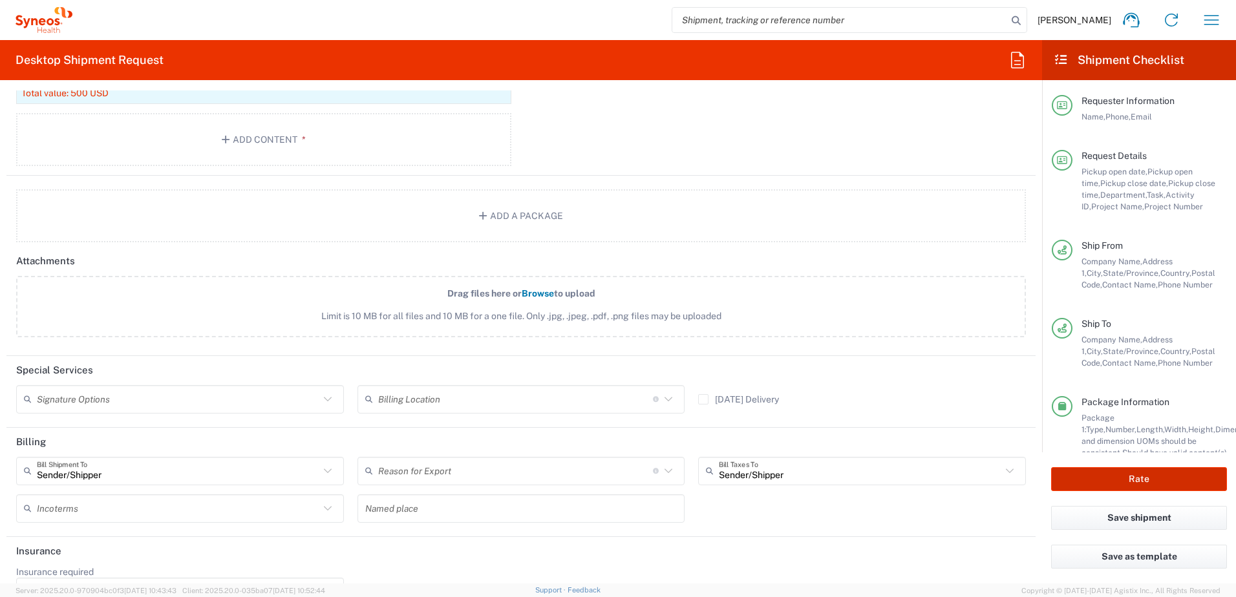
click at [1111, 473] on button "Rate" at bounding box center [1139, 479] width 176 height 24
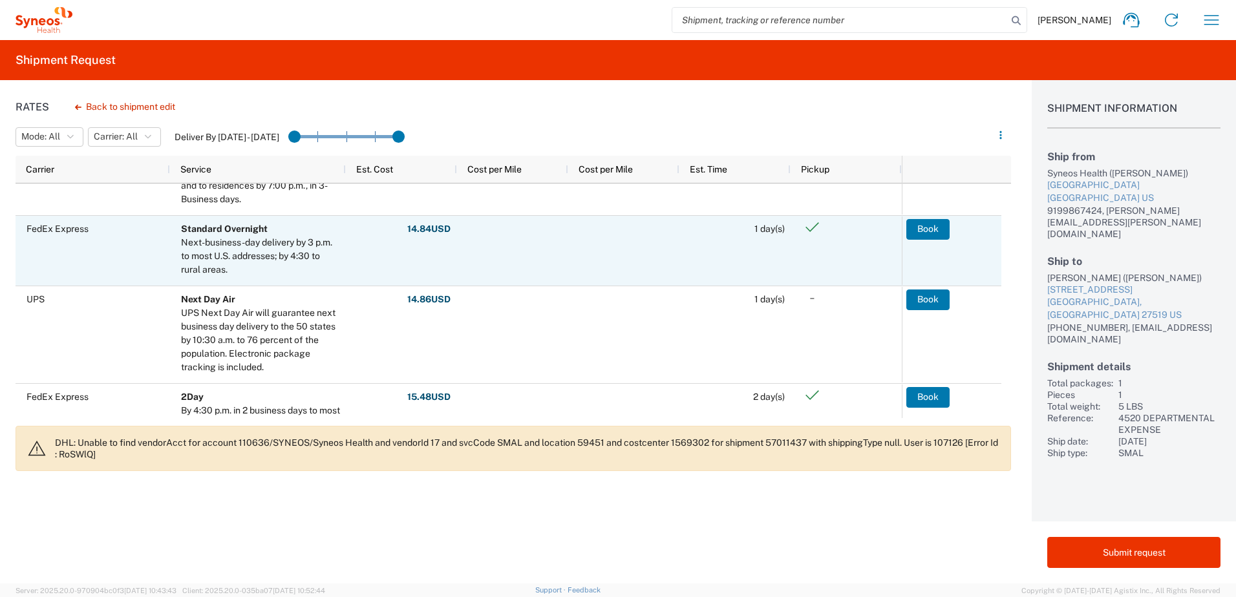
scroll to position [323, 0]
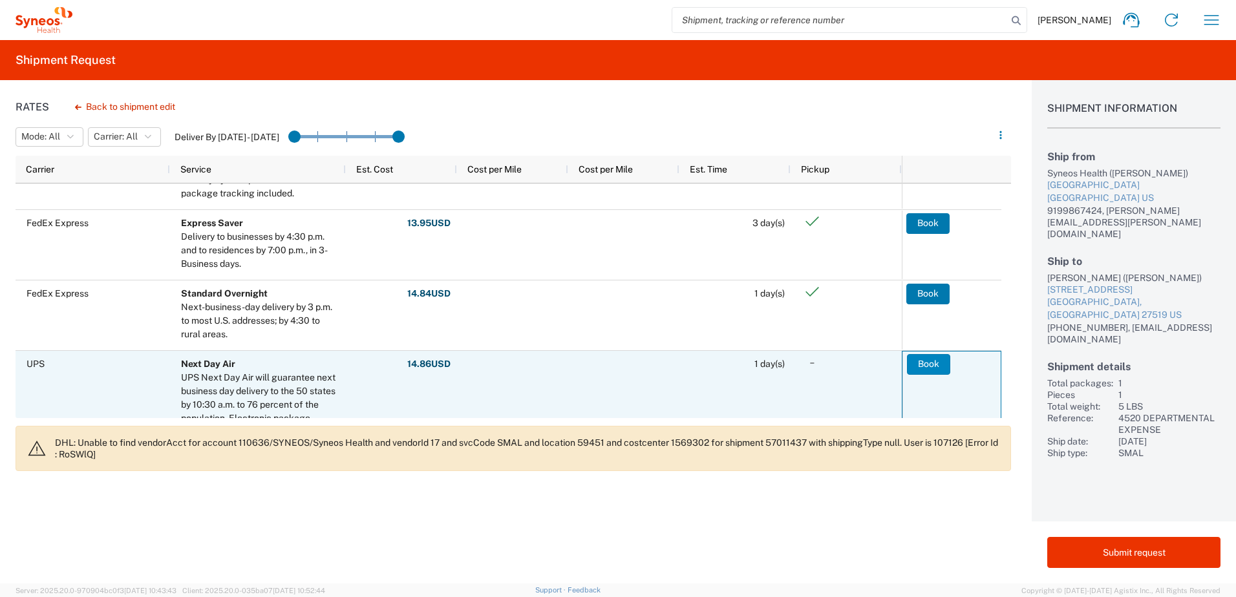
click at [939, 365] on button "Book" at bounding box center [928, 364] width 43 height 21
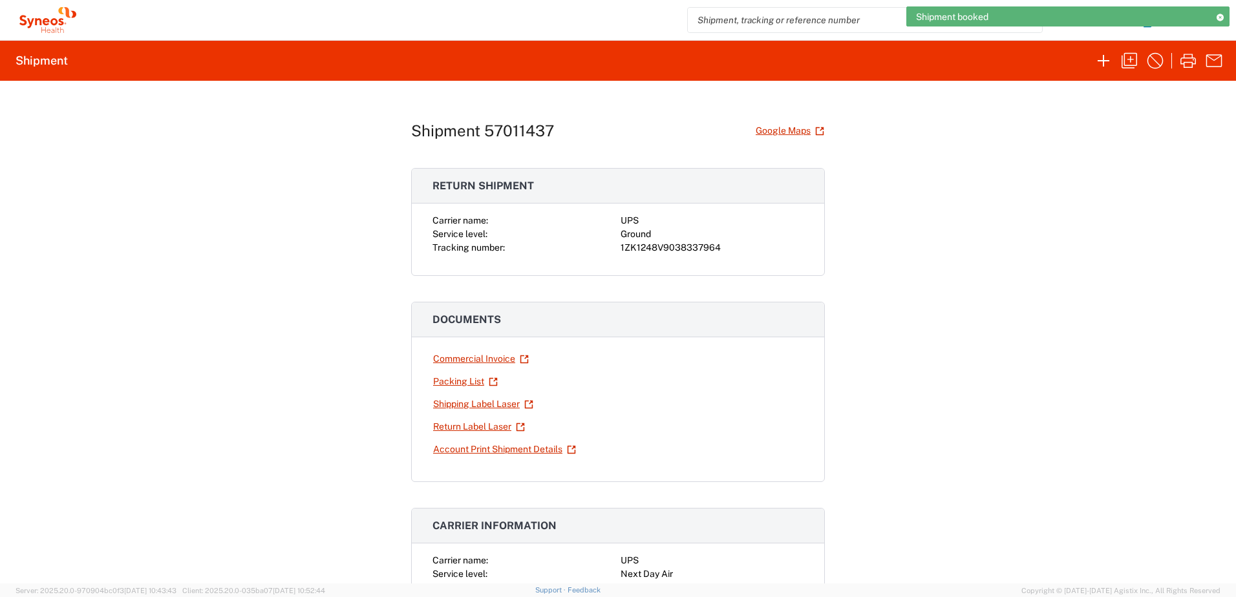
click at [667, 248] on div "1ZK1248V9038337964" at bounding box center [712, 248] width 183 height 14
copy div "1ZK1248V9038337964"
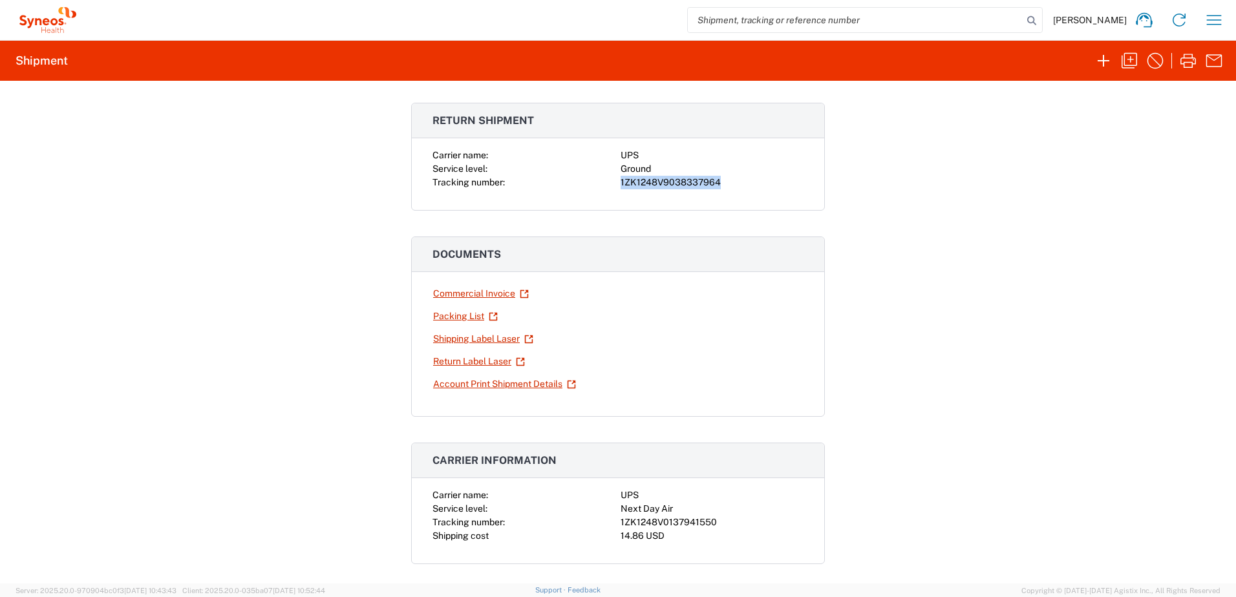
scroll to position [194, 0]
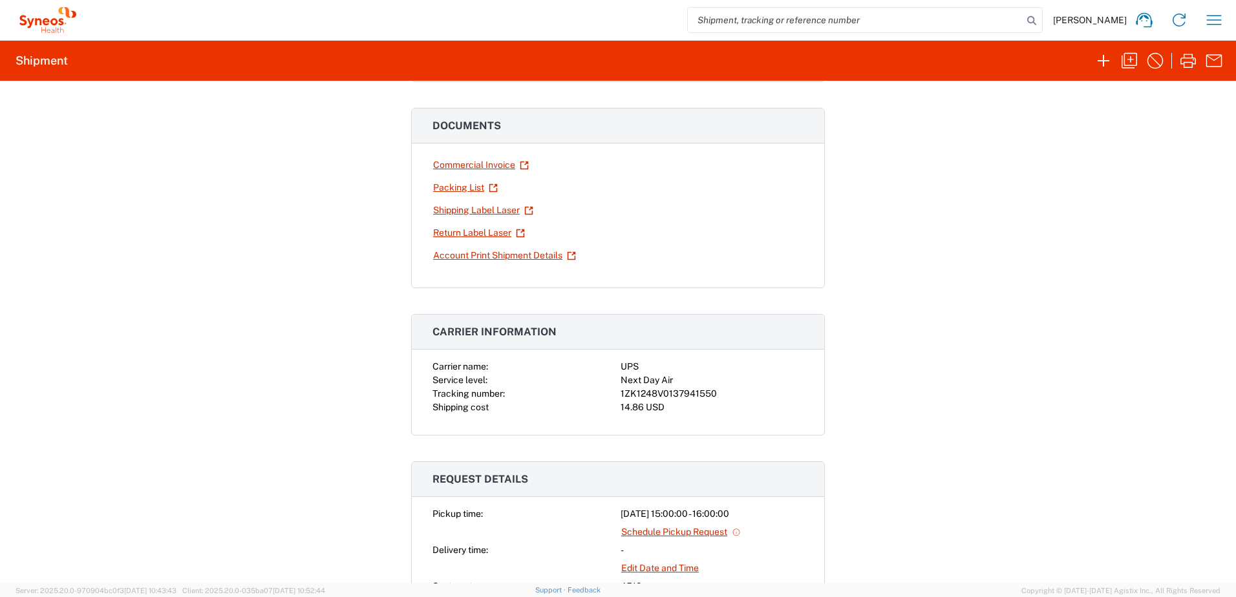
click at [673, 391] on div "1ZK1248V0137941550" at bounding box center [712, 394] width 183 height 14
copy div "1ZK1248V0137941550"
click at [1131, 61] on icon "button" at bounding box center [1130, 61] width 16 height 16
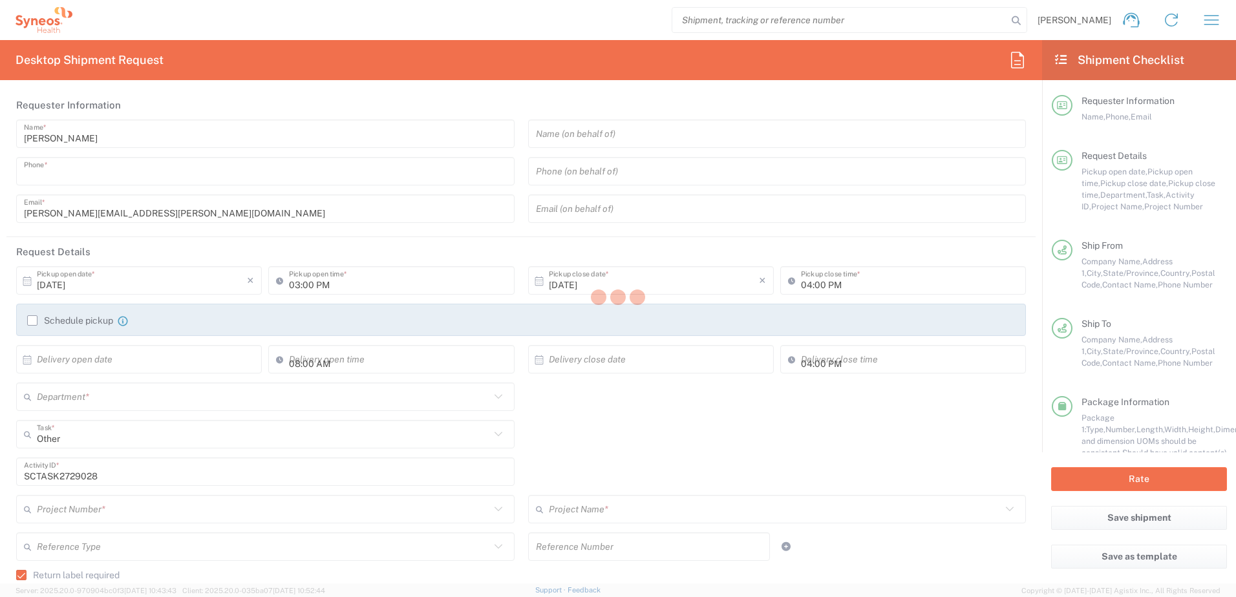
type input "9199867424"
type textarea "[PERSON_NAME][EMAIL_ADDRESS][PERSON_NAME][DOMAIN_NAME]"
type input "Syneos Health"
type input "[GEOGRAPHIC_DATA]"
type input "Morrisville"
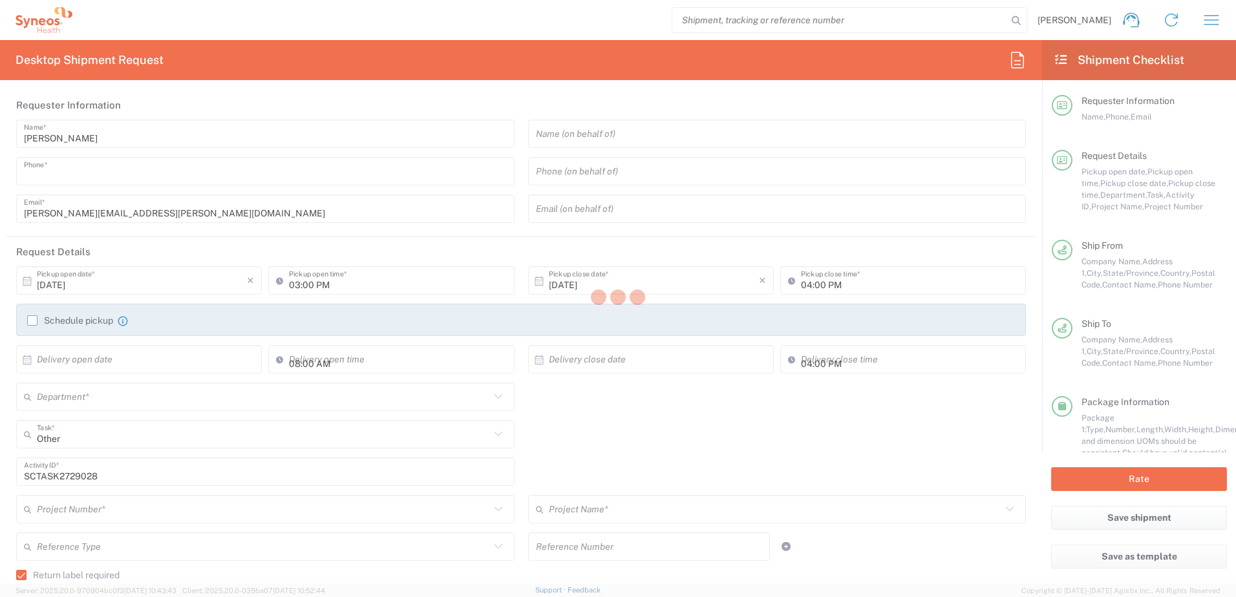
type input "[US_STATE]"
type input "27560"
type input "[PERSON_NAME]"
type input "9199867424"
type input "[PERSON_NAME][EMAIL_ADDRESS][PERSON_NAME][DOMAIN_NAME]"
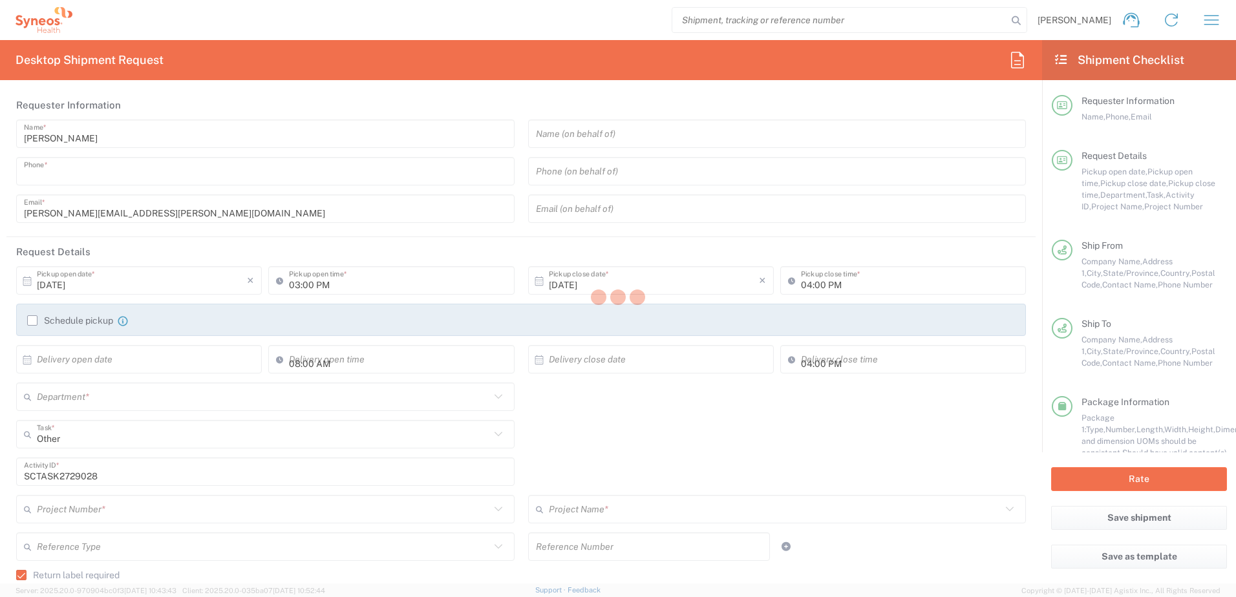
type input "[PERSON_NAME]"
type input "[STREET_ADDRESS]"
type input "[PERSON_NAME]"
type input "[GEOGRAPHIC_DATA]"
type input "27519"
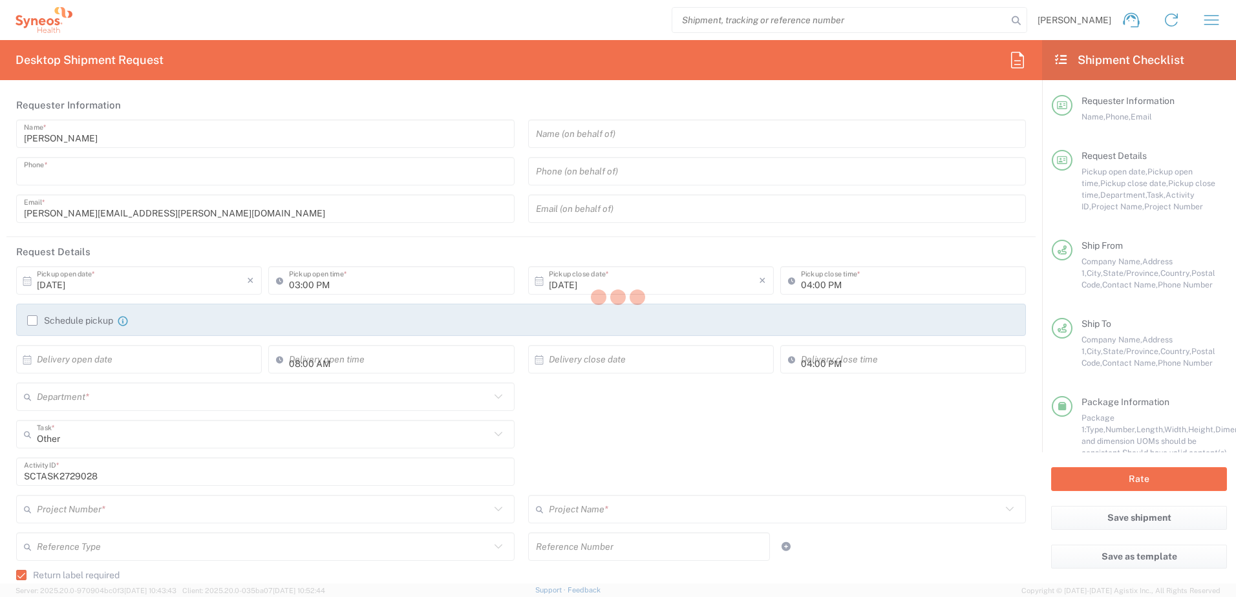
type input "[PERSON_NAME]"
type input "[PHONE_NUMBER]"
type input "[EMAIL_ADDRESS][DOMAIN_NAME]"
type input "Residential/Home"
type input "Sender/Shipper"
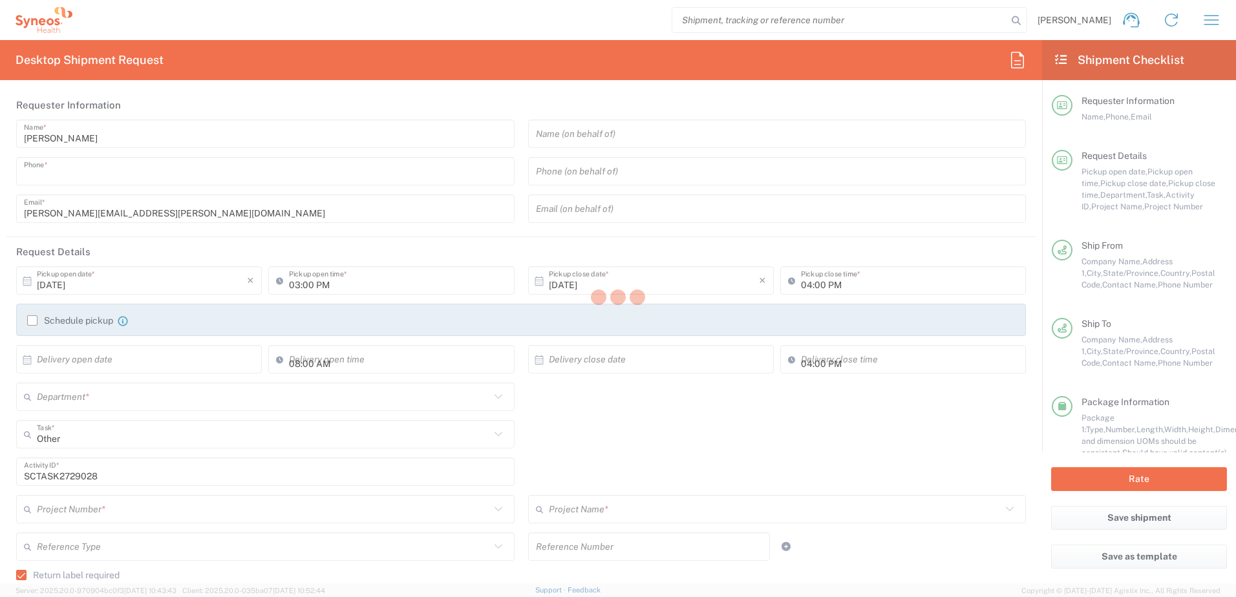
type input "Sender/Shipper"
type input "[US_STATE]"
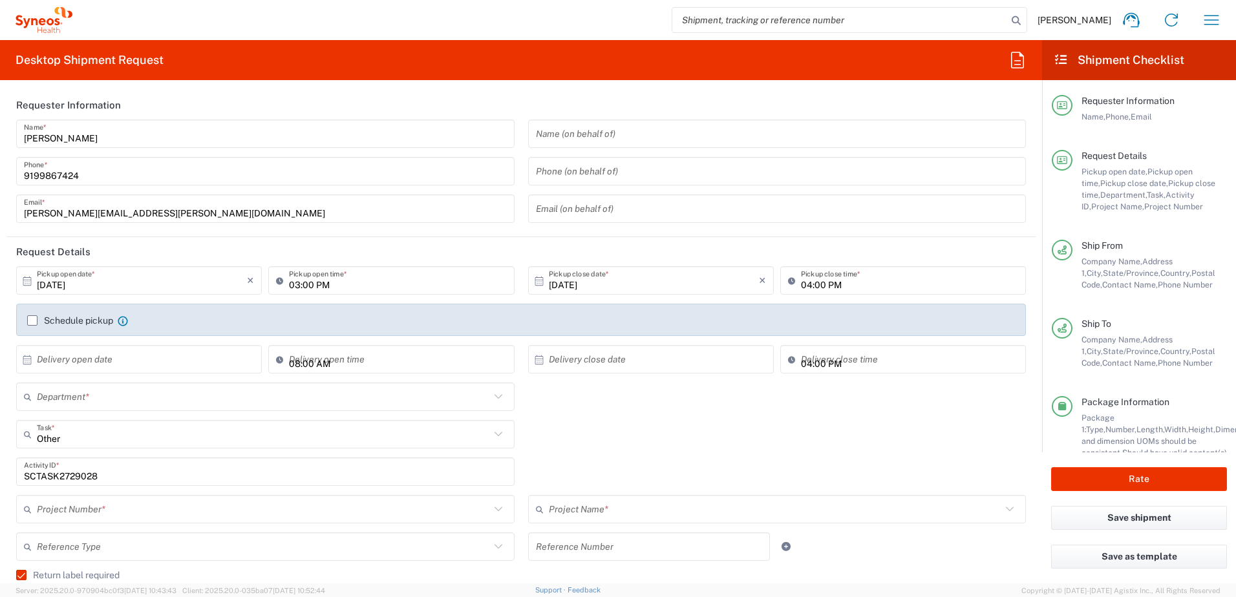
type input "4520 DEPARTMENTAL EXPENSE"
type input "Ground"
type input "Your Packaging"
type input "4510"
type input "4520 DEPARTMENTAL EXPENSE"
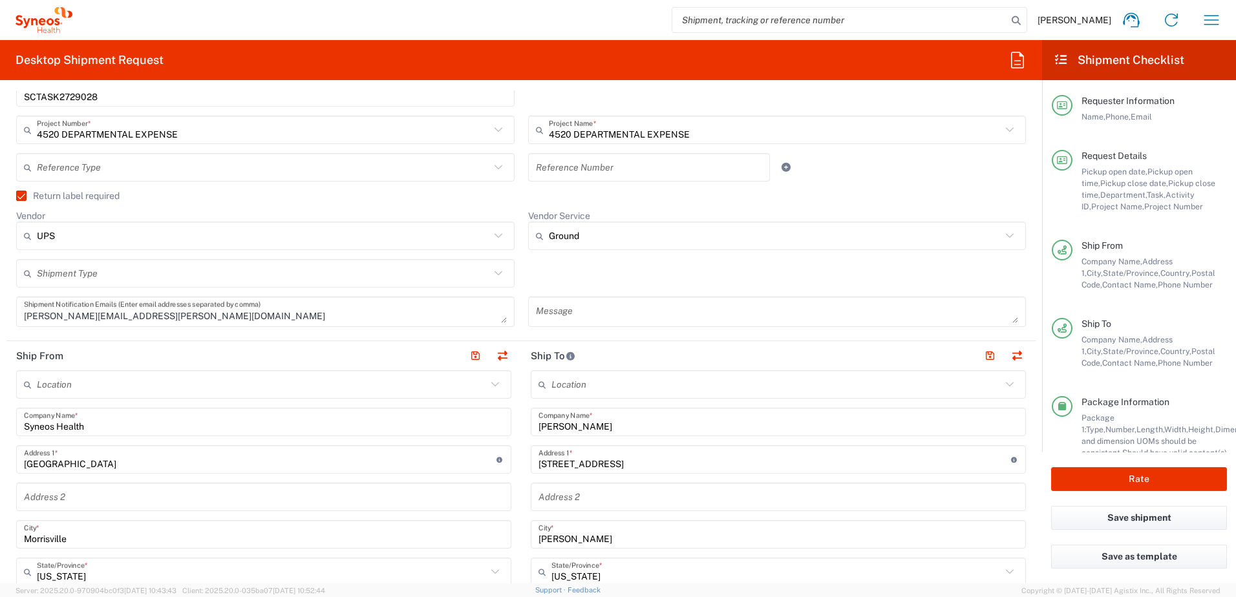
scroll to position [388, 0]
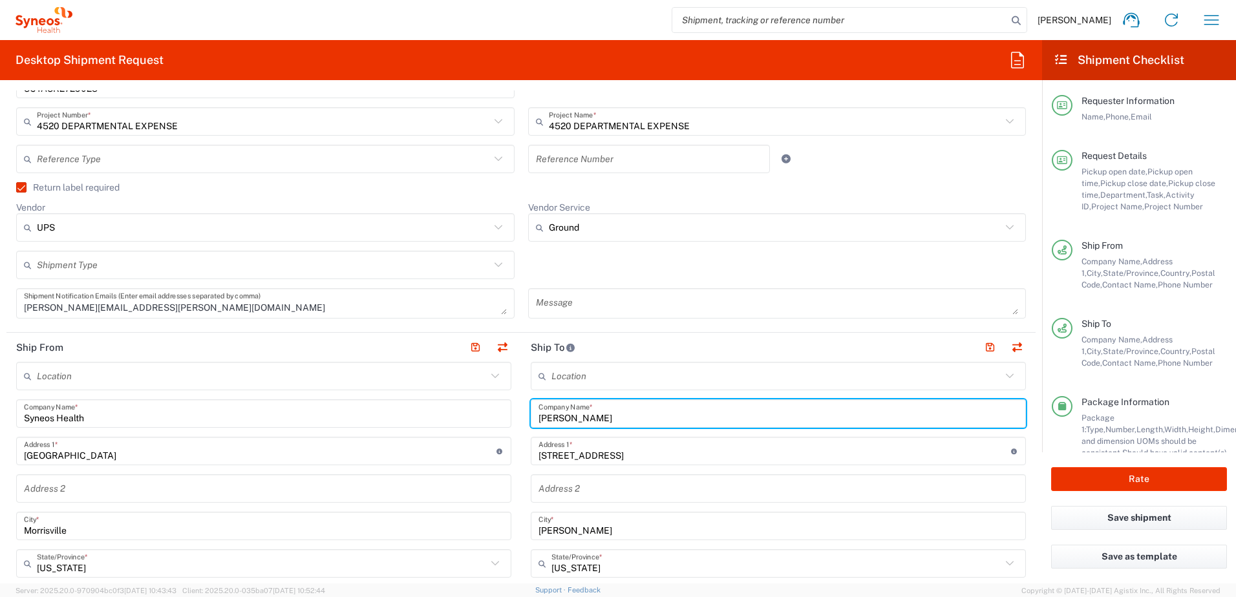
drag, startPoint x: 608, startPoint y: 415, endPoint x: 519, endPoint y: 416, distance: 89.2
paste input "[PERSON_NAME]"
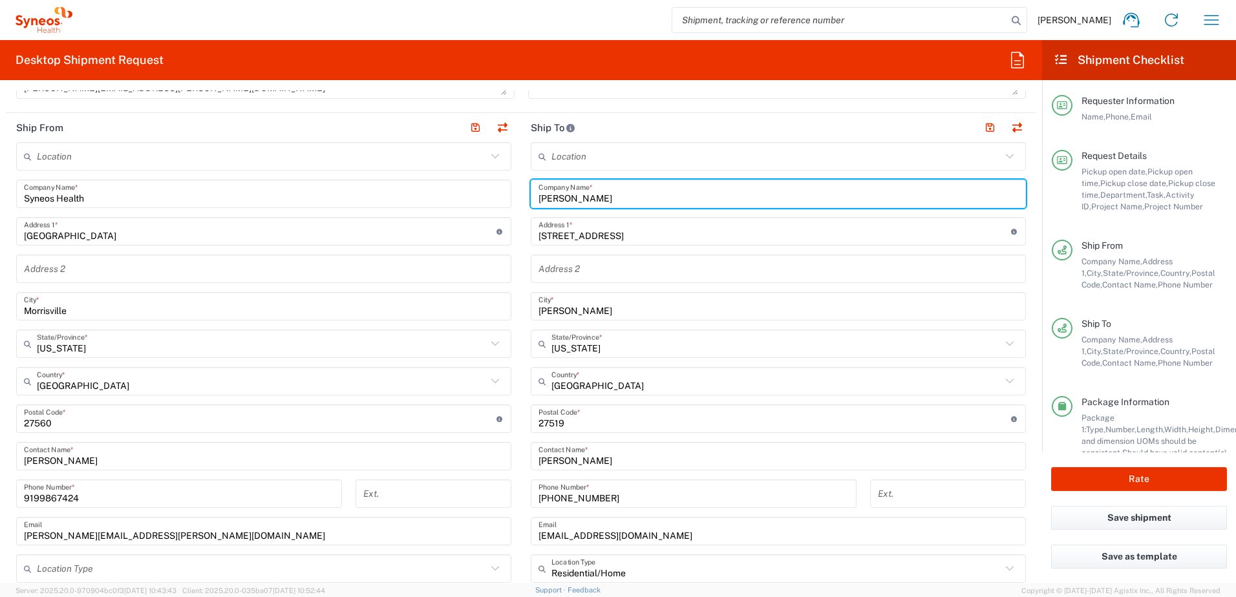
scroll to position [711, 0]
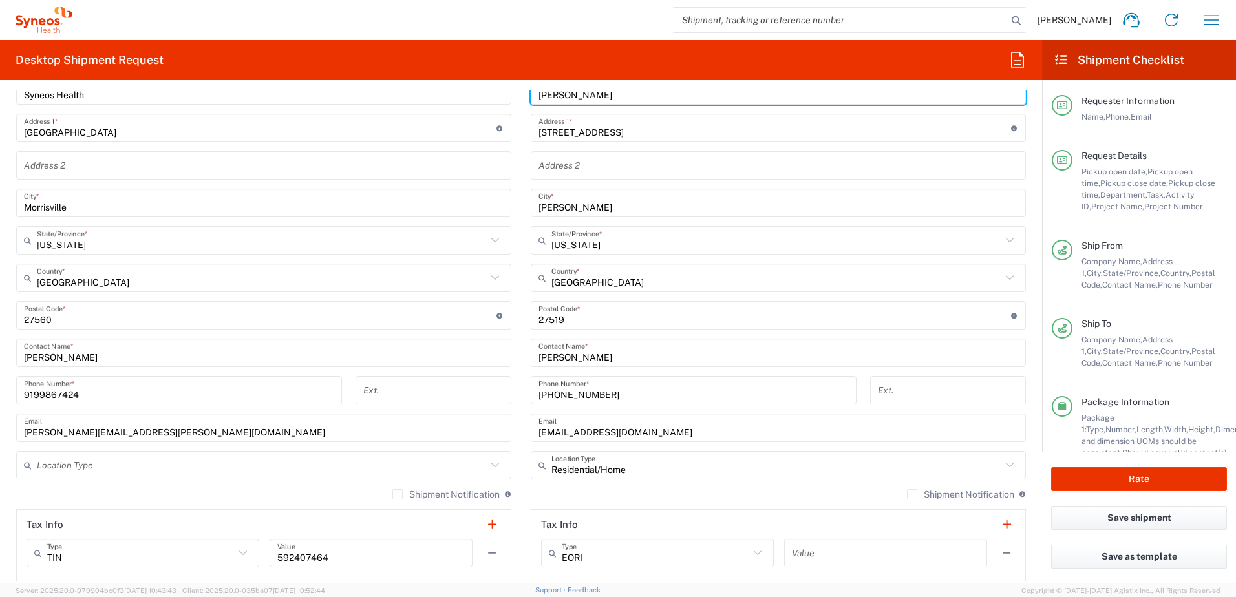
type input "[PERSON_NAME]"
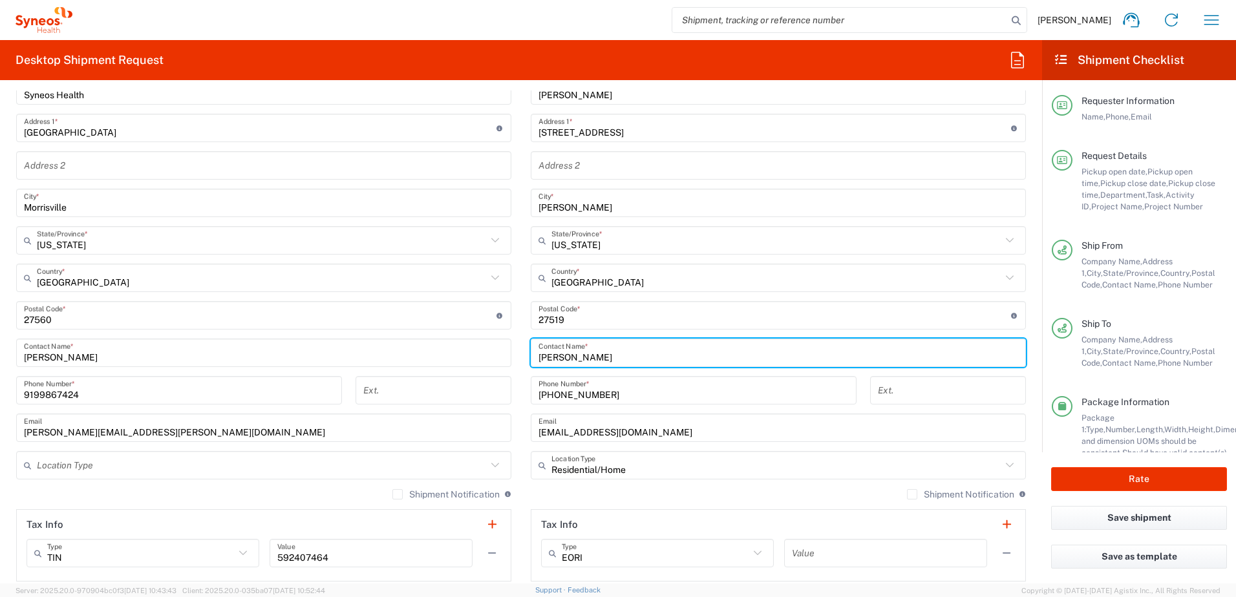
drag, startPoint x: 605, startPoint y: 357, endPoint x: 499, endPoint y: 358, distance: 106.0
click at [499, 358] on div "Ship From Location [PERSON_NAME] LLC-[GEOGRAPHIC_DATA] [GEOGRAPHIC_DATA] [GEOGR…" at bounding box center [520, 298] width 1029 height 577
paste input "[PERSON_NAME]"
type input "[PERSON_NAME]"
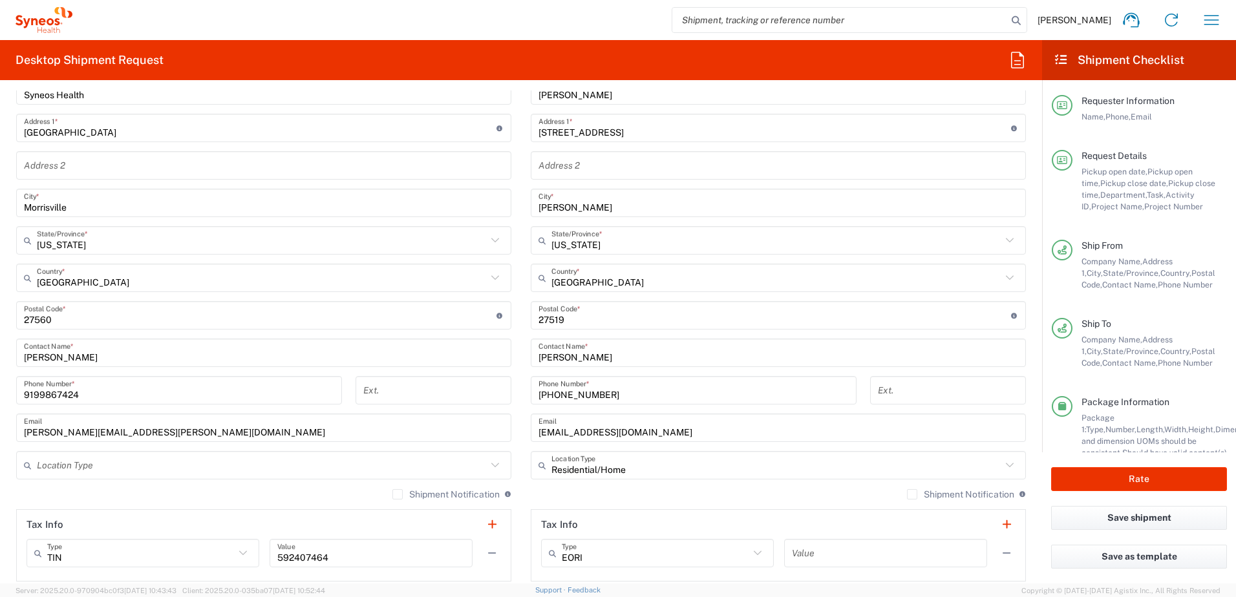
click at [617, 127] on input "[STREET_ADDRESS]" at bounding box center [775, 128] width 473 height 23
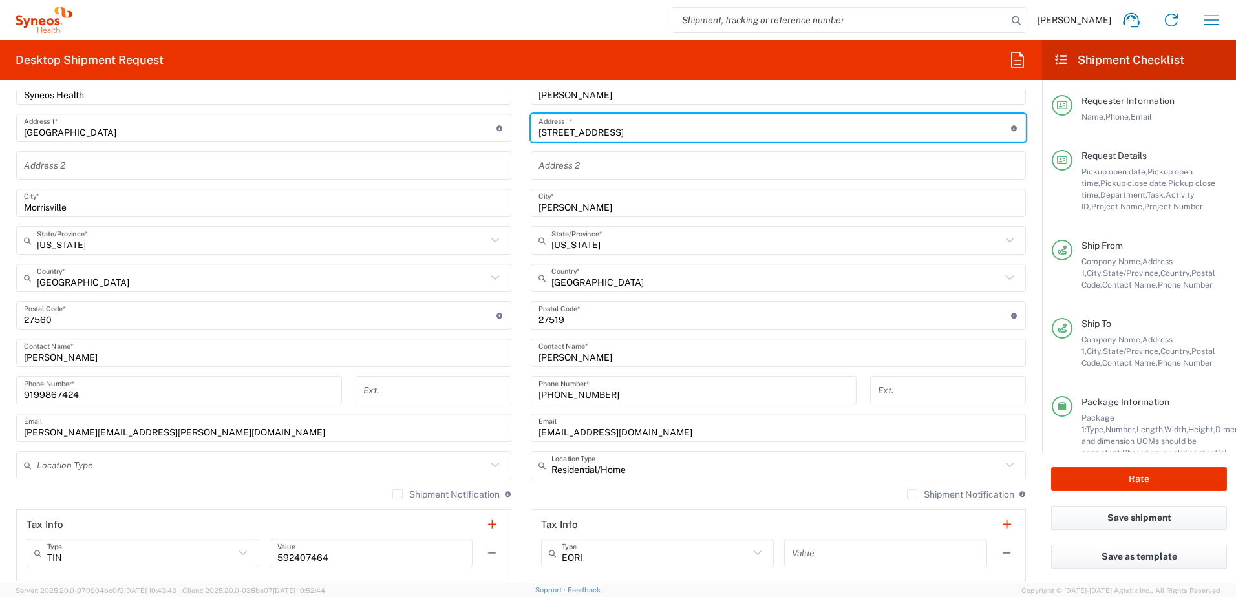
drag, startPoint x: 635, startPoint y: 133, endPoint x: 478, endPoint y: 124, distance: 158.0
click at [478, 124] on div "Ship From Location [PERSON_NAME] LLC-[GEOGRAPHIC_DATA] [GEOGRAPHIC_DATA] [GEOGR…" at bounding box center [520, 298] width 1029 height 577
paste input "99 Ash Breeze Cv"
type input "99 Ash Breeze Cv"
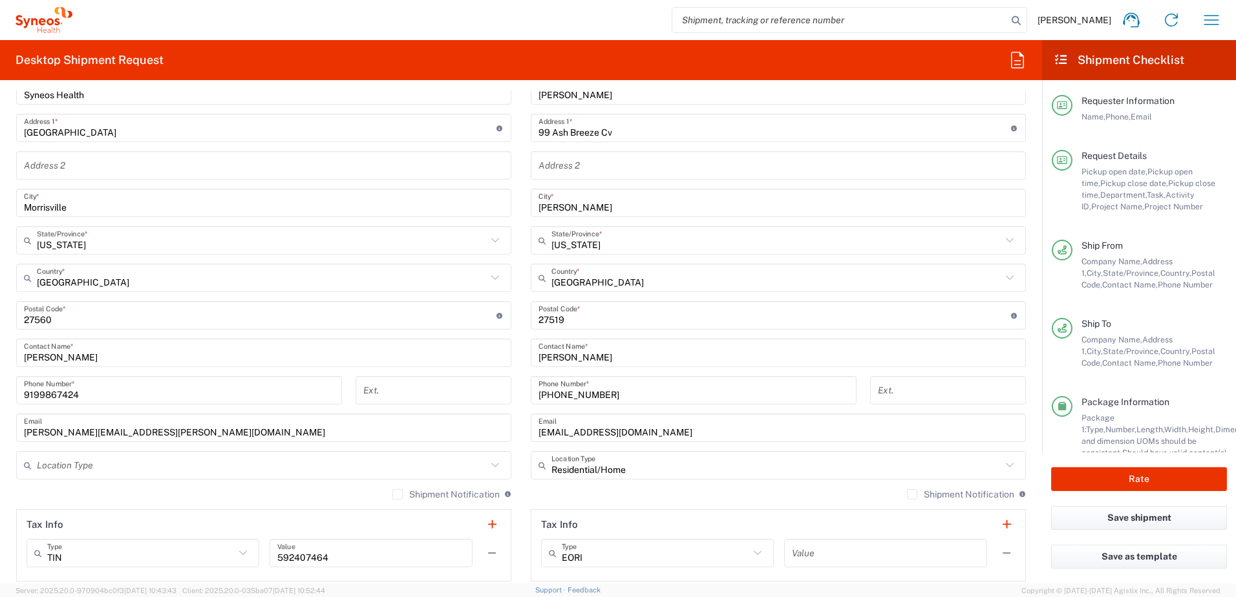
click at [579, 206] on input "[PERSON_NAME]" at bounding box center [779, 203] width 480 height 23
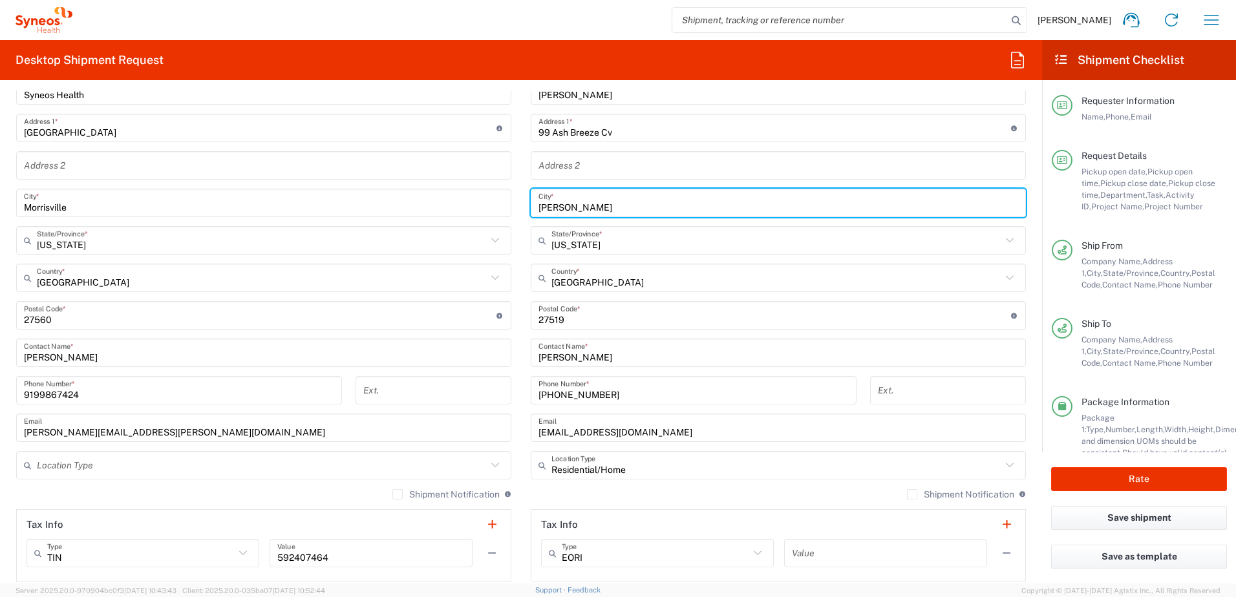
click at [479, 198] on div "Ship From Location [PERSON_NAME] LLC-[GEOGRAPHIC_DATA] [GEOGRAPHIC_DATA] [GEOGR…" at bounding box center [520, 298] width 1029 height 577
paste input "[GEOGRAPHIC_DATA]"
type input "[GEOGRAPHIC_DATA]"
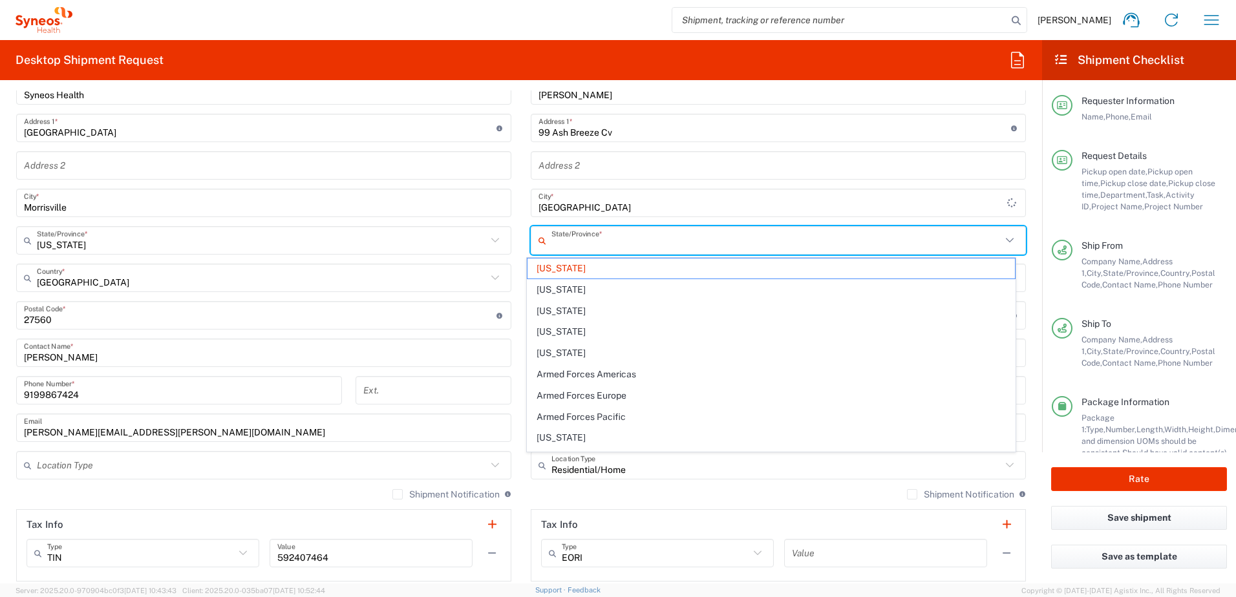
click at [619, 241] on input "text" at bounding box center [776, 241] width 450 height 23
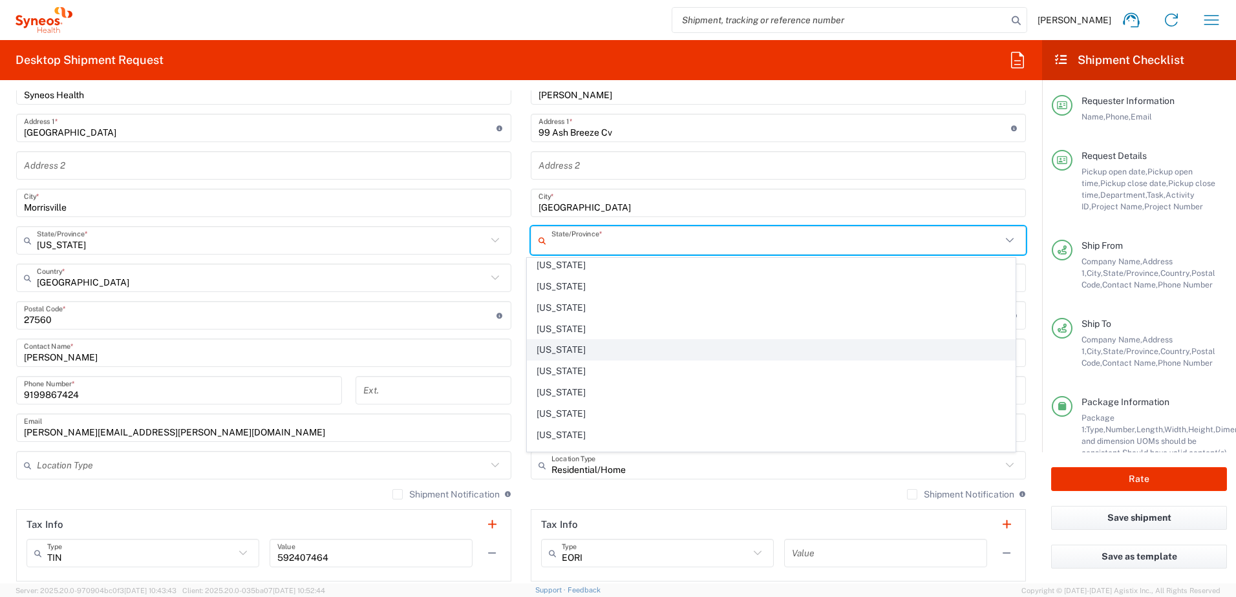
click at [557, 354] on span "[US_STATE]" at bounding box center [772, 350] width 488 height 20
type input "[US_STATE]"
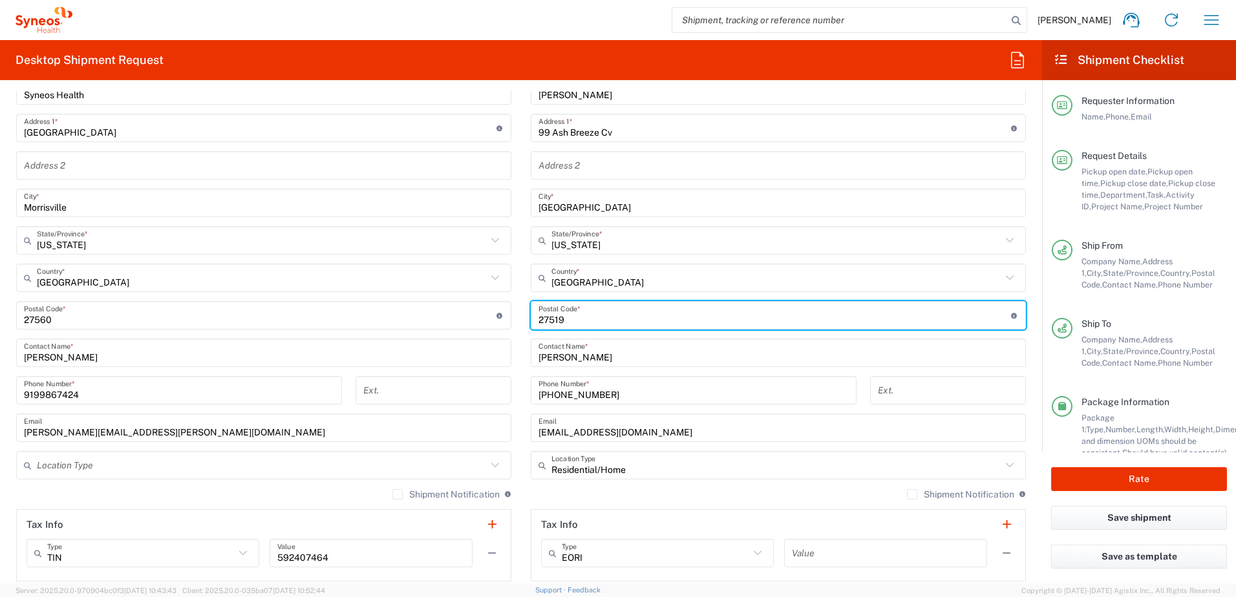
click at [562, 319] on input "undefined" at bounding box center [775, 315] width 473 height 23
drag, startPoint x: 571, startPoint y: 317, endPoint x: 490, endPoint y: 310, distance: 81.1
click at [490, 310] on div "Ship From Location [PERSON_NAME] LLC-[GEOGRAPHIC_DATA] [GEOGRAPHIC_DATA] [GEOGR…" at bounding box center [520, 298] width 1029 height 577
paste input "32095"
type input "32095"
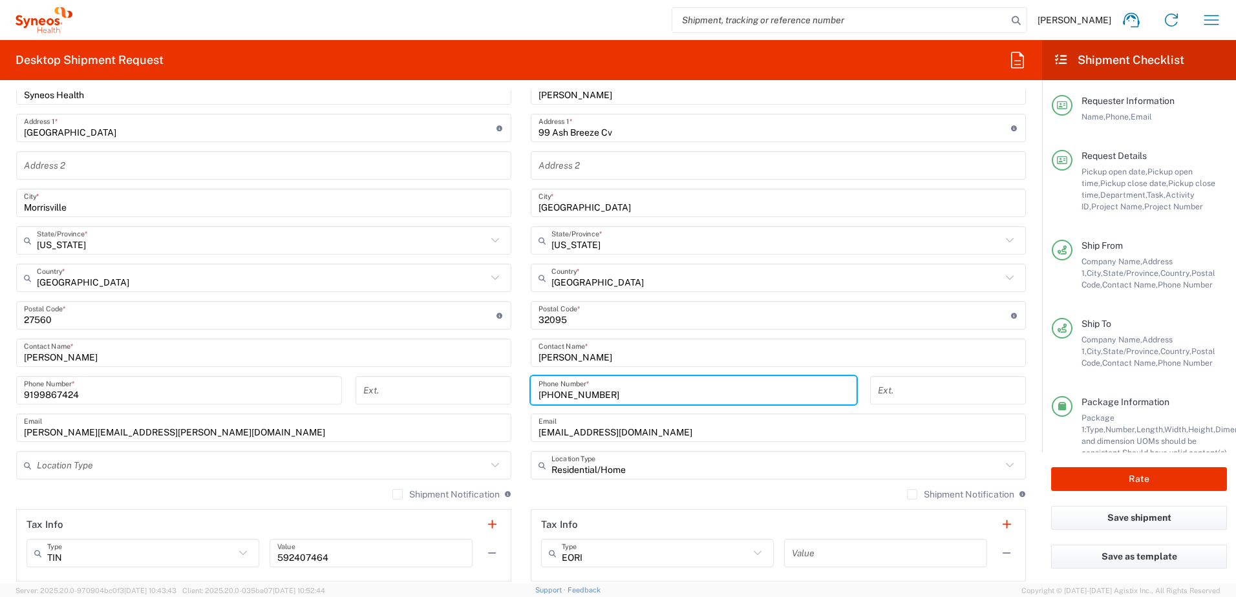
drag, startPoint x: 603, startPoint y: 389, endPoint x: 491, endPoint y: 381, distance: 112.8
click at [491, 381] on div "Ship From Location [PERSON_NAME] LLC-[GEOGRAPHIC_DATA] [GEOGRAPHIC_DATA] [GEOGR…" at bounding box center [520, 298] width 1029 height 577
paste input "4074307392"
type input "4074307392"
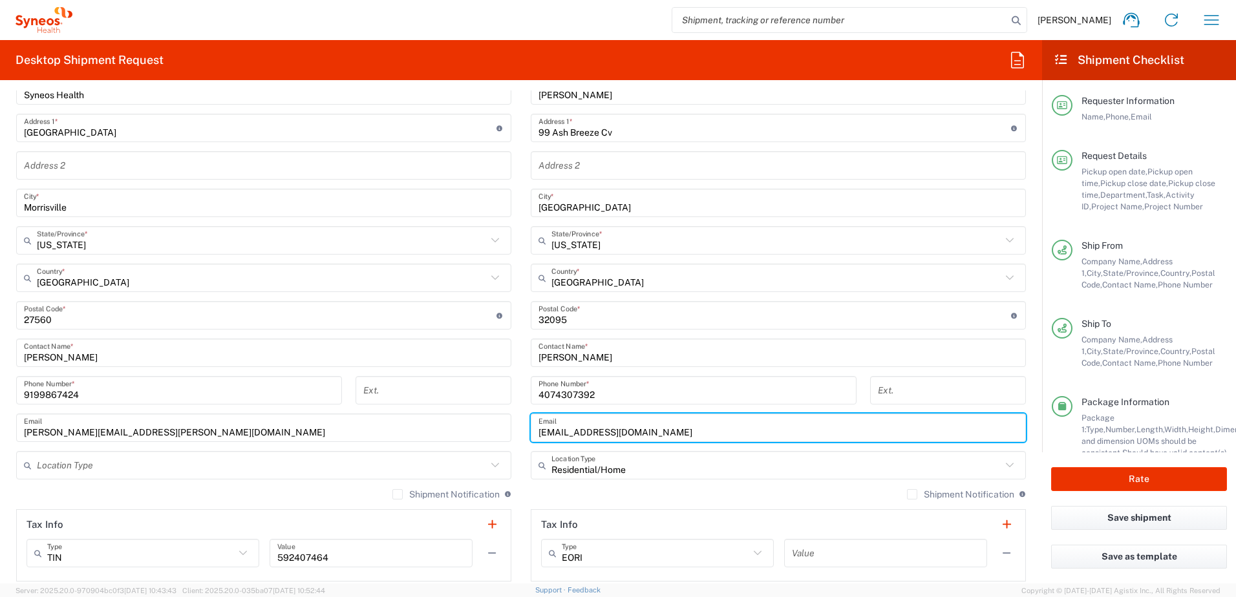
drag, startPoint x: 668, startPoint y: 432, endPoint x: 526, endPoint y: 421, distance: 142.7
click at [531, 421] on div "[EMAIL_ADDRESS][DOMAIN_NAME] Email" at bounding box center [778, 428] width 495 height 28
paste input "jthurston63"
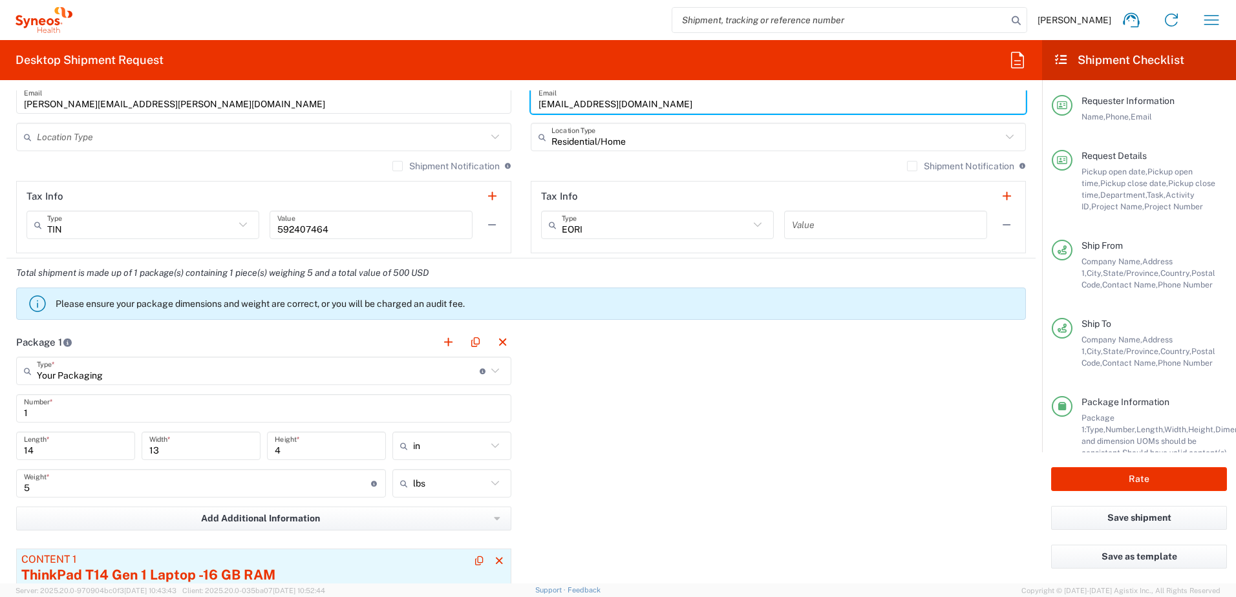
scroll to position [1099, 0]
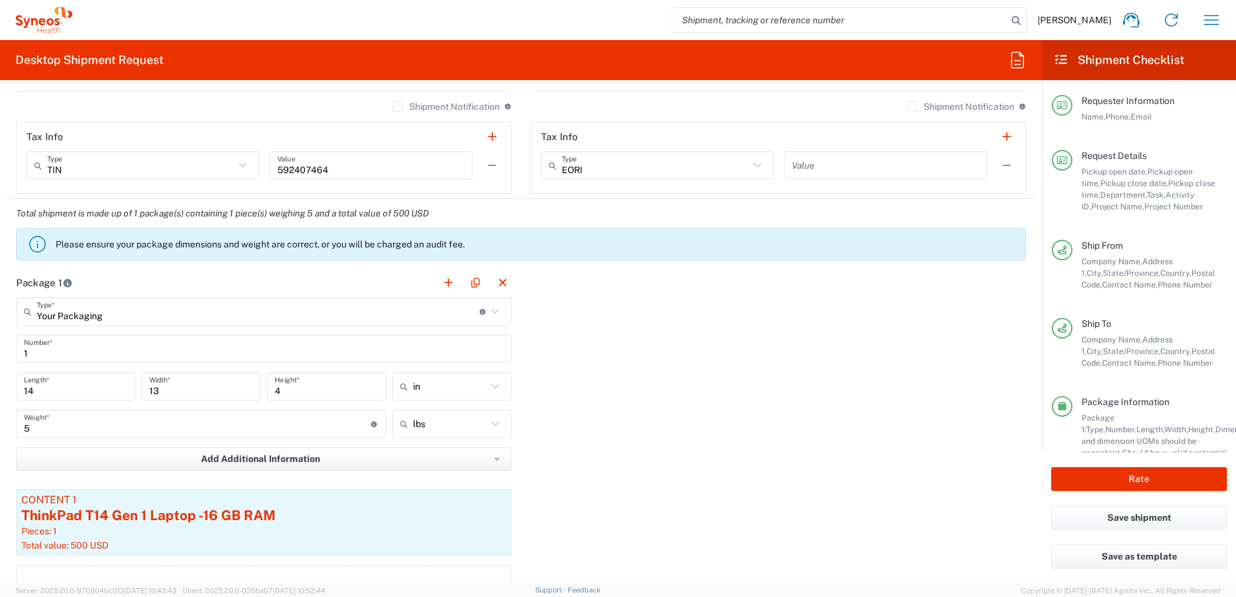
type input "[EMAIL_ADDRESS][DOMAIN_NAME]"
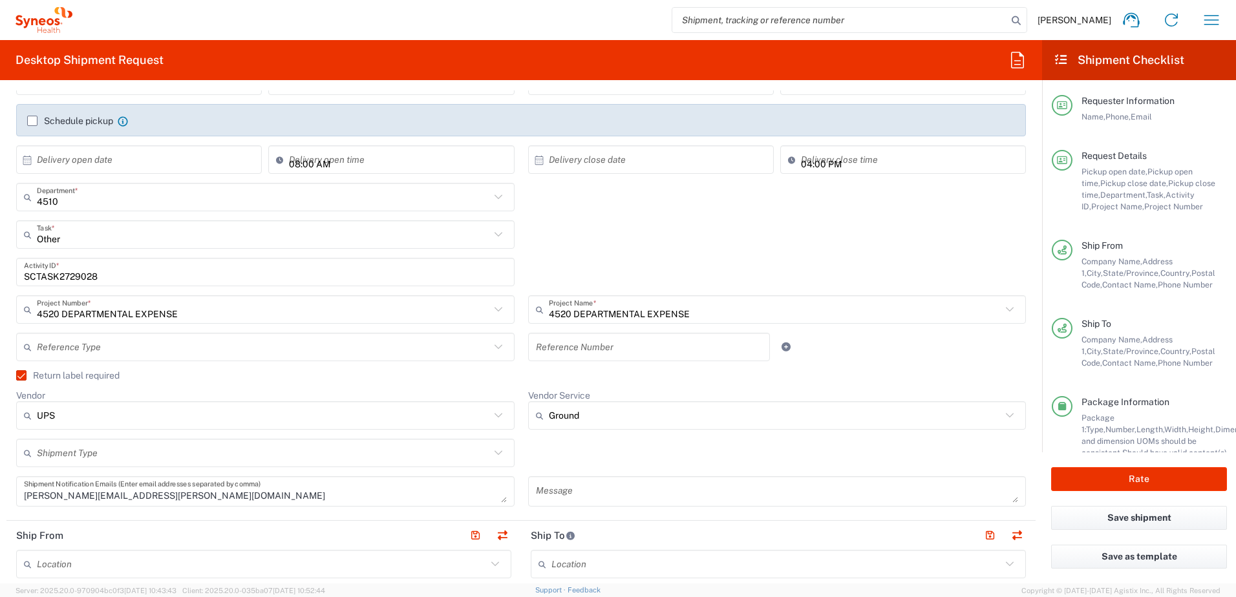
scroll to position [194, 0]
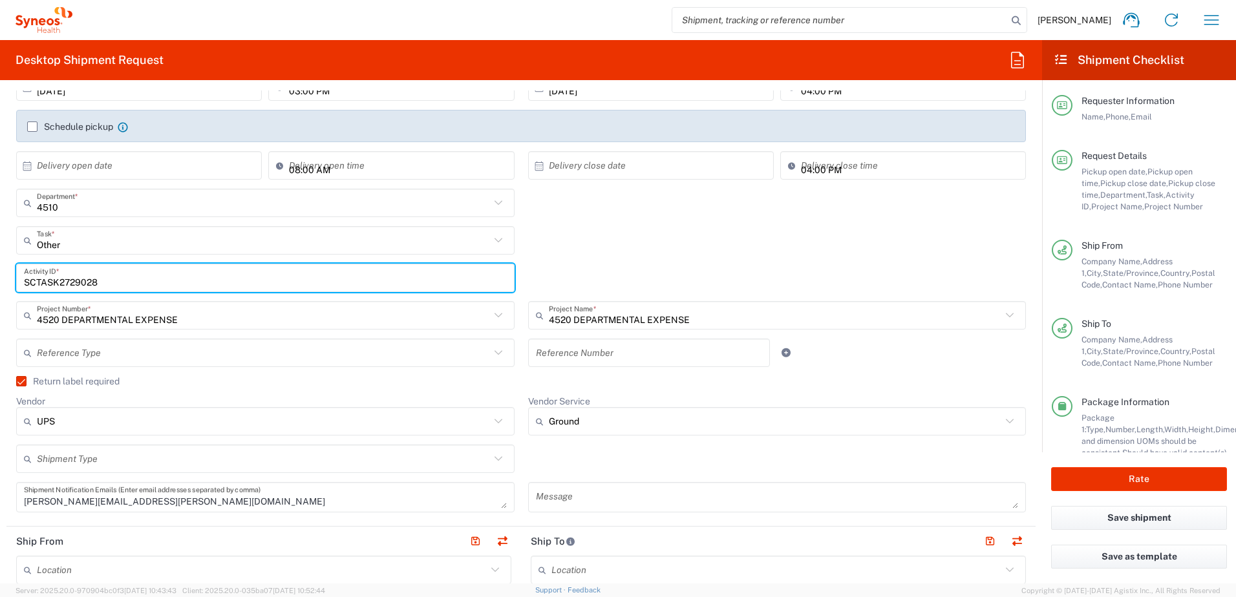
click at [82, 276] on input "SCTASK2729028" at bounding box center [265, 278] width 483 height 23
paste input "8600"
type input "SCTASK2728600"
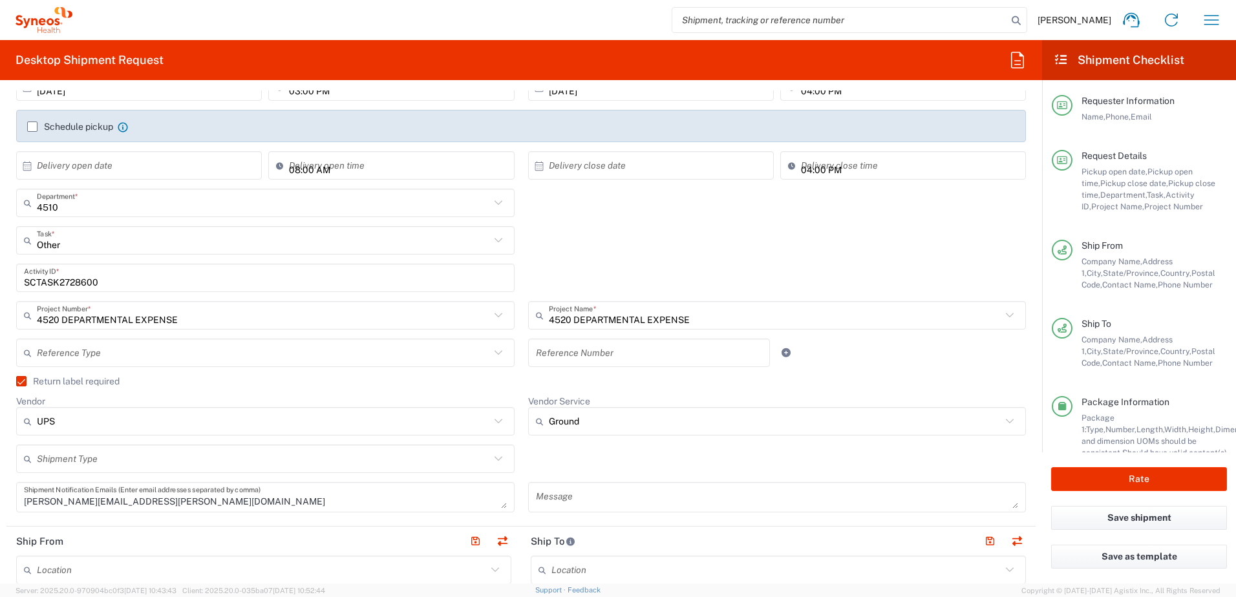
click at [777, 370] on div "Reference Type Account Type Activity ID Airline Appointment Number ASN Batch Re…" at bounding box center [521, 357] width 1023 height 37
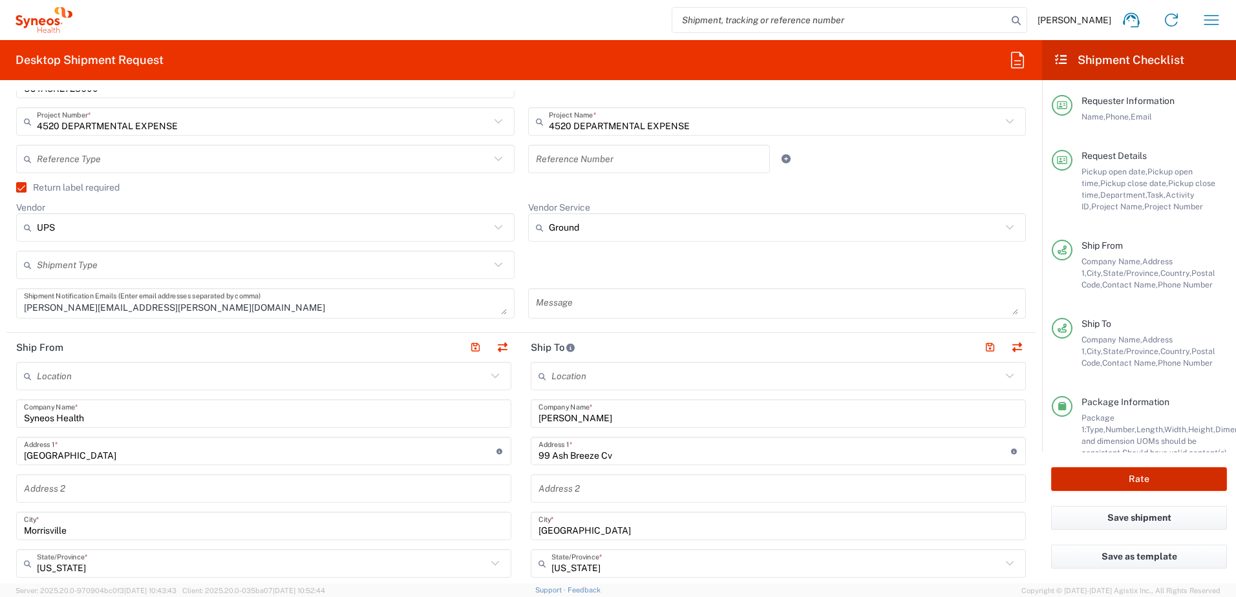
click at [1137, 476] on button "Rate" at bounding box center [1139, 479] width 176 height 24
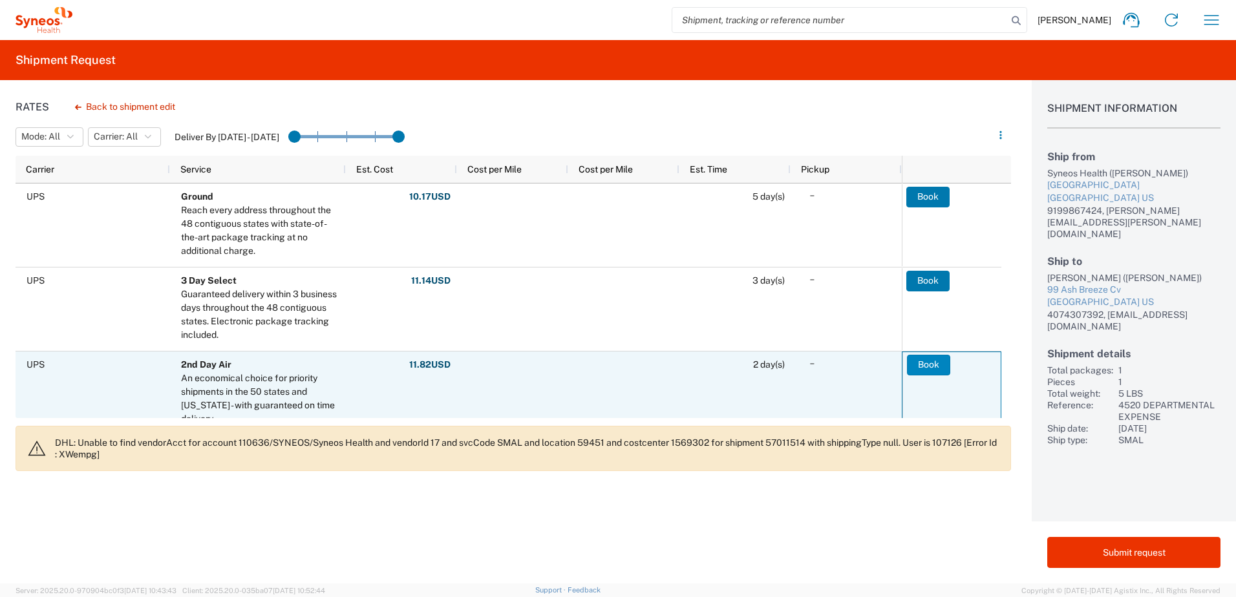
click at [939, 359] on button "Book" at bounding box center [928, 365] width 43 height 21
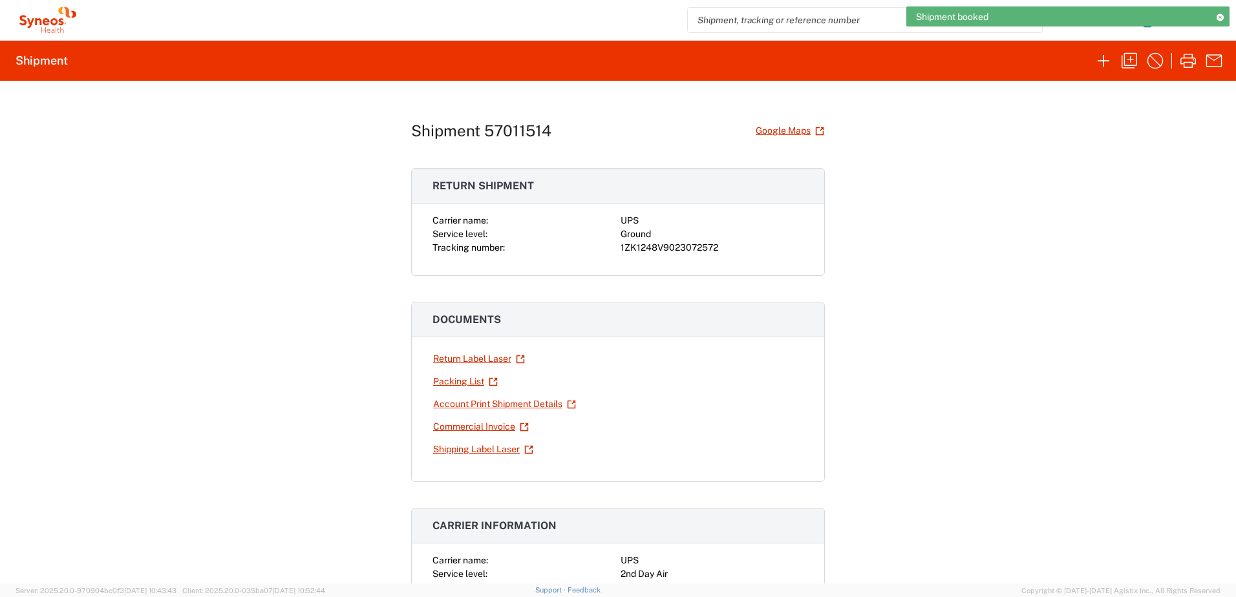
click at [645, 245] on div "1ZK1248V9023072572" at bounding box center [712, 248] width 183 height 14
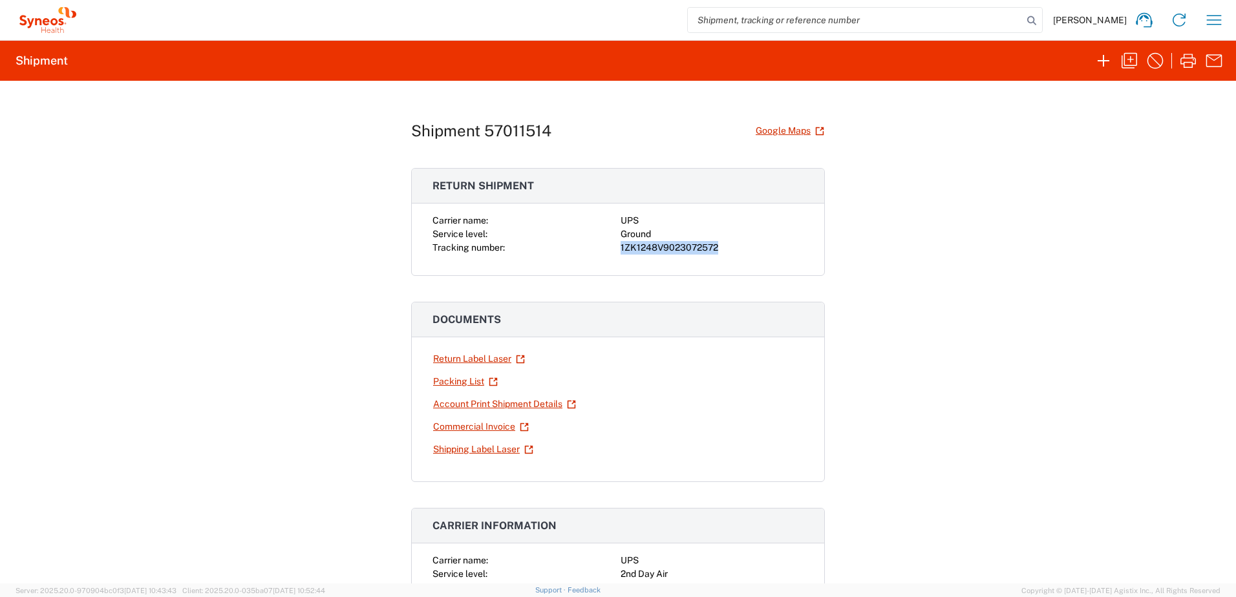
copy div "1ZK1248V9023072572"
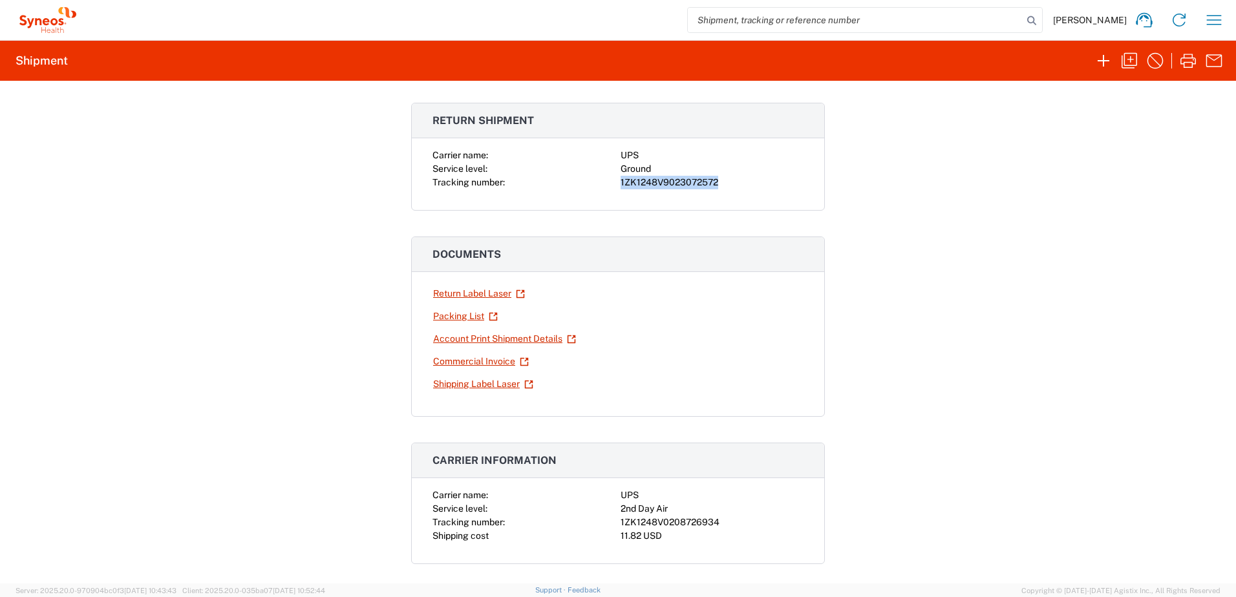
scroll to position [259, 0]
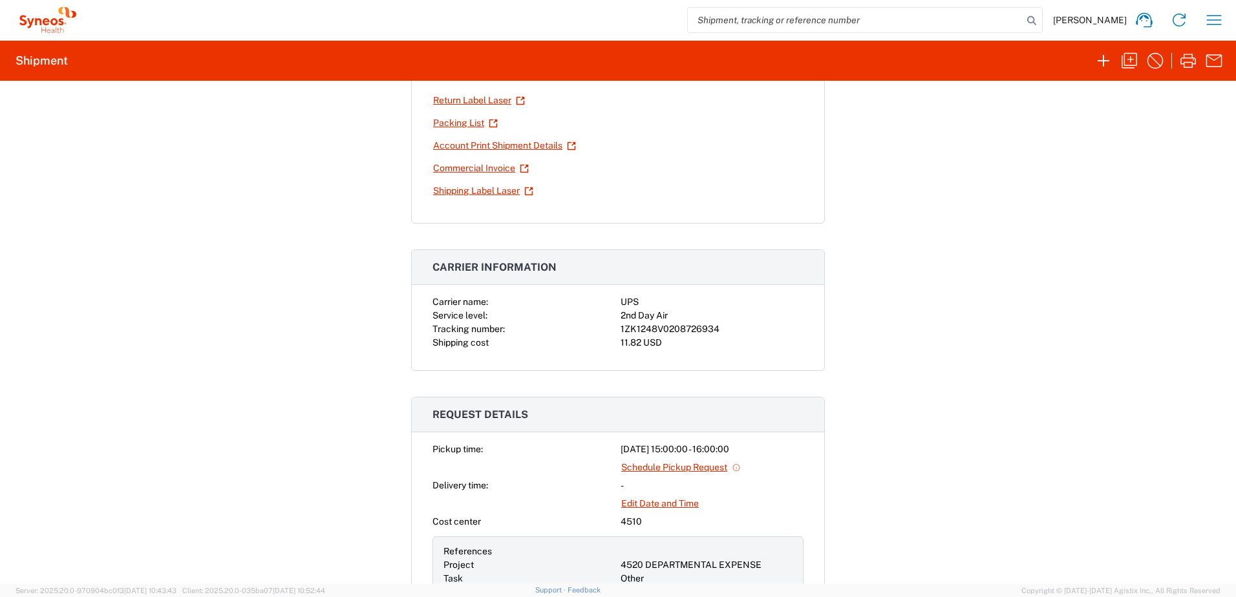
click at [672, 330] on div "1ZK1248V0208726934" at bounding box center [712, 330] width 183 height 14
copy div "1ZK1248V0208726934"
click at [962, 273] on div "Shipment 57011514 Google Maps Return shipment Carrier name: UPS Service level: …" at bounding box center [618, 332] width 1236 height 503
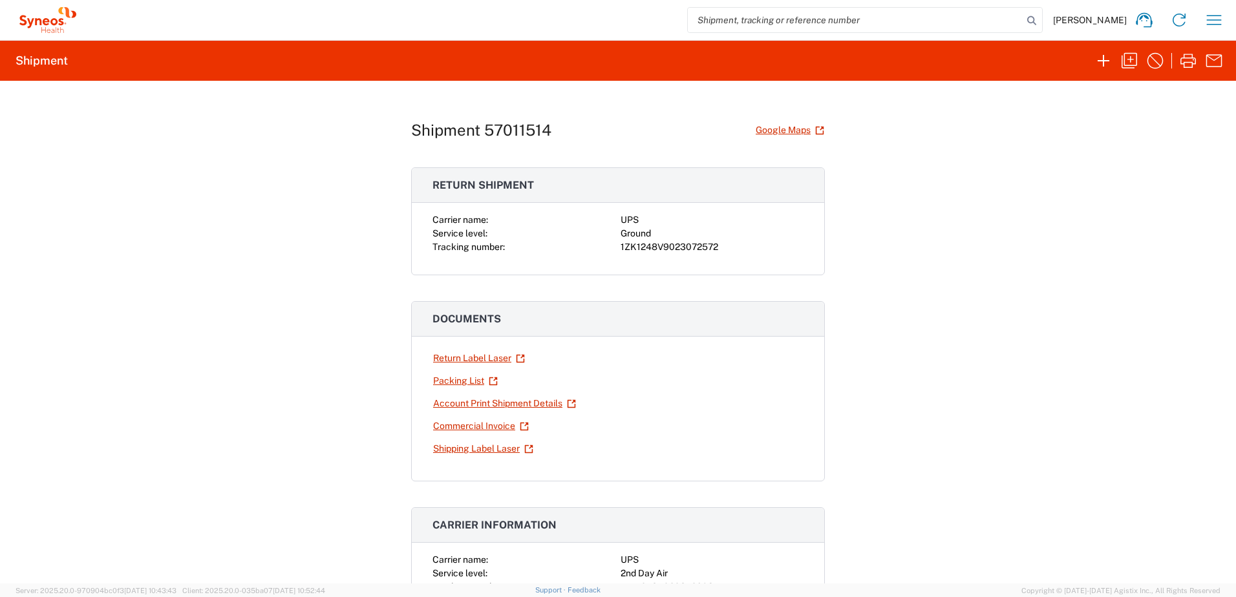
scroll to position [0, 0]
click at [1187, 63] on icon "button" at bounding box center [1188, 61] width 16 height 14
click at [455, 362] on link "Return Label Laser" at bounding box center [478, 359] width 93 height 23
click at [1206, 11] on icon "button" at bounding box center [1214, 20] width 21 height 21
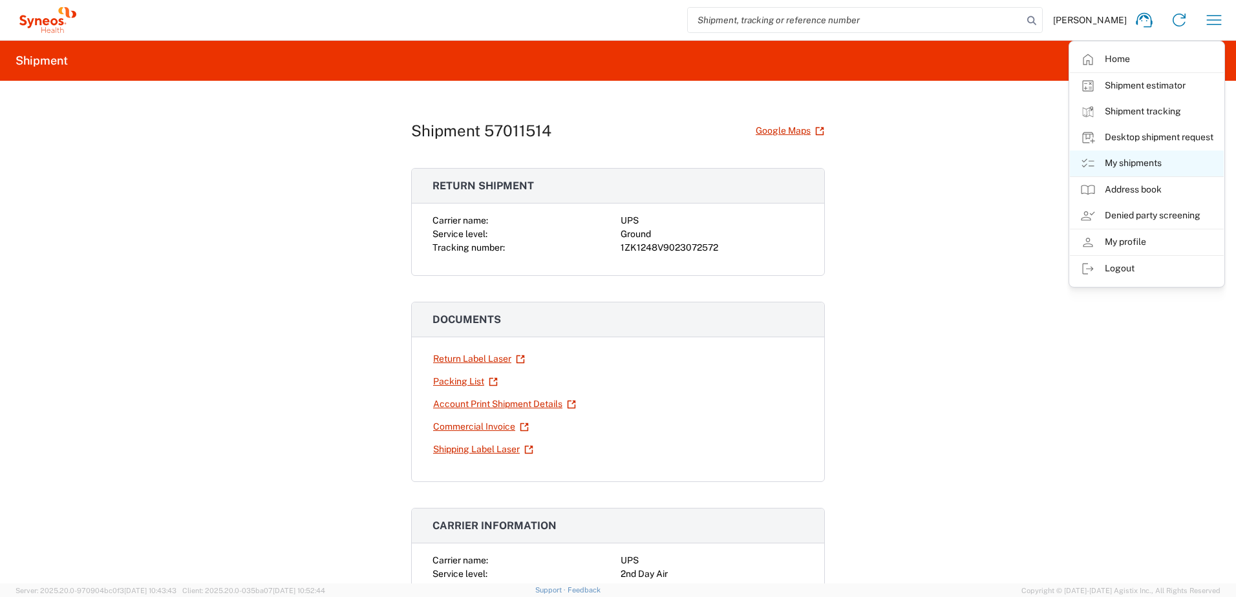
click at [1149, 161] on link "My shipments" at bounding box center [1147, 164] width 154 height 26
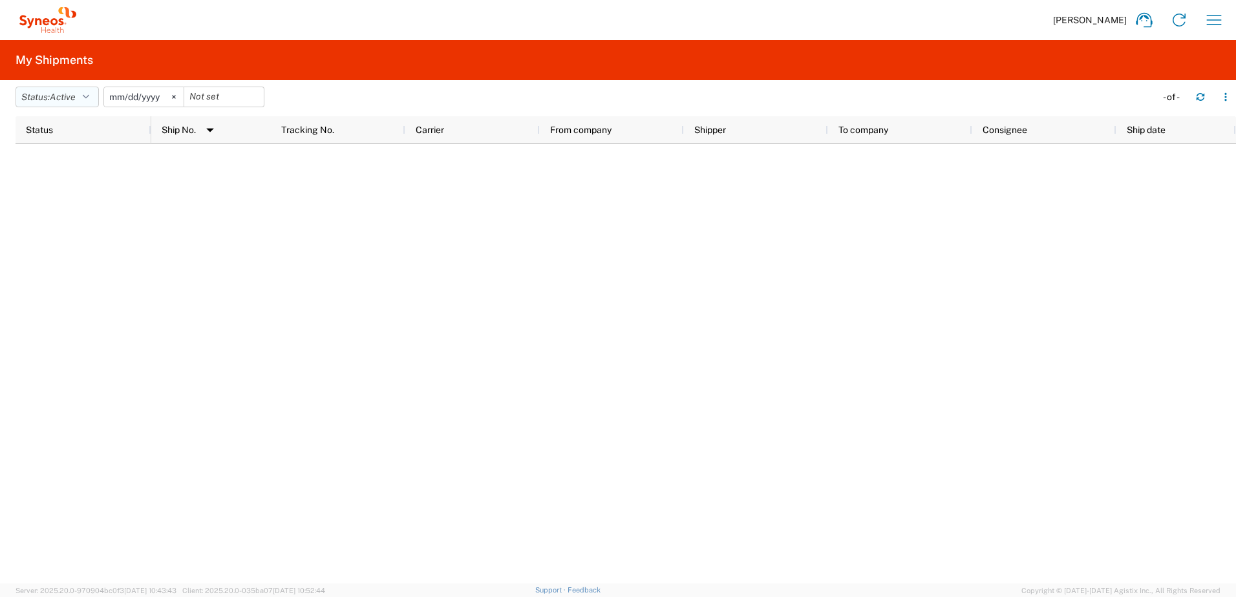
click at [76, 100] on span "Active" at bounding box center [63, 97] width 26 height 10
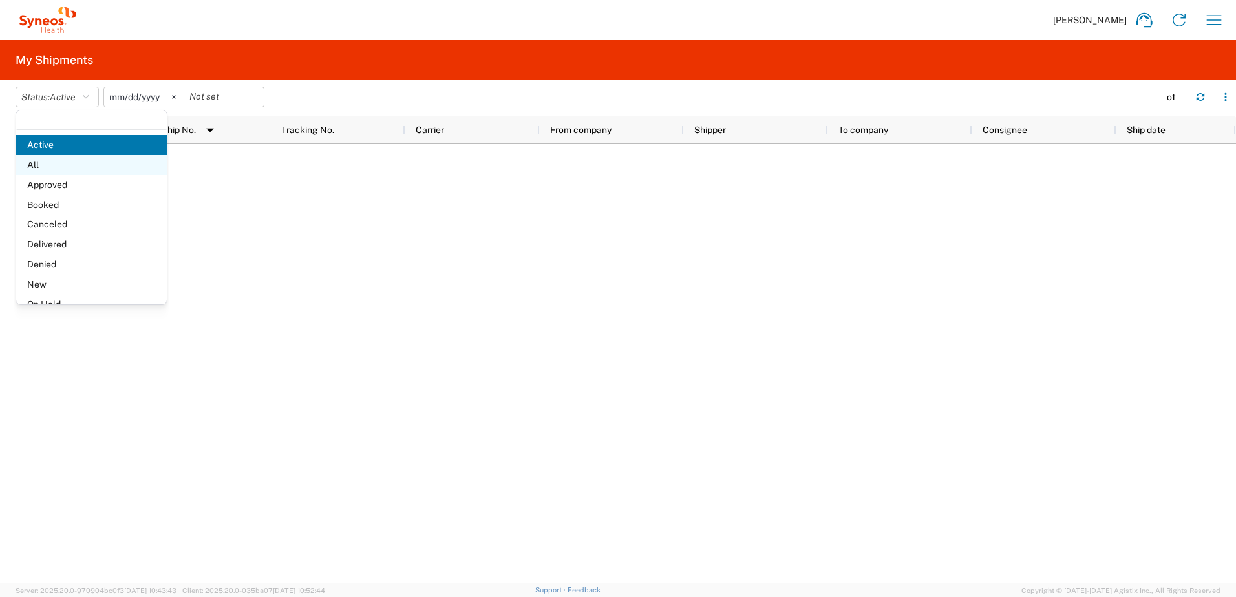
click at [65, 157] on span "All" at bounding box center [91, 165] width 151 height 20
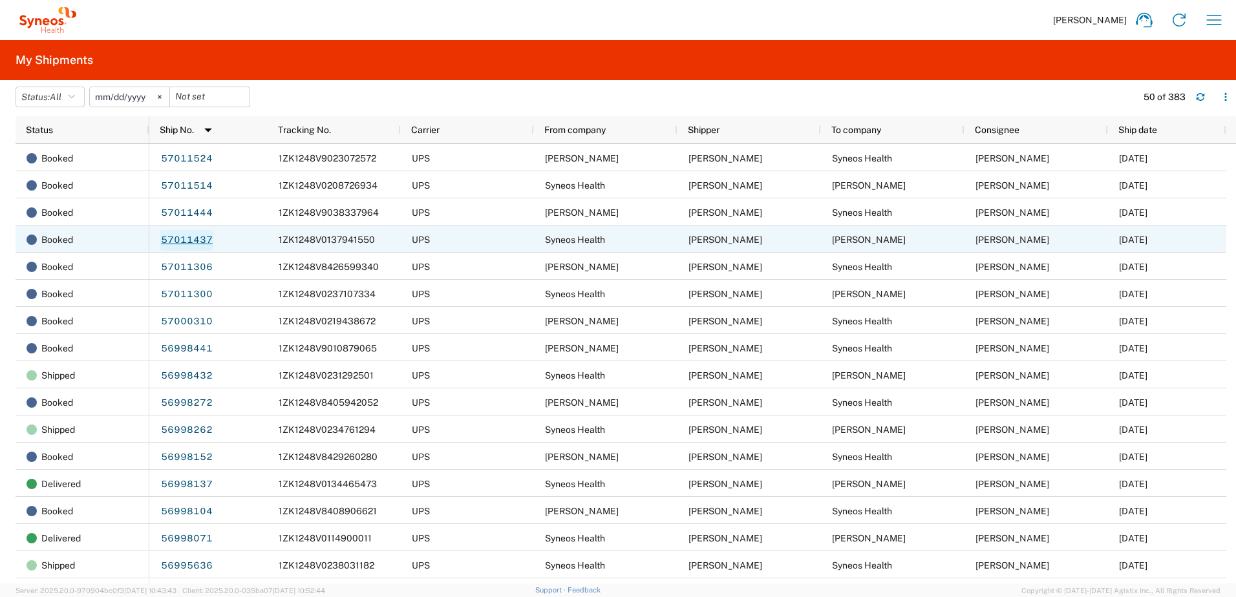
click at [187, 240] on link "57011437" at bounding box center [186, 240] width 53 height 21
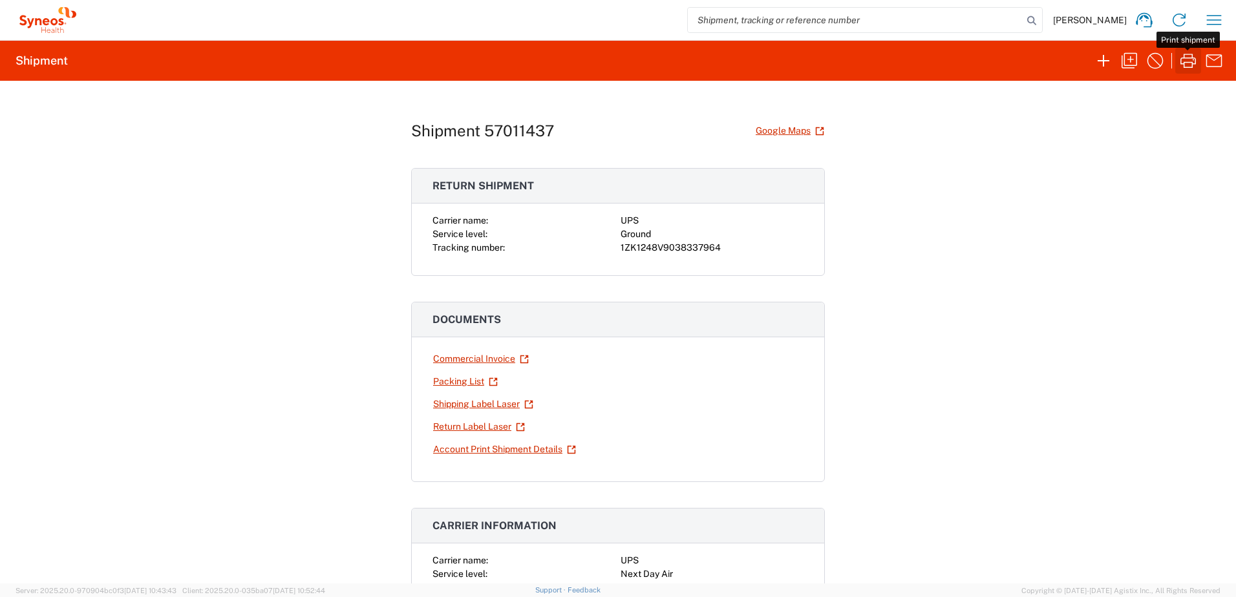
click at [1188, 59] on icon "button" at bounding box center [1188, 60] width 21 height 21
click at [470, 429] on link "Return Label Laser" at bounding box center [478, 427] width 93 height 23
